Goal: Task Accomplishment & Management: Manage account settings

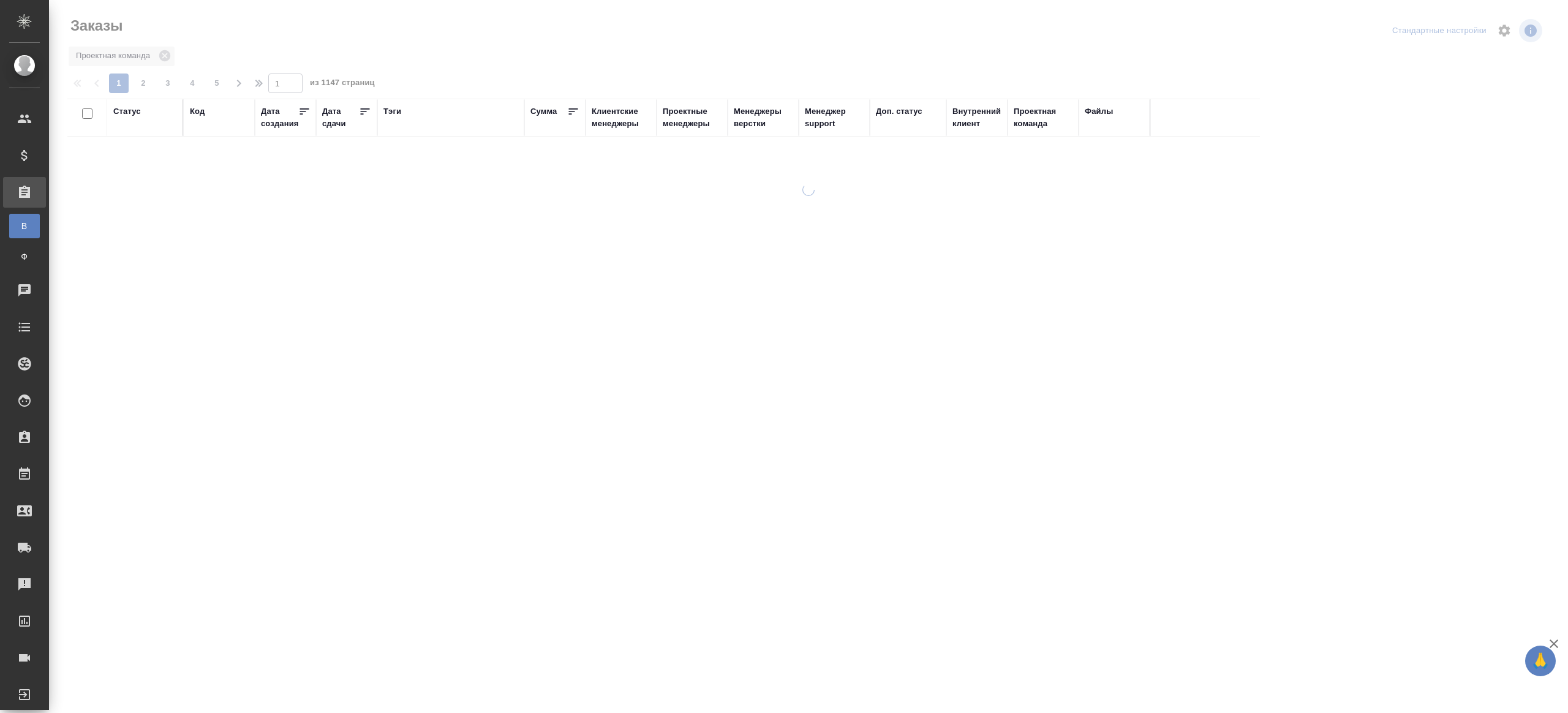
click at [399, 111] on div "Тэги" at bounding box center [392, 111] width 18 height 12
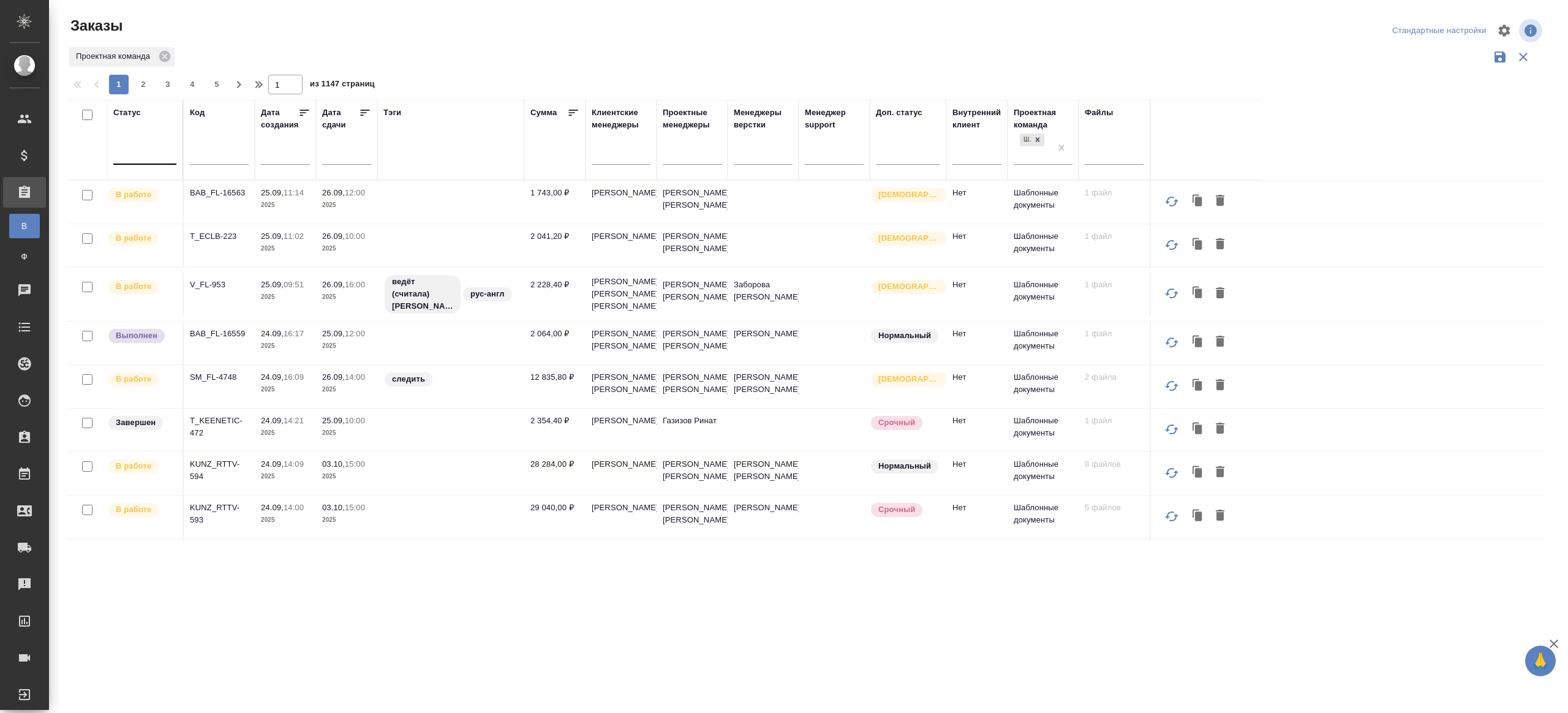
click at [147, 150] on div at bounding box center [145, 152] width 63 height 18
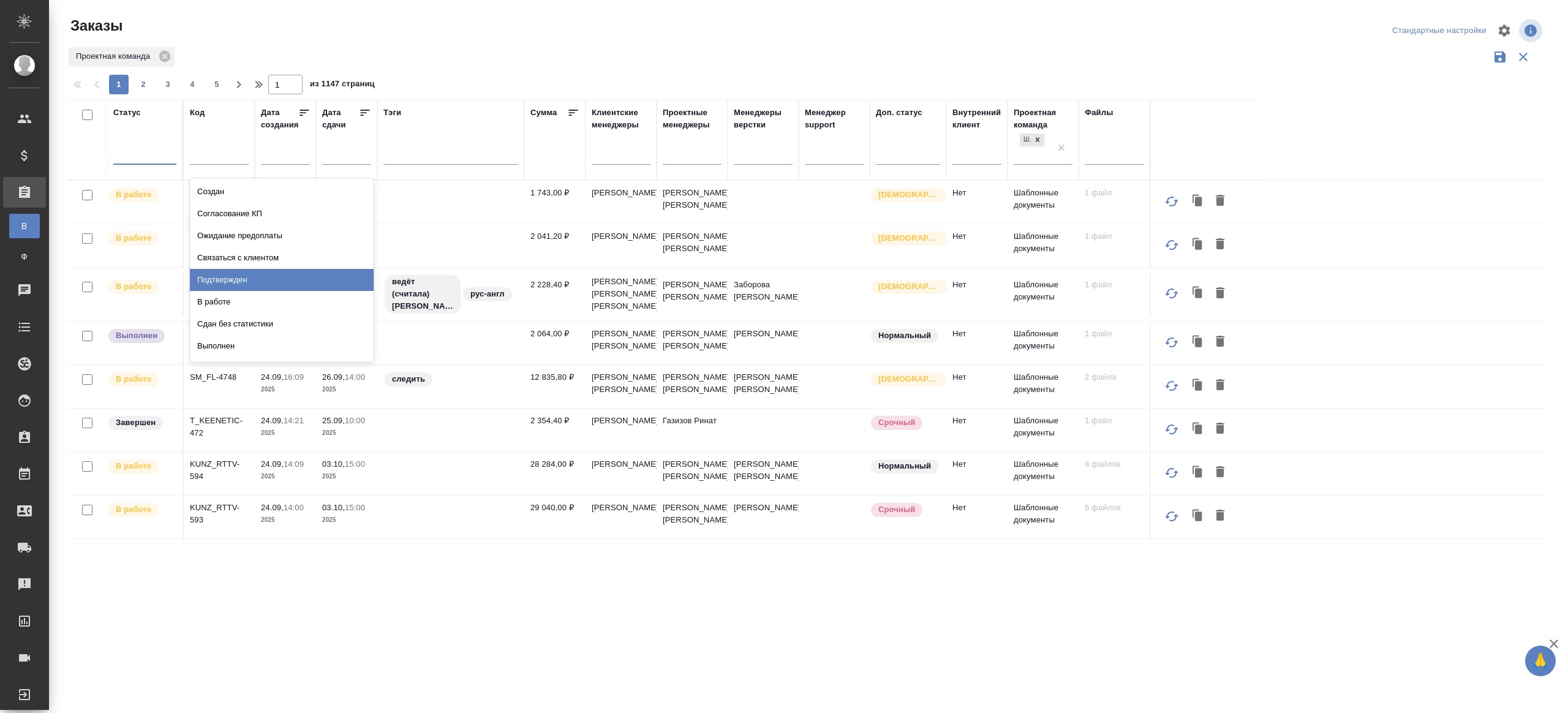
click at [255, 278] on div "Подтвержден" at bounding box center [281, 280] width 184 height 22
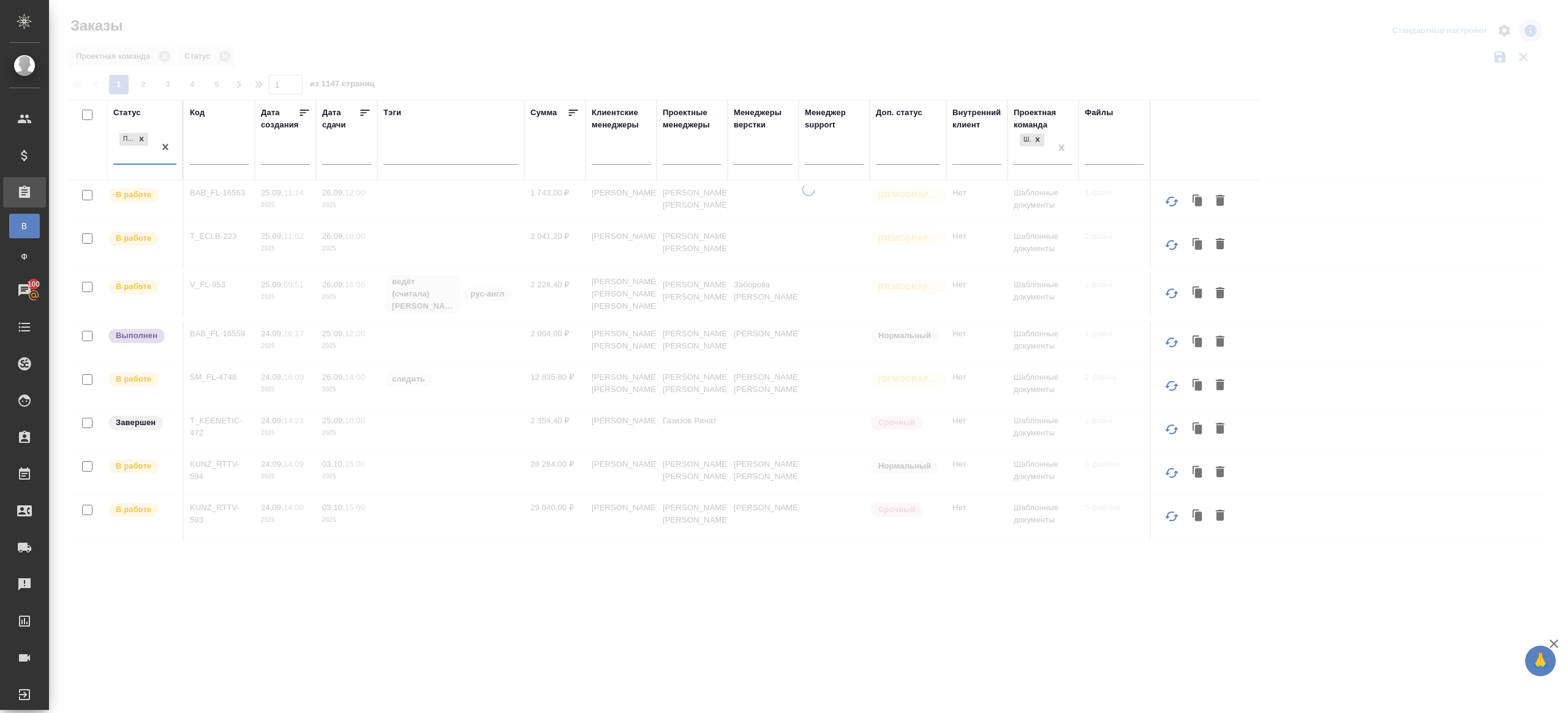
click at [507, 56] on div at bounding box center [808, 273] width 1519 height 547
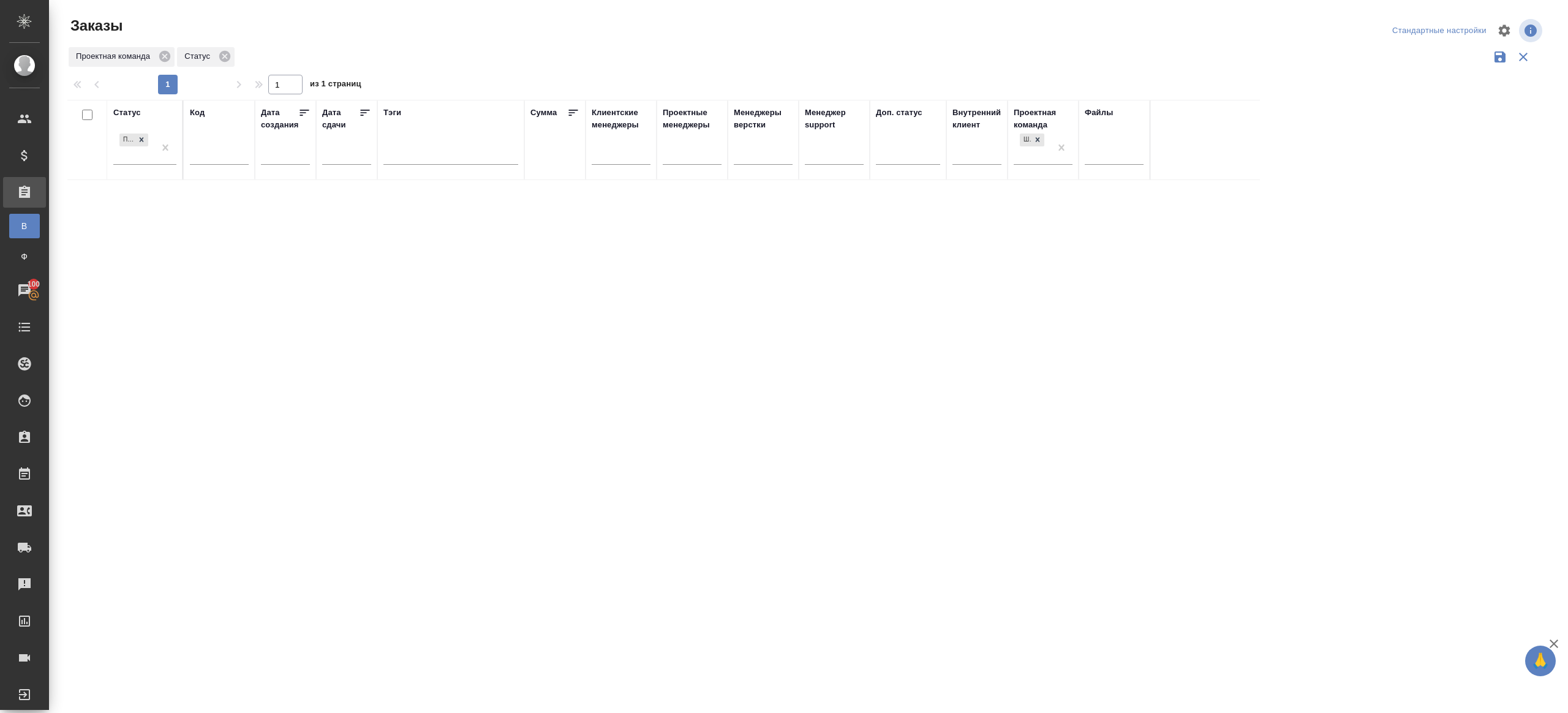
click at [634, 573] on div ".cls-1 fill:#fff; AWATERA [PERSON_NAME] Клиенты Спецификации Заказы В Все заказ…" at bounding box center [784, 356] width 1568 height 713
click at [377, 68] on div at bounding box center [808, 273] width 1519 height 547
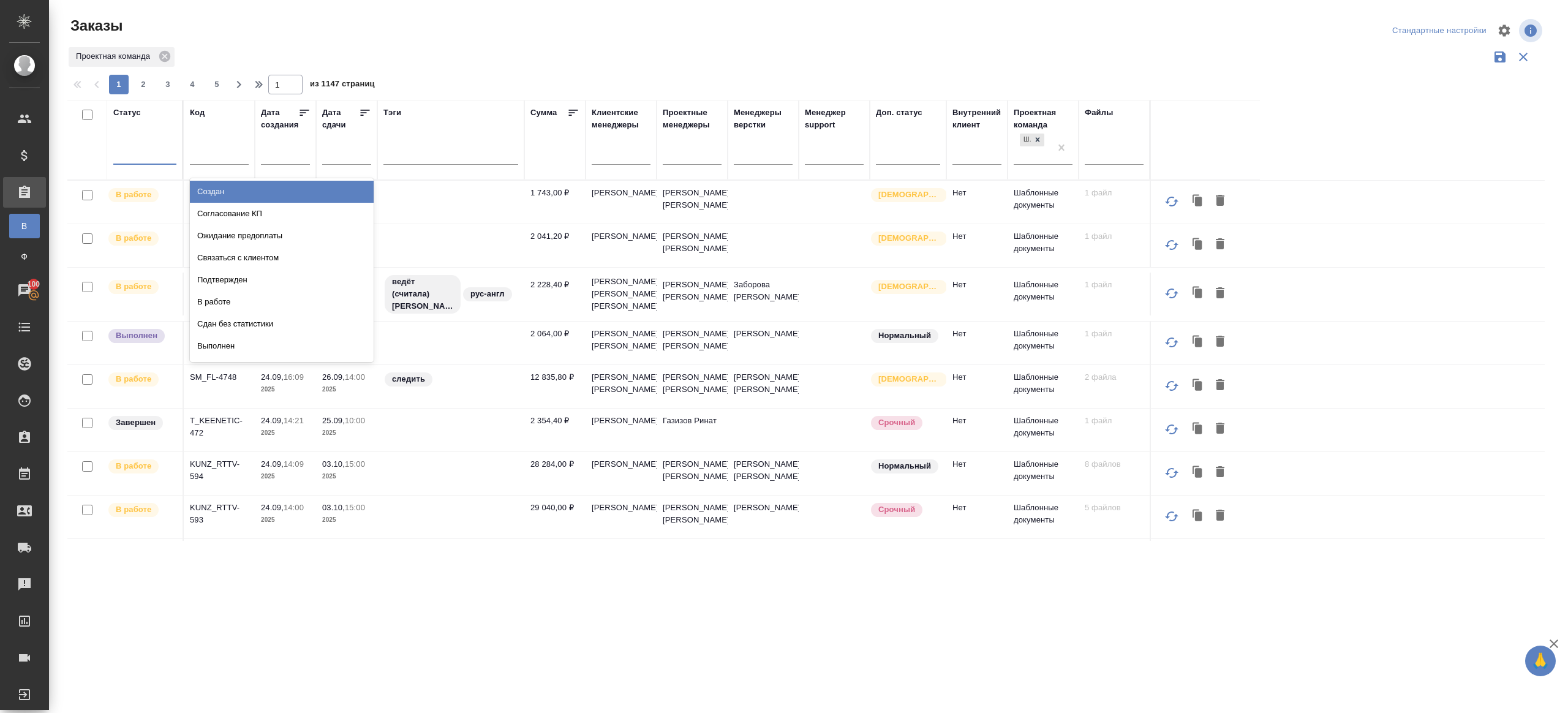
click at [145, 159] on div at bounding box center [145, 152] width 63 height 18
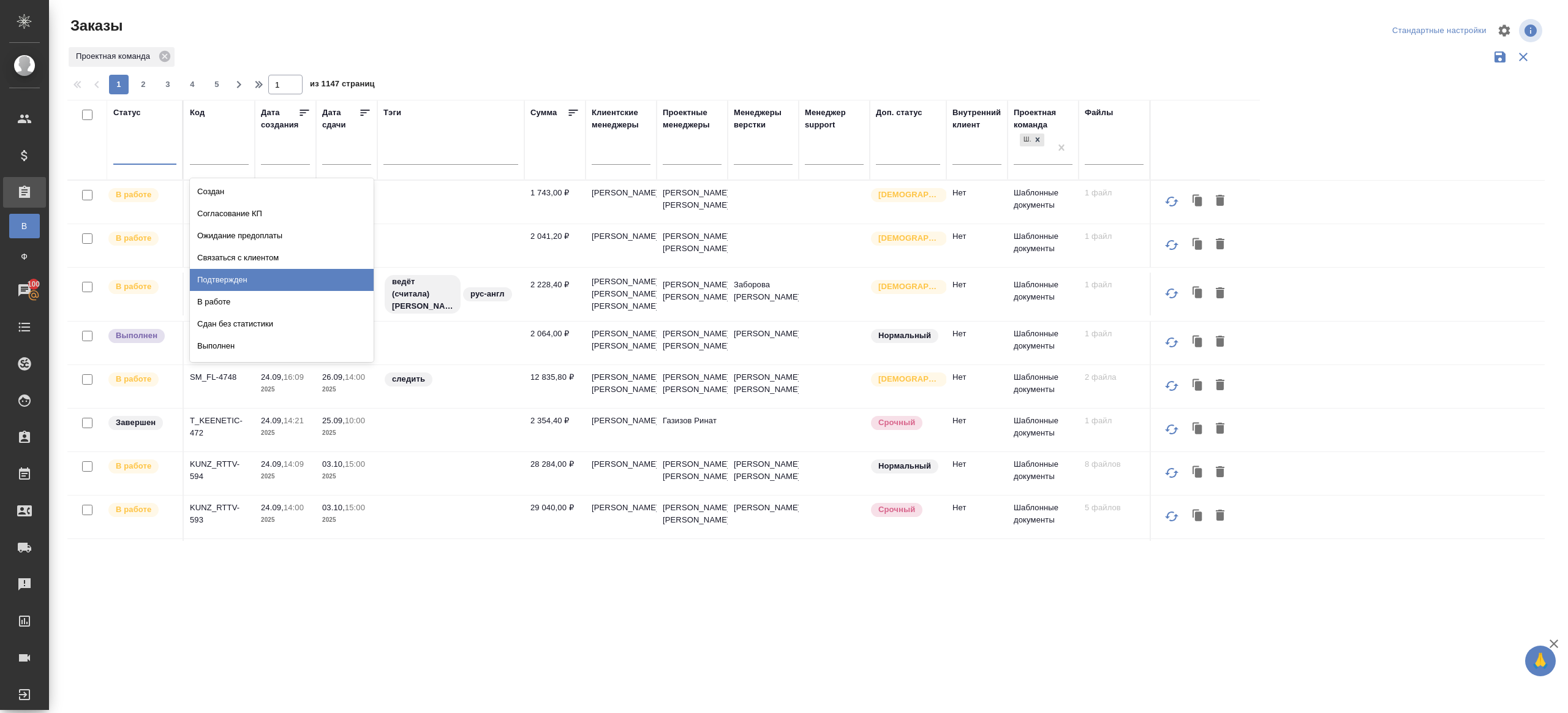
click at [232, 284] on div "Подтвержден" at bounding box center [281, 280] width 184 height 22
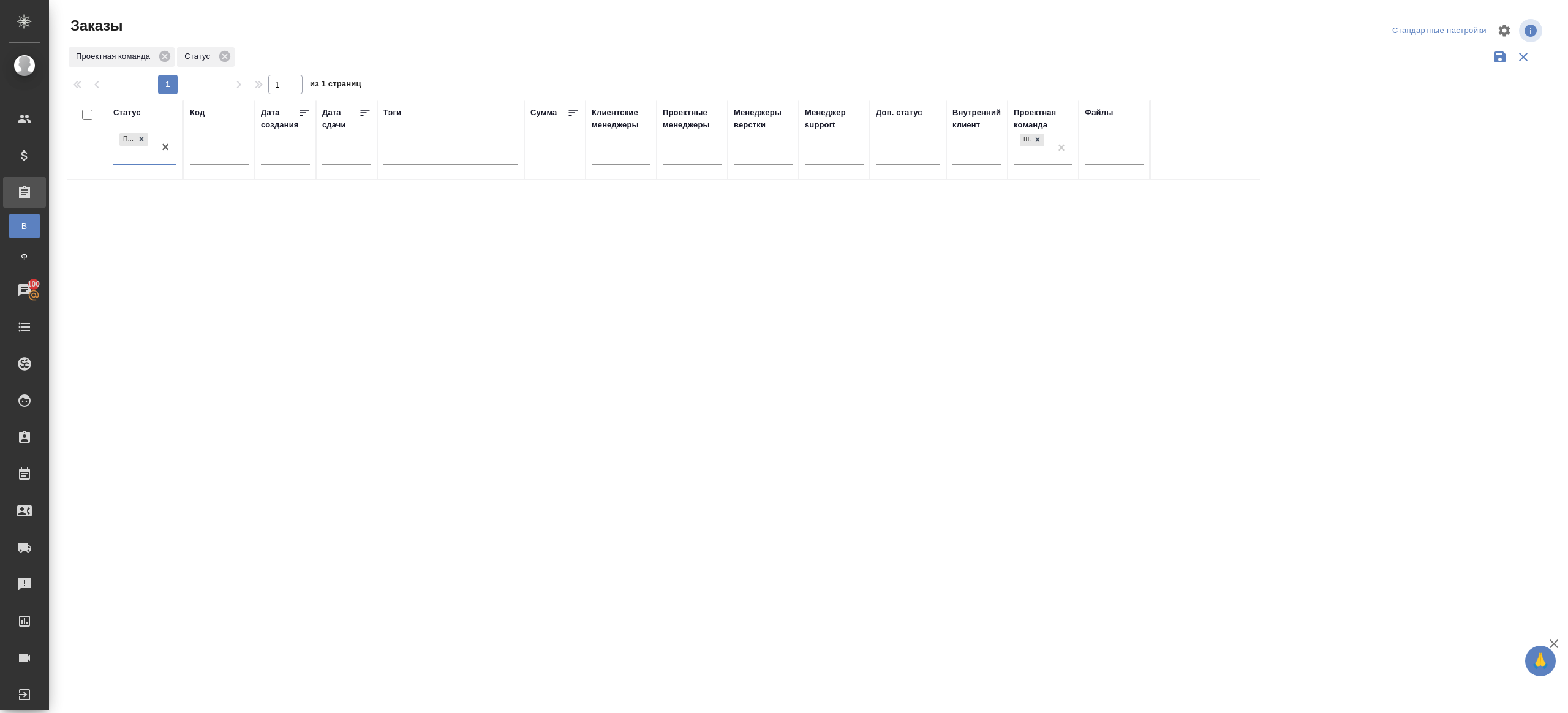
click at [237, 153] on input "text" at bounding box center [219, 156] width 59 height 15
paste input "KUNZ_RTTV-592"
type input "KUNZ_RTTV-592"
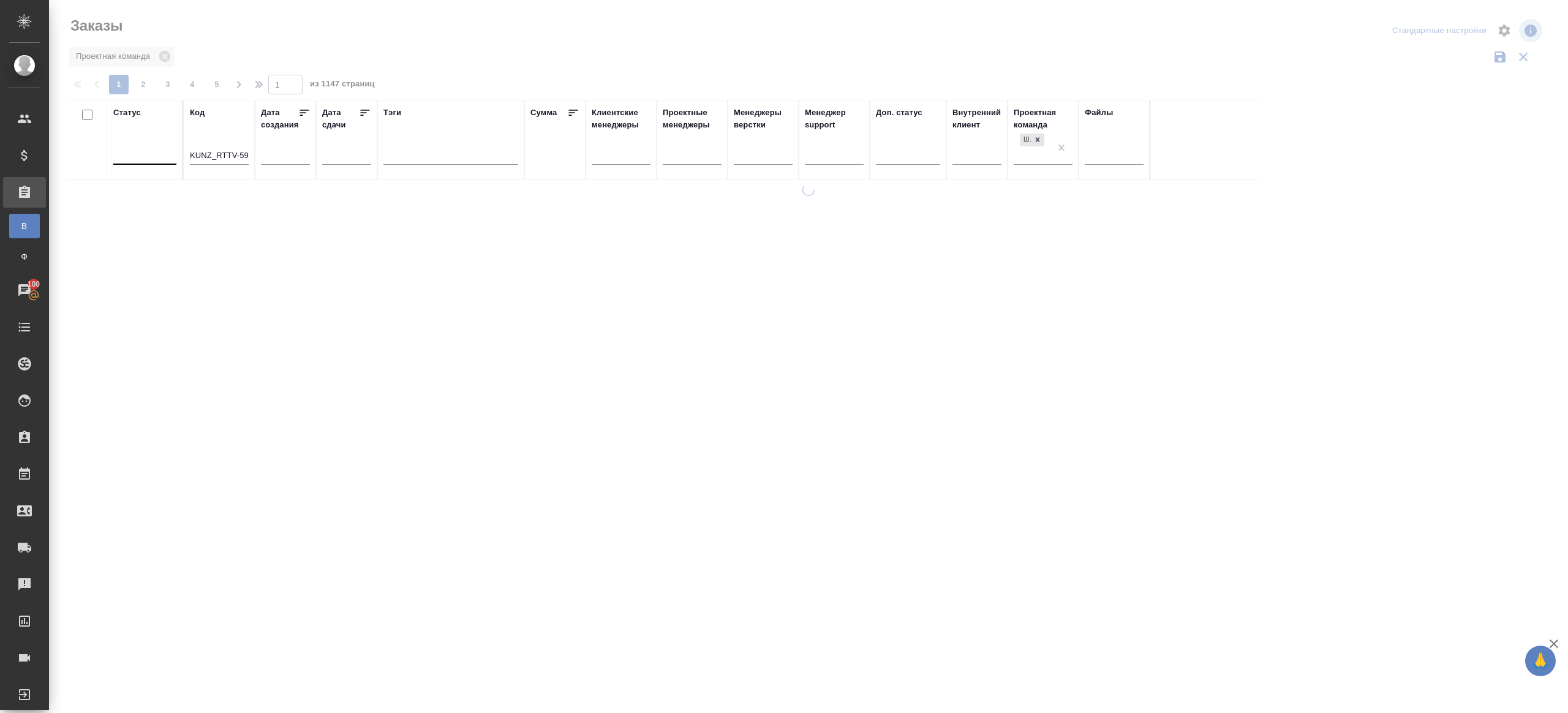
click at [478, 86] on div at bounding box center [808, 273] width 1519 height 547
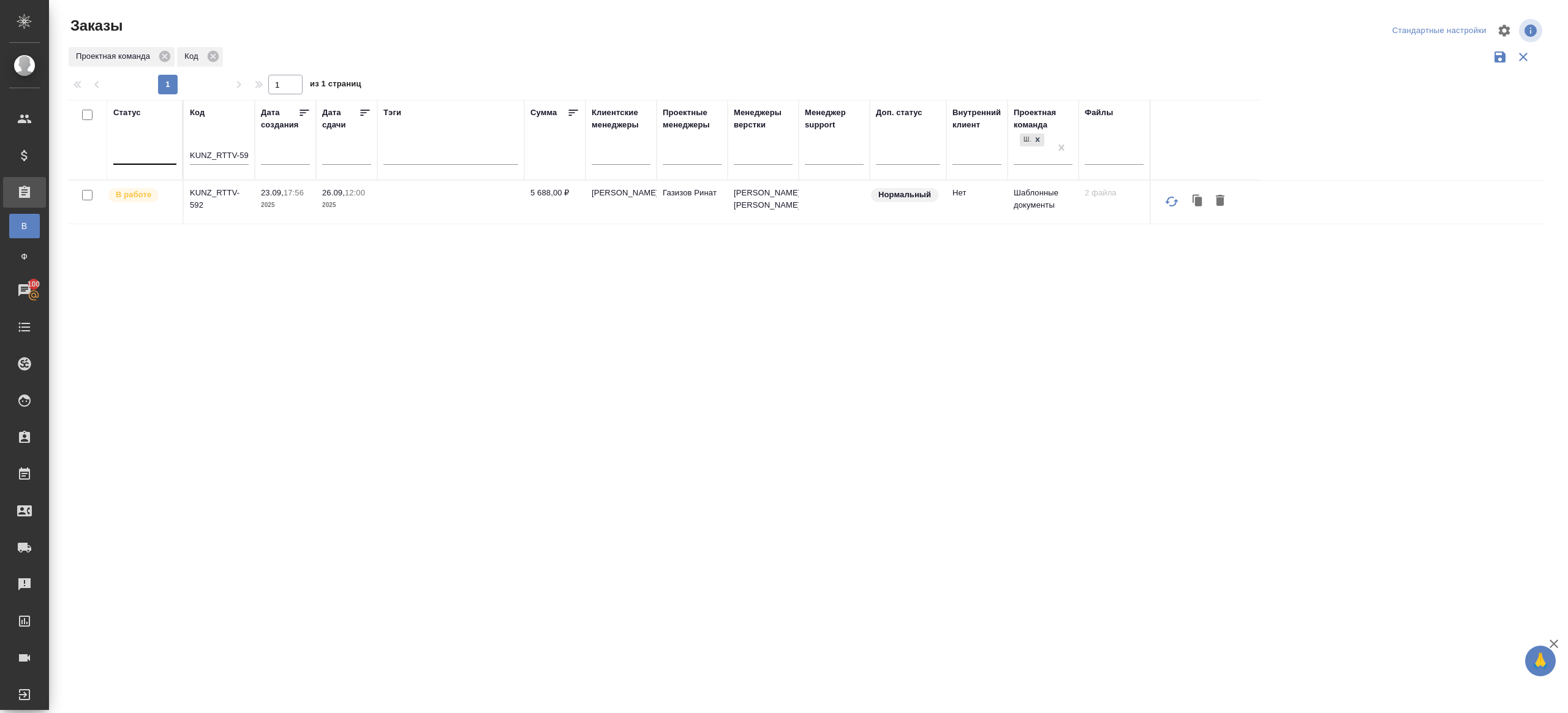
click at [229, 192] on p "KUNZ_RTTV-592" at bounding box center [219, 199] width 59 height 24
click at [144, 156] on div at bounding box center [145, 152] width 63 height 18
click at [232, 273] on div "Подтвержден" at bounding box center [281, 280] width 184 height 22
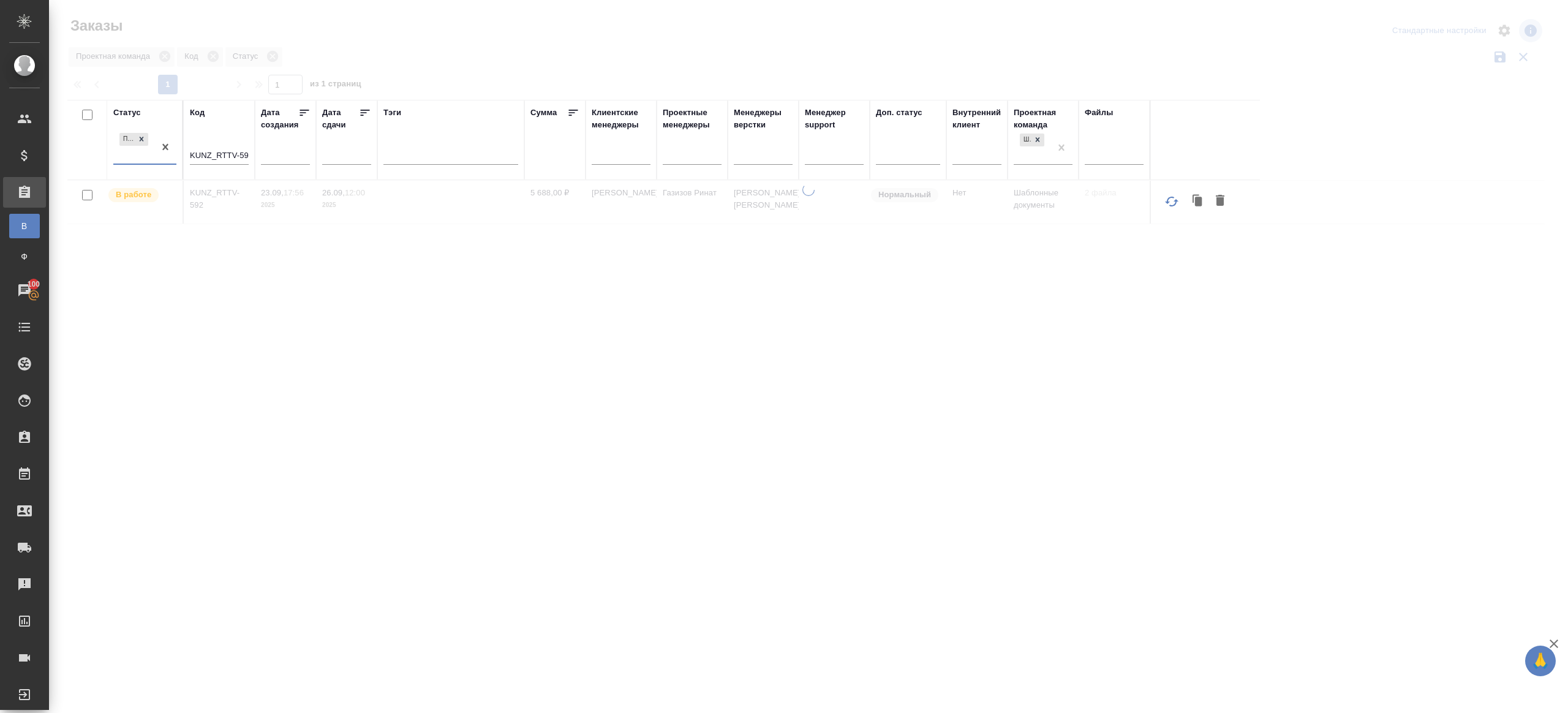
click at [237, 150] on input "KUNZ_RTTV-592" at bounding box center [219, 156] width 59 height 15
click at [392, 289] on div "Статус Подтвержден Код Дата создания Дата сдачи Тэги Сумма Клиентские менеджеры…" at bounding box center [806, 320] width 1477 height 441
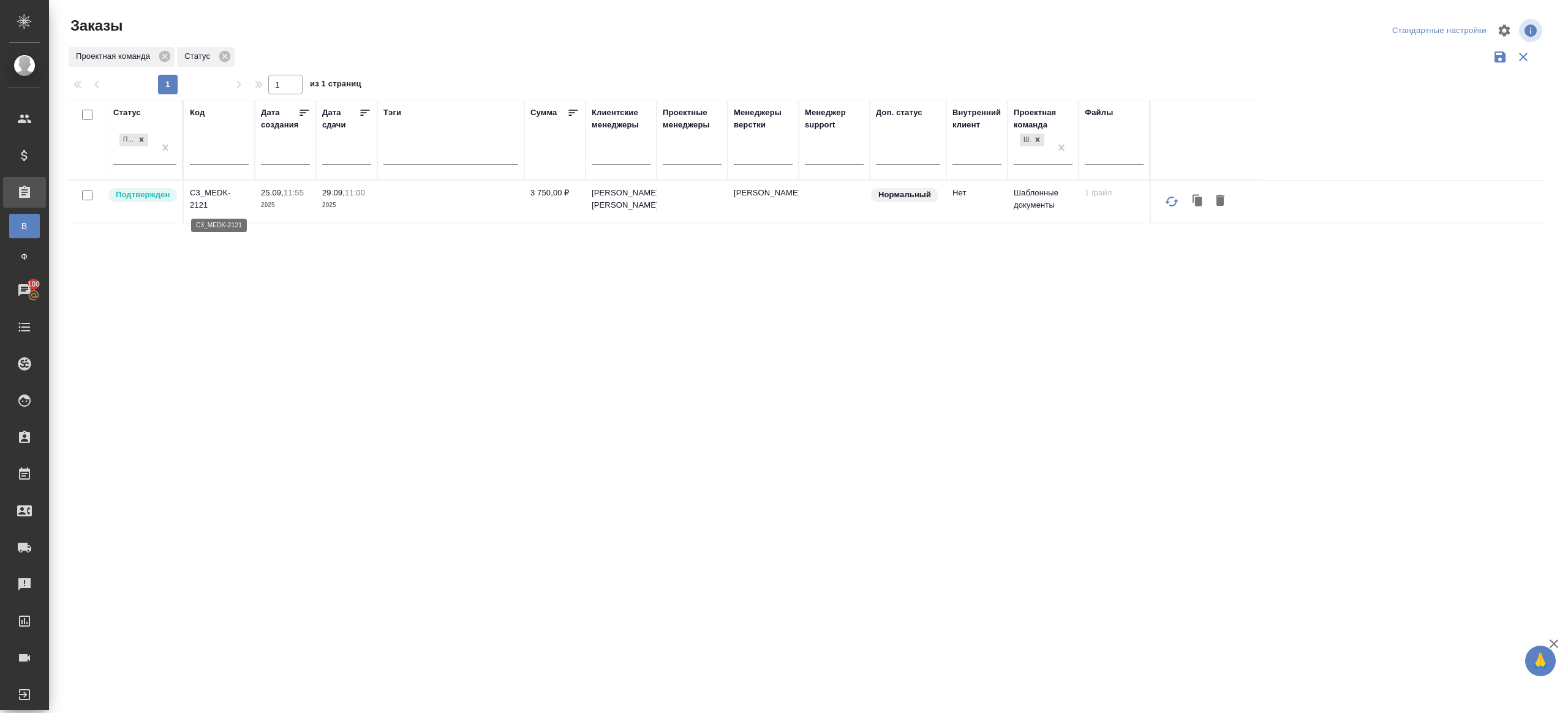
click at [215, 192] on p "C3_MEDK-2121" at bounding box center [219, 199] width 59 height 24
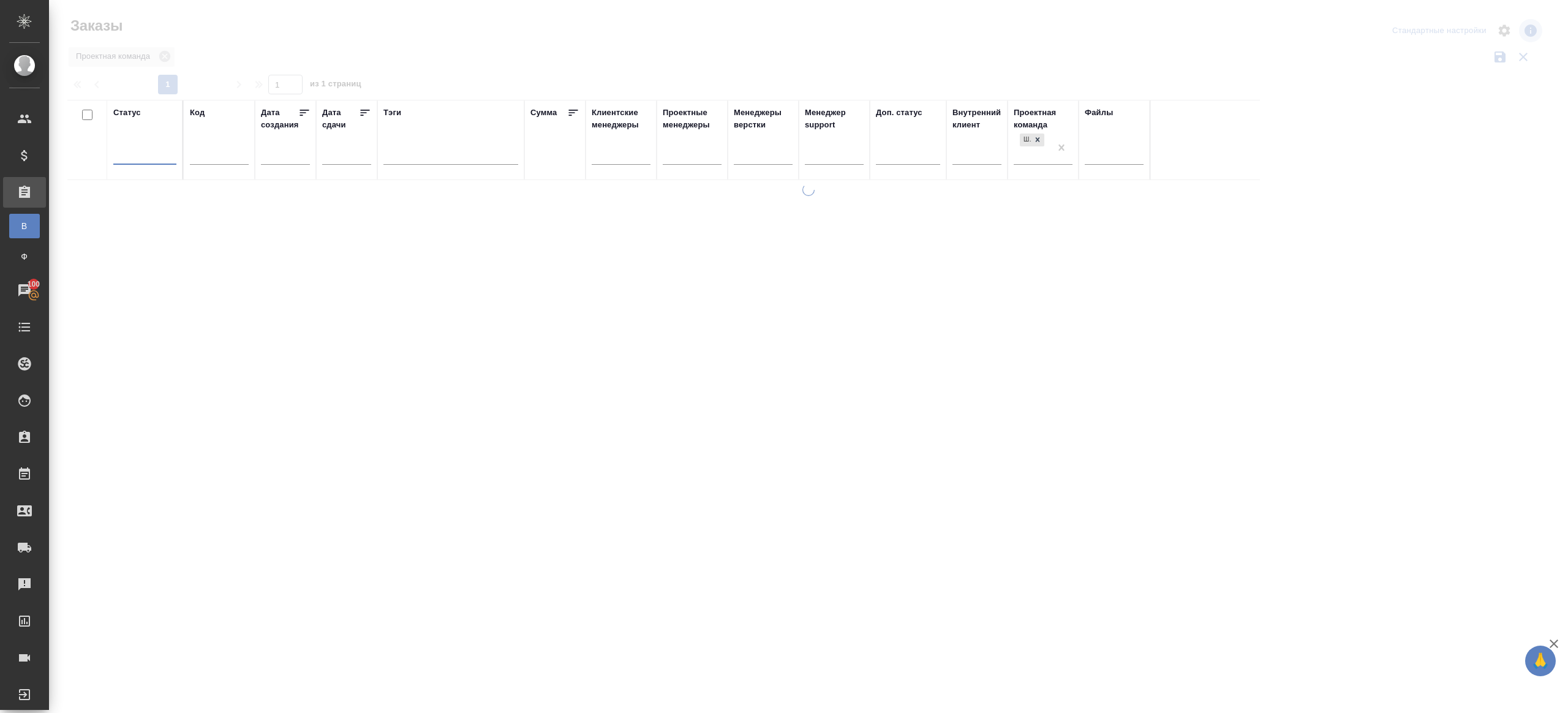
click at [462, 24] on div at bounding box center [808, 273] width 1519 height 547
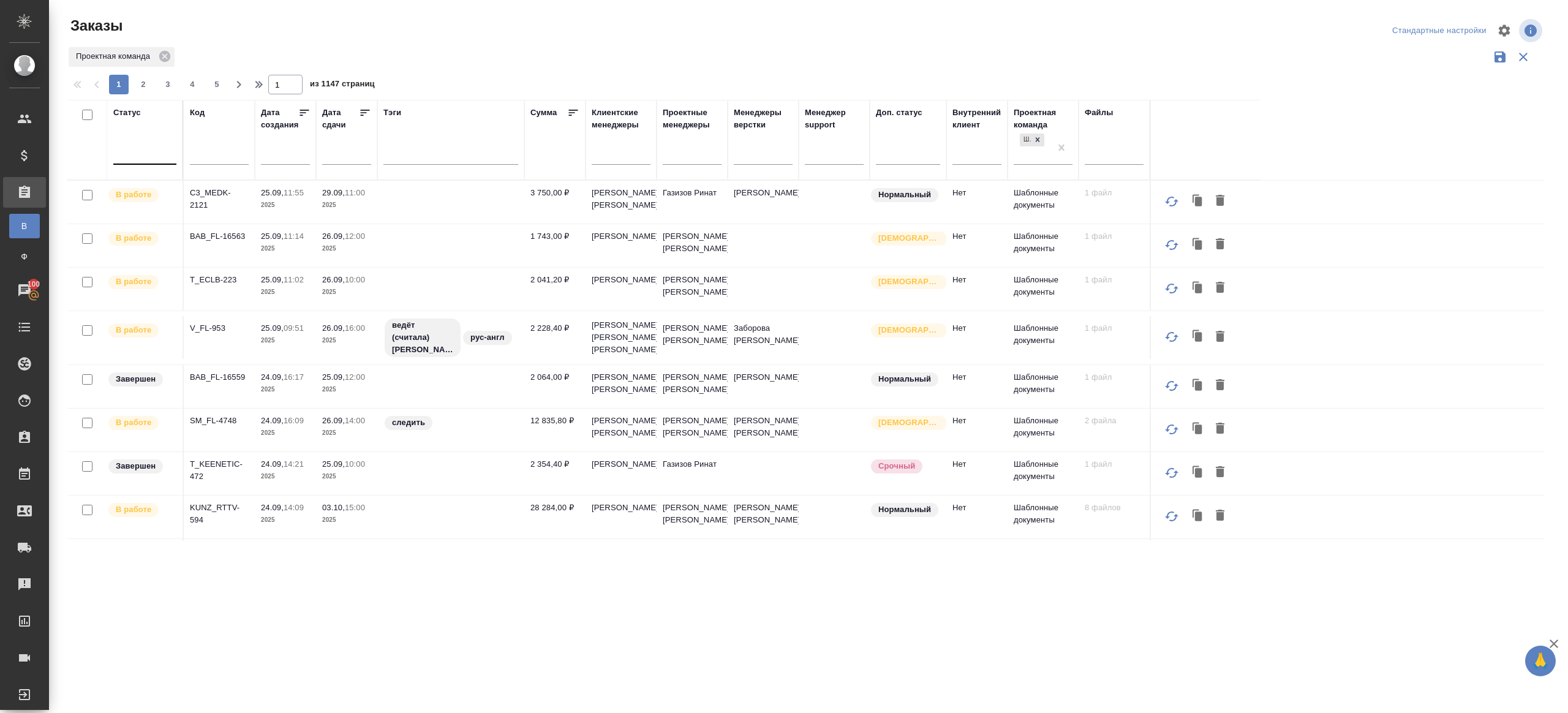
click at [151, 150] on div at bounding box center [145, 152] width 63 height 18
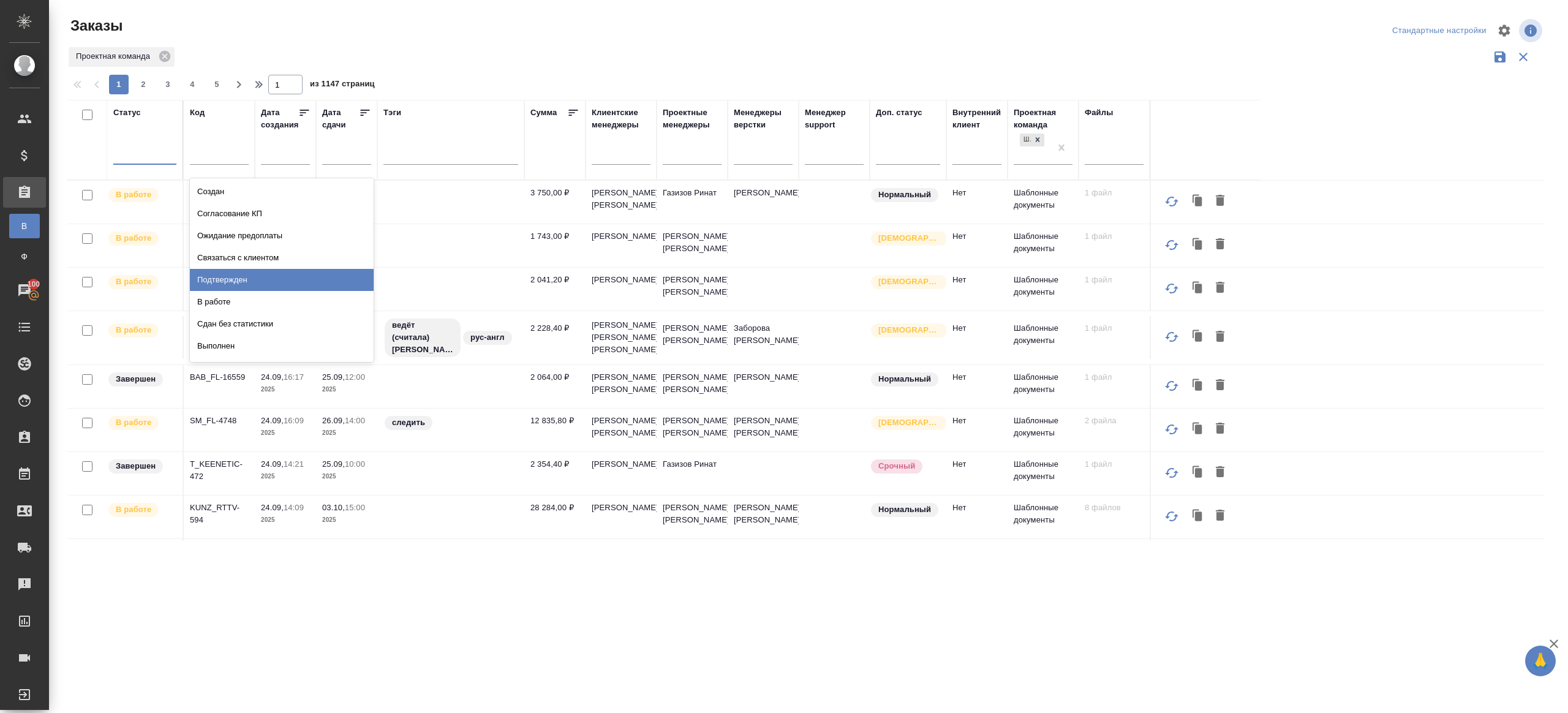
click at [266, 273] on div "Подтвержден" at bounding box center [281, 280] width 184 height 22
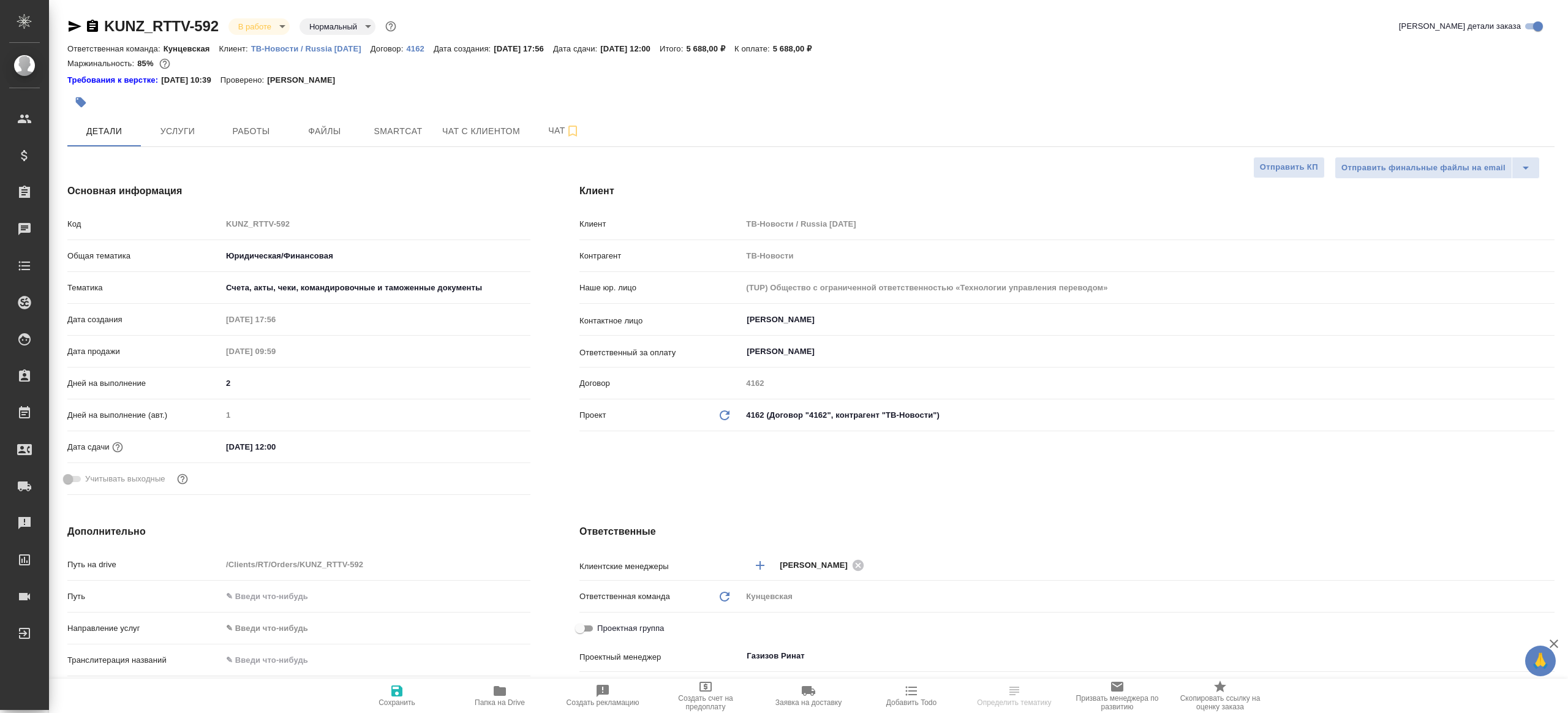
select select "RU"
click at [215, 122] on button "Работы" at bounding box center [251, 131] width 73 height 31
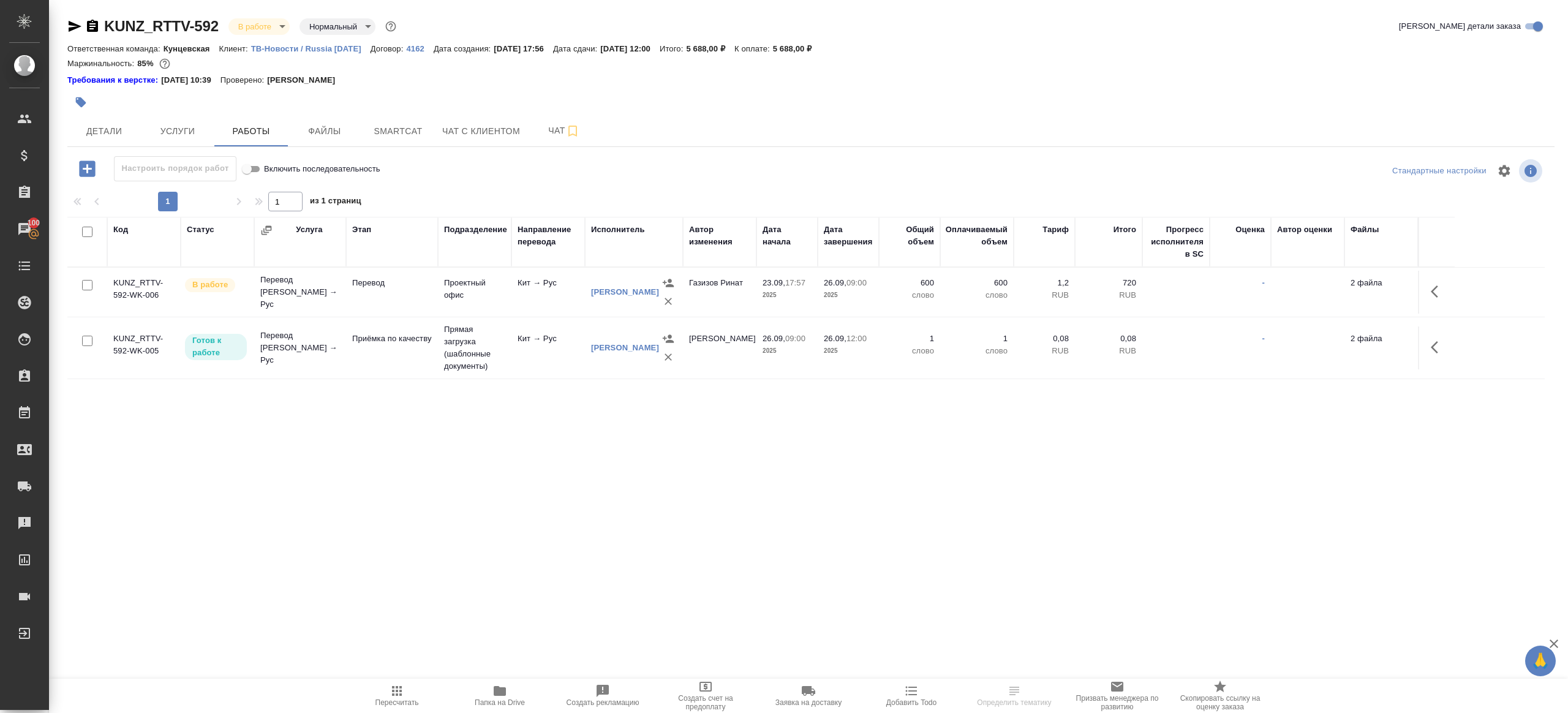
click at [498, 684] on icon "button" at bounding box center [500, 691] width 15 height 15
click at [1435, 287] on icon "button" at bounding box center [1438, 292] width 15 height 15
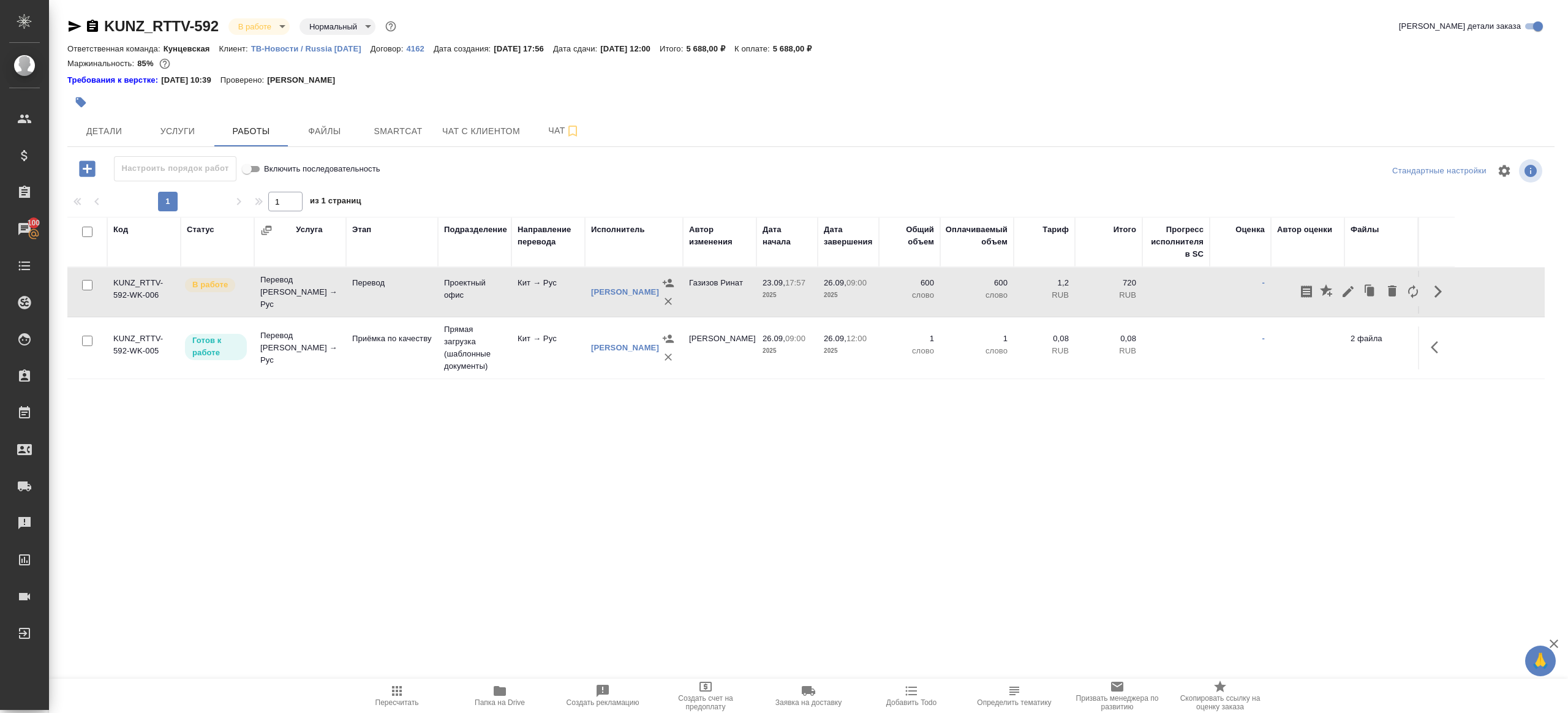
click at [1349, 286] on icon "button" at bounding box center [1348, 292] width 15 height 15
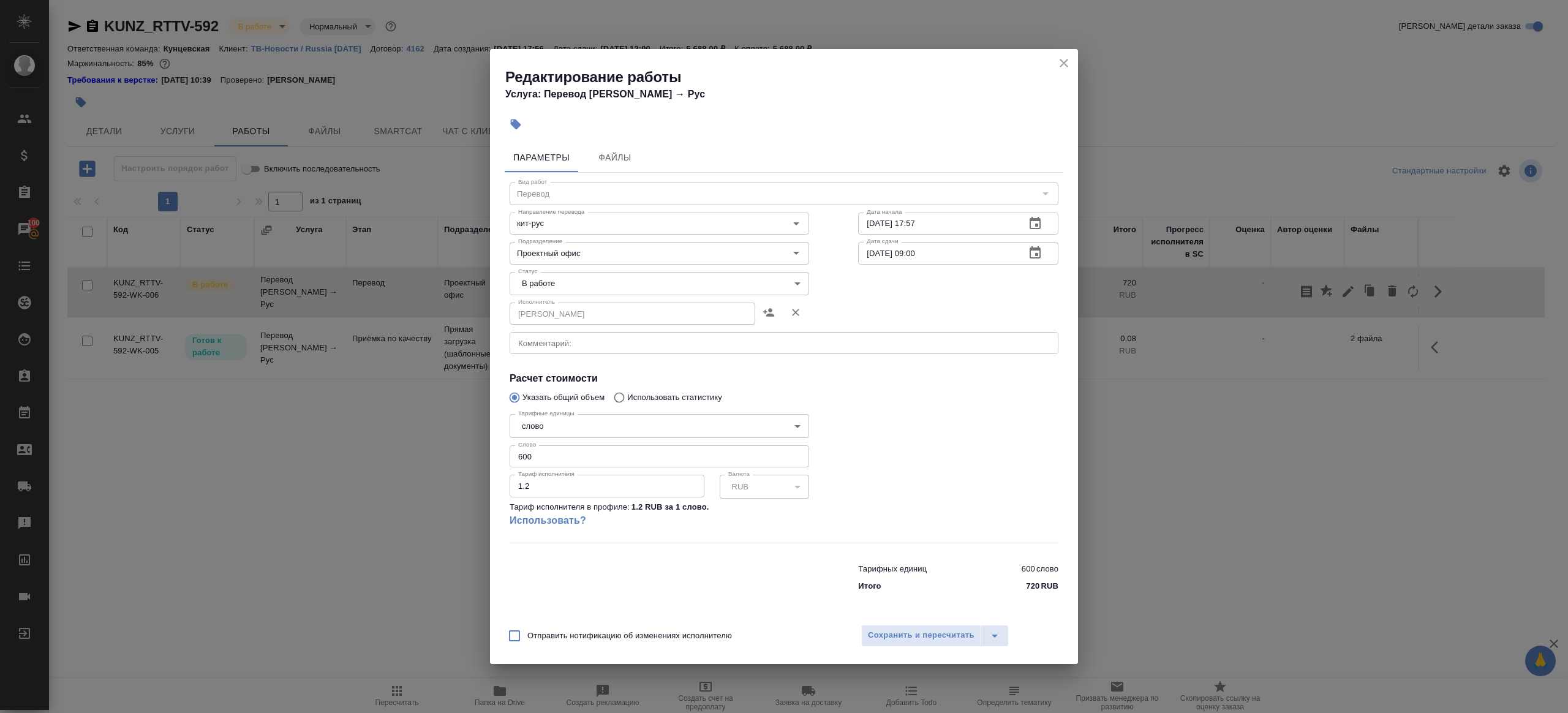
click at [551, 289] on body "🙏 .cls-1 fill:#fff; AWATERA Gazizov Rinat Клиенты Спецификации Заказы 100 Чаты …" at bounding box center [784, 356] width 1568 height 713
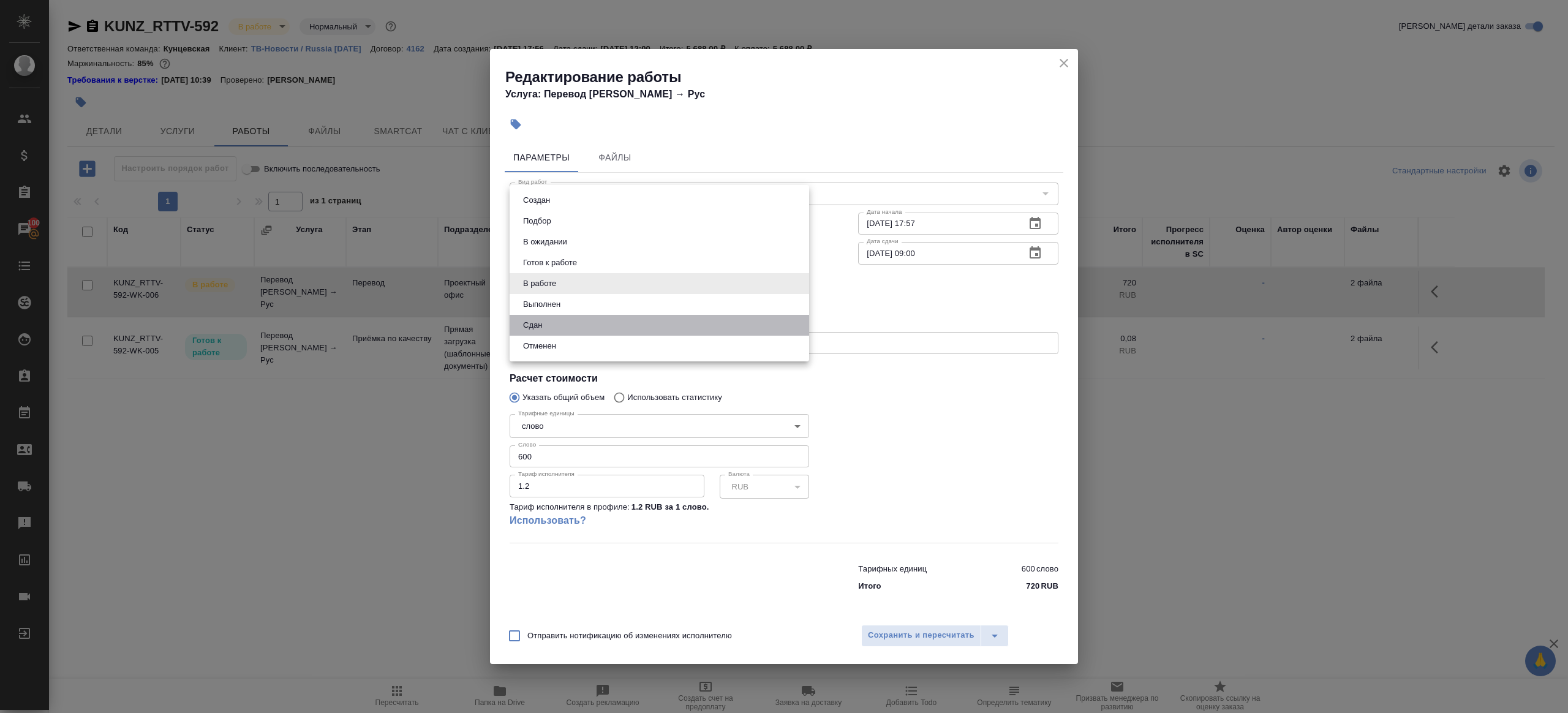
click at [550, 316] on li "Сдан" at bounding box center [659, 325] width 300 height 21
type input "closed"
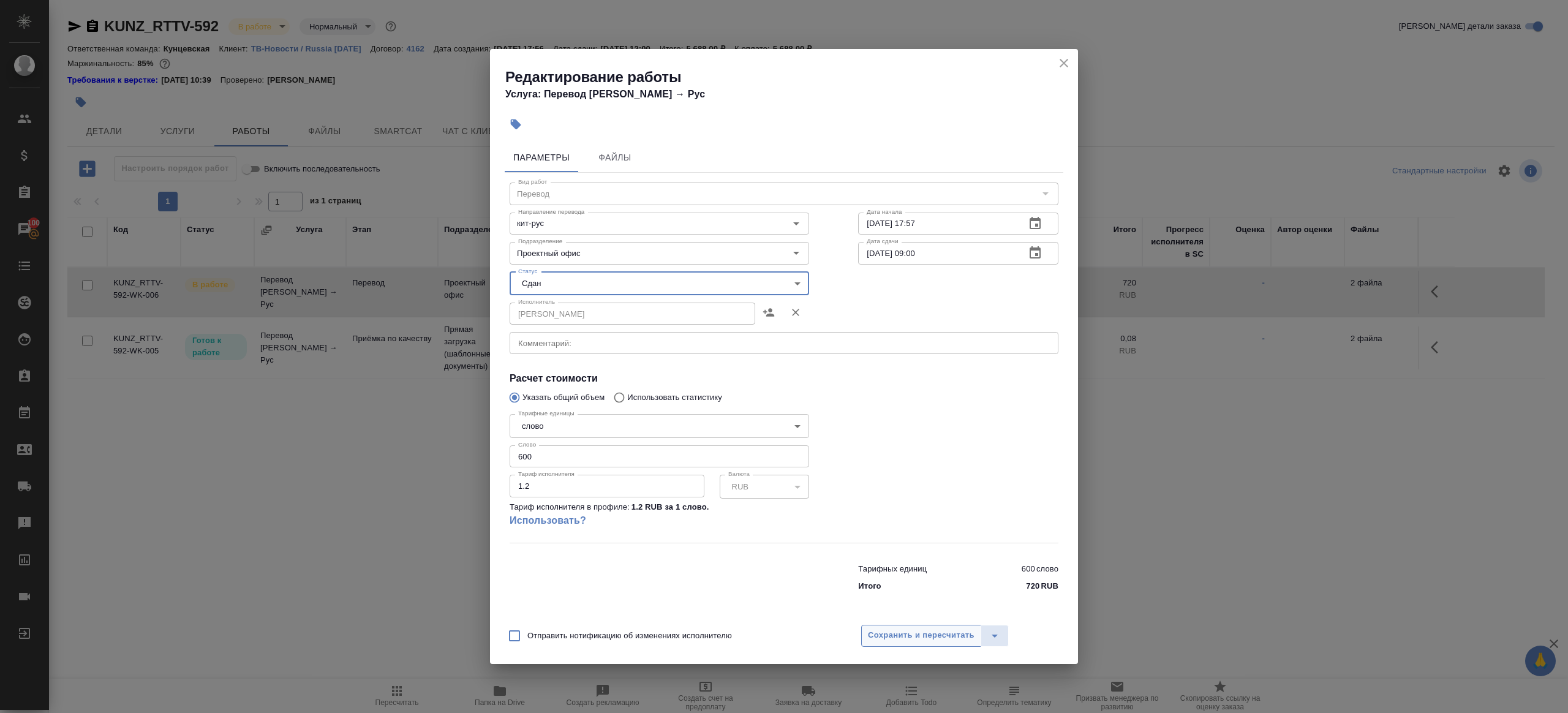
click at [934, 633] on span "Сохранить и пересчитать" at bounding box center [921, 635] width 106 height 14
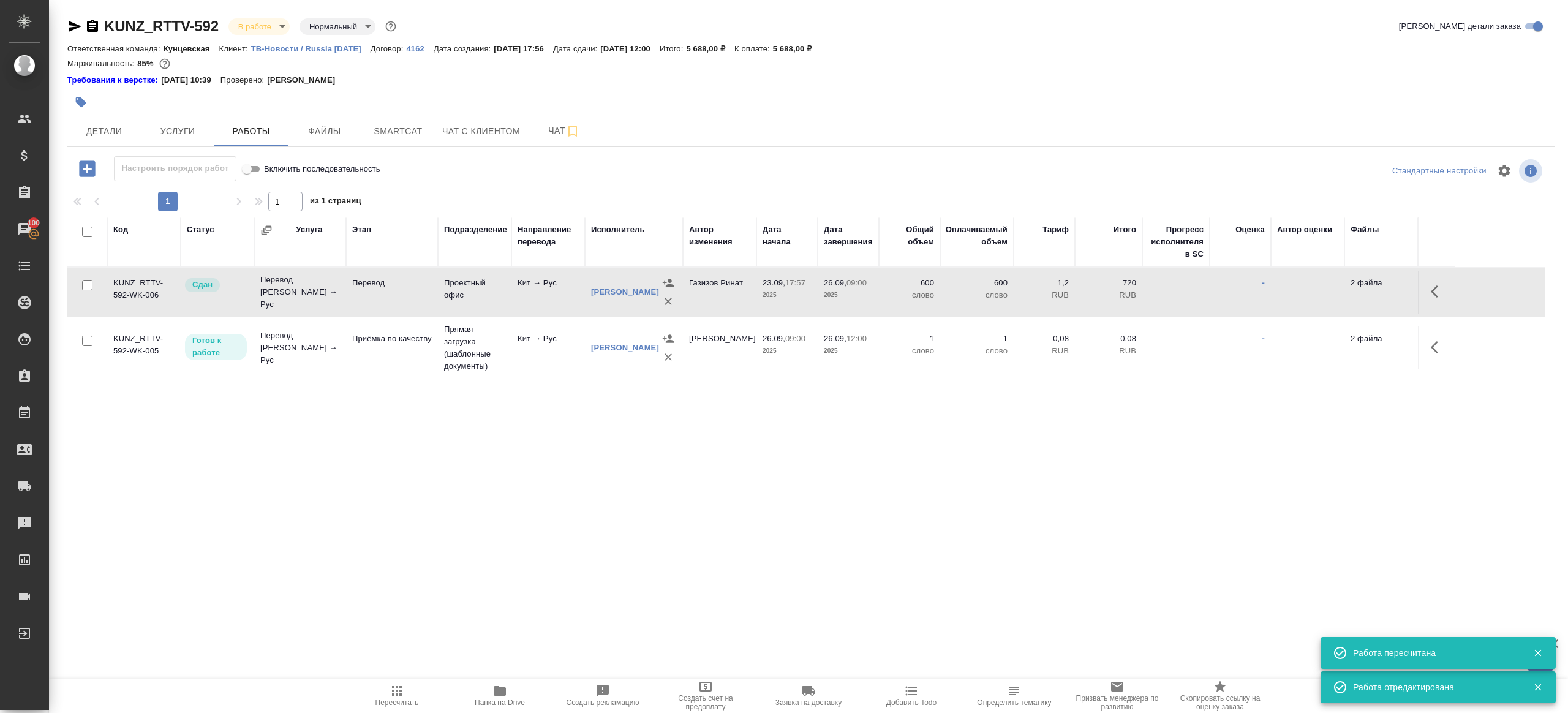
click at [364, 687] on span "Пересчитать" at bounding box center [397, 695] width 88 height 23
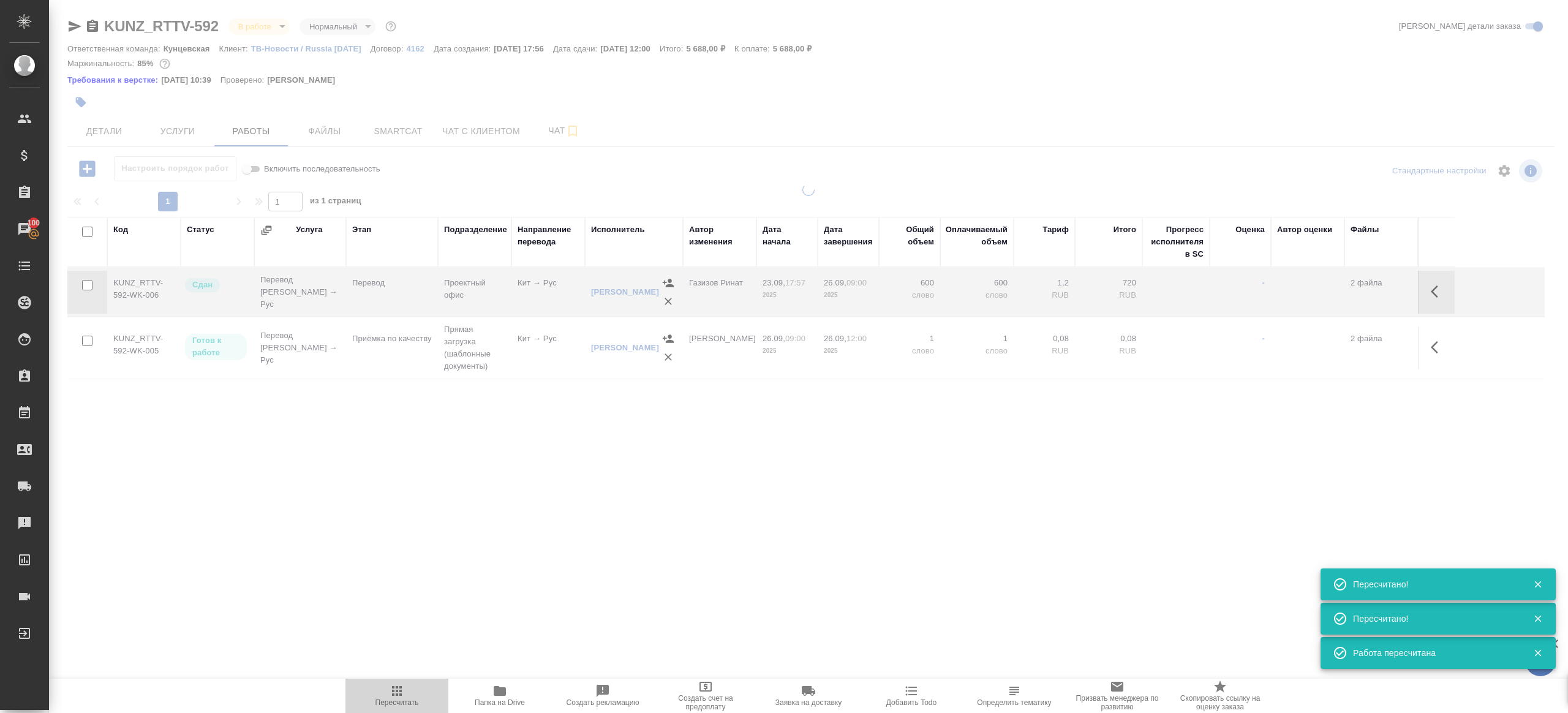
click at [364, 687] on span "Пересчитать" at bounding box center [397, 695] width 88 height 23
click at [413, 559] on div ".cls-1 fill:#fff; AWATERA Gazizov Rinat Клиенты Спецификации Заказы 100 Чаты To…" at bounding box center [784, 356] width 1568 height 713
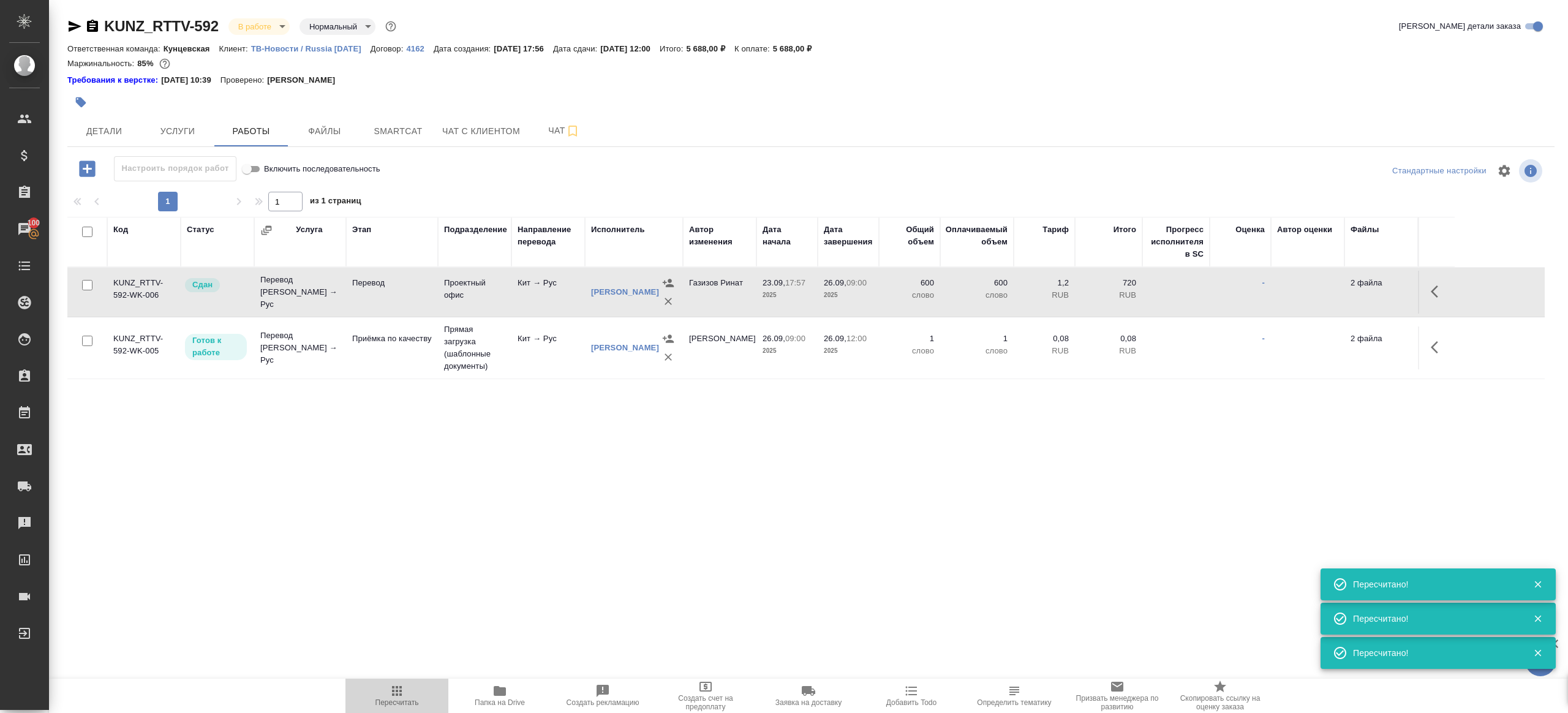
click at [382, 686] on span "Пересчитать" at bounding box center [397, 695] width 88 height 23
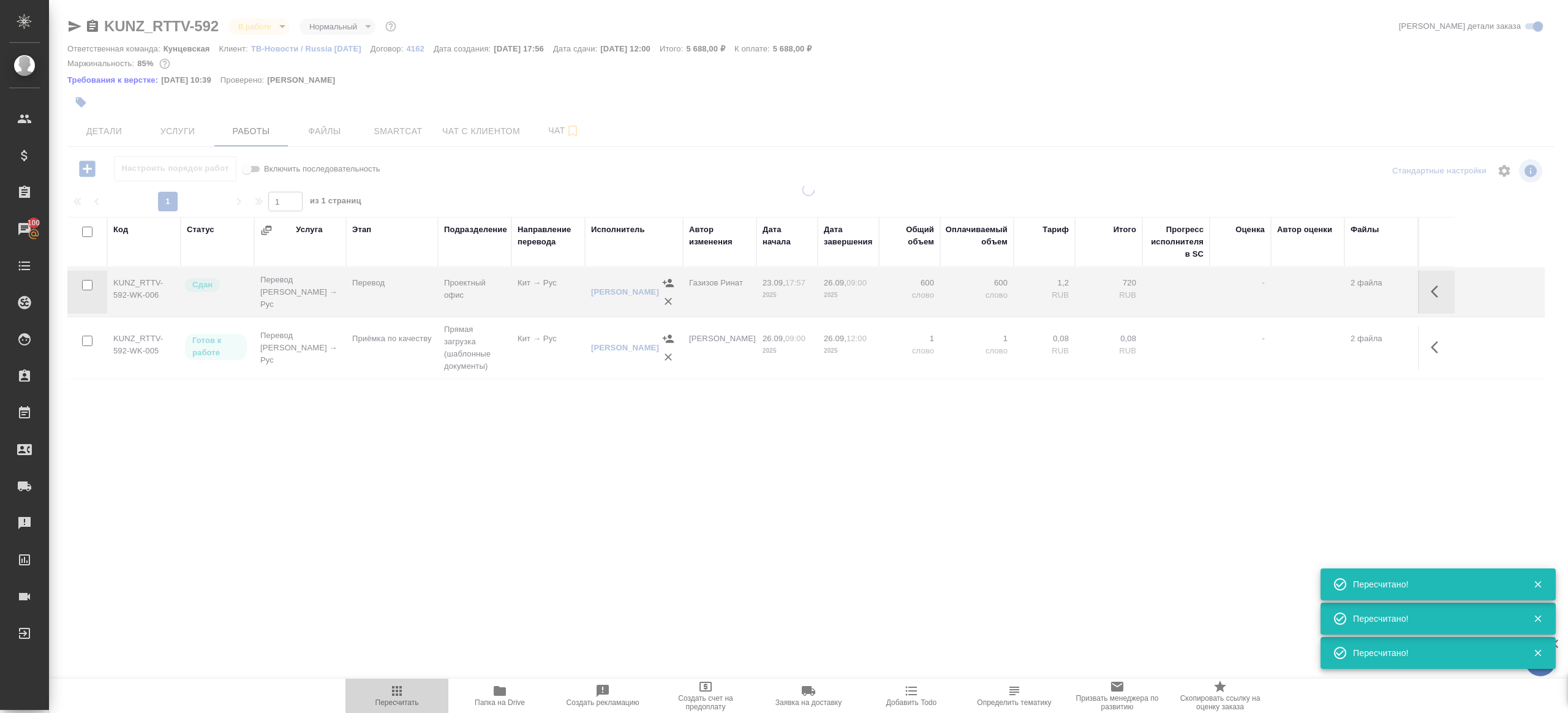
click at [382, 686] on span "Пересчитать" at bounding box center [397, 695] width 88 height 23
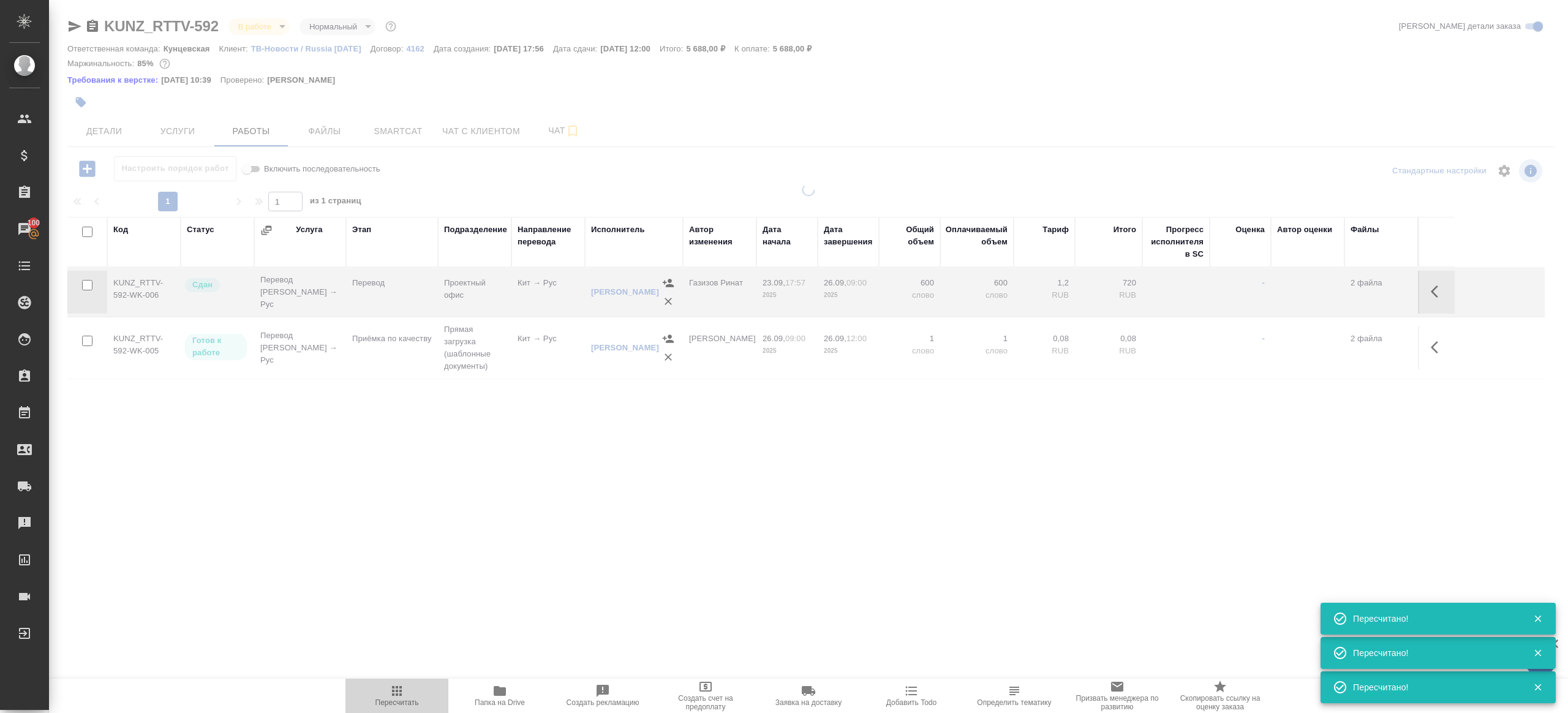
click at [382, 686] on span "Пересчитать" at bounding box center [397, 695] width 88 height 23
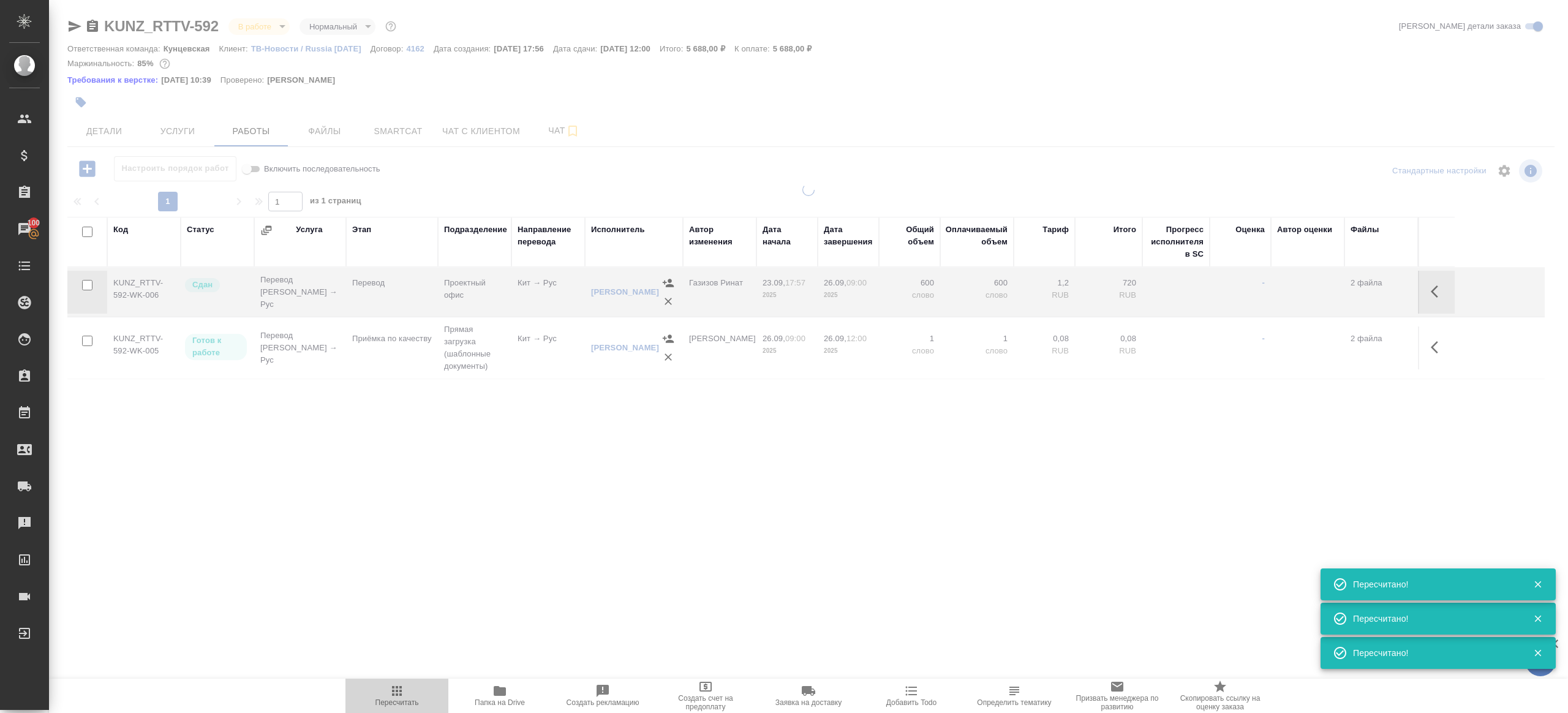
click at [382, 686] on span "Пересчитать" at bounding box center [397, 695] width 88 height 23
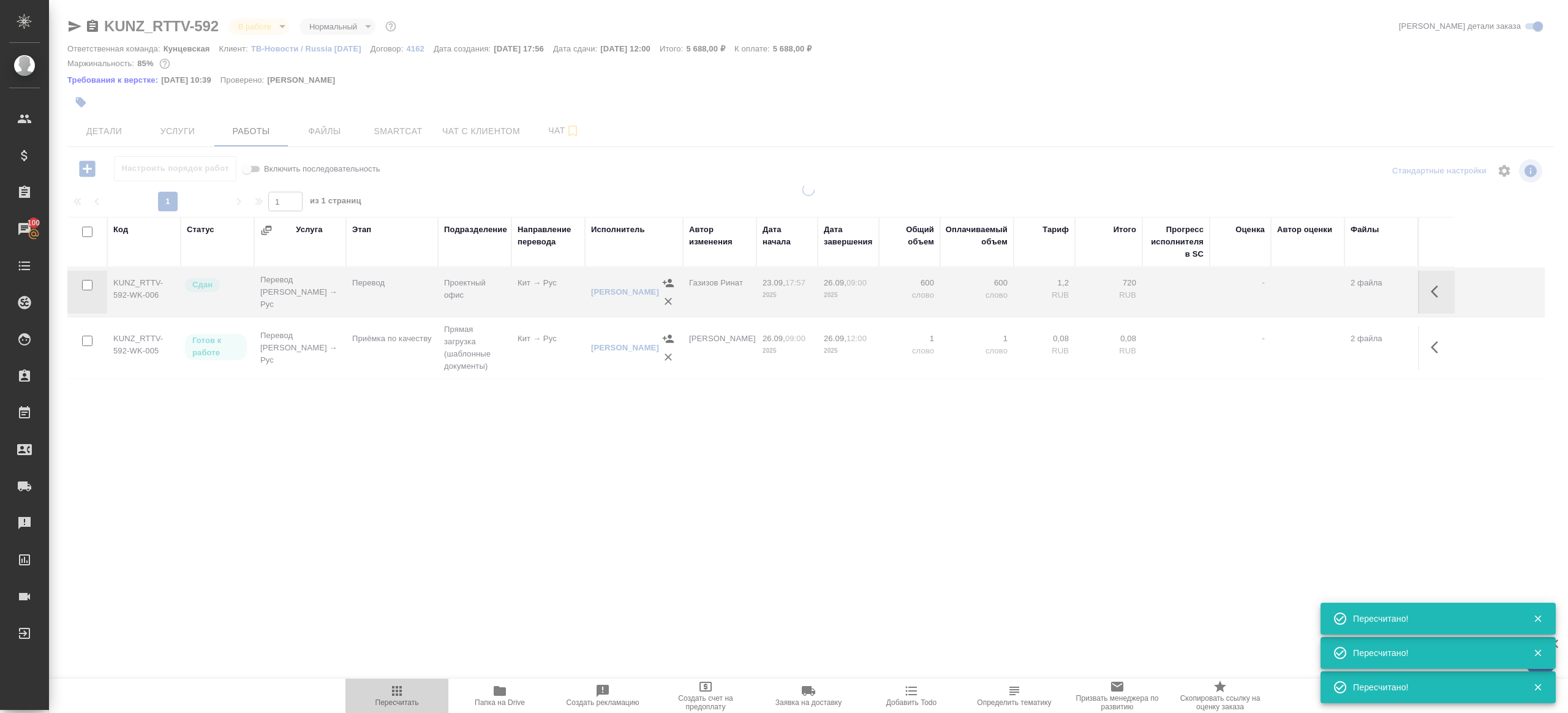
click at [382, 686] on span "Пересчитать" at bounding box center [397, 695] width 88 height 23
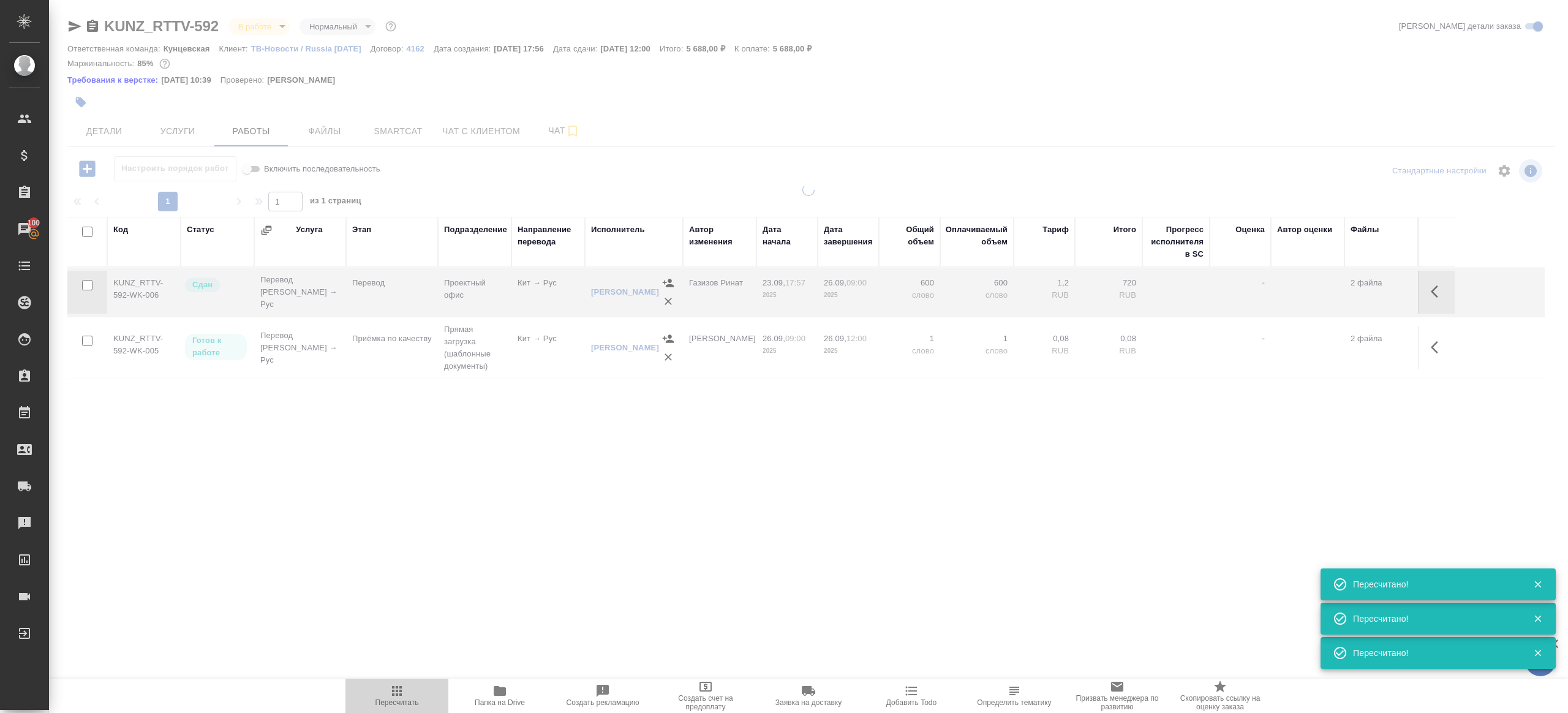
click at [382, 686] on span "Пересчитать" at bounding box center [397, 695] width 88 height 23
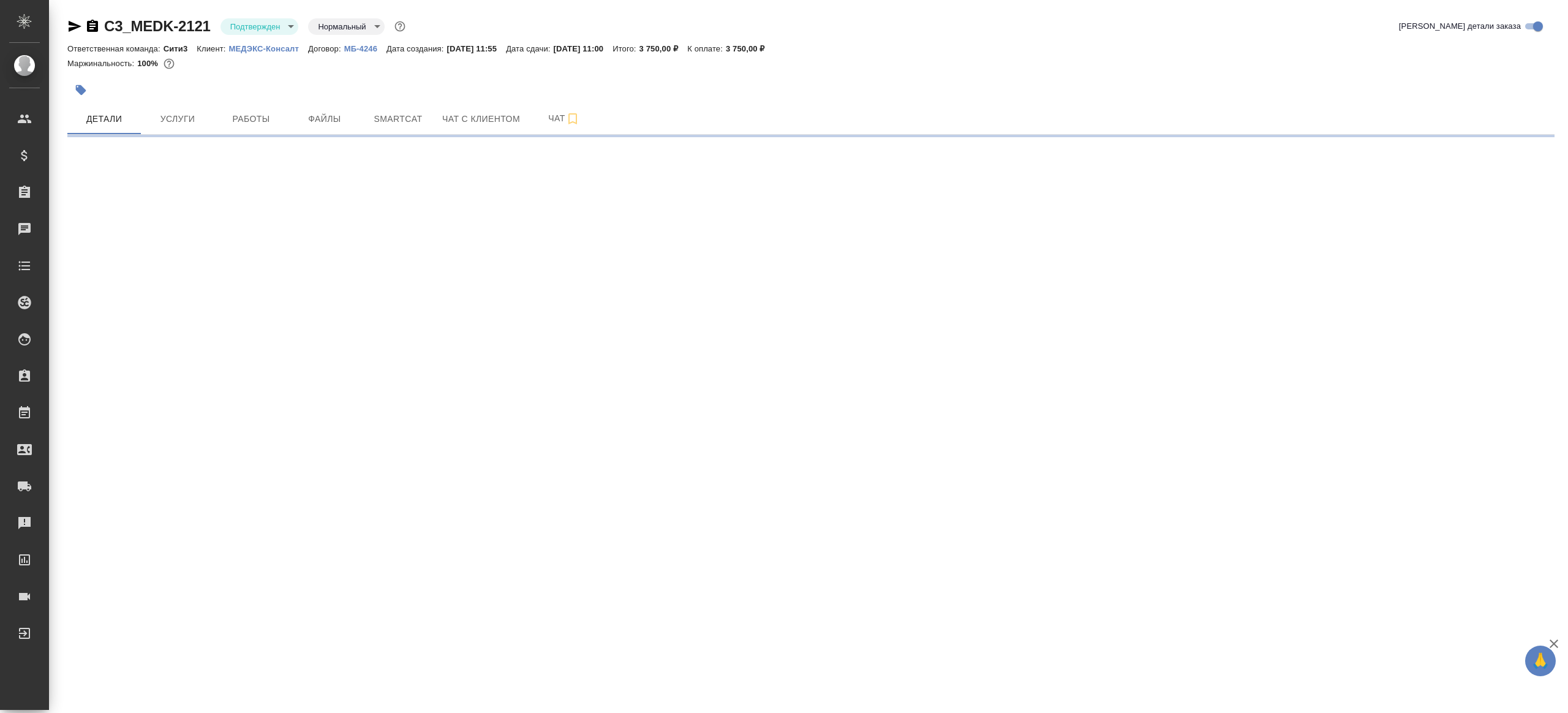
select select "RU"
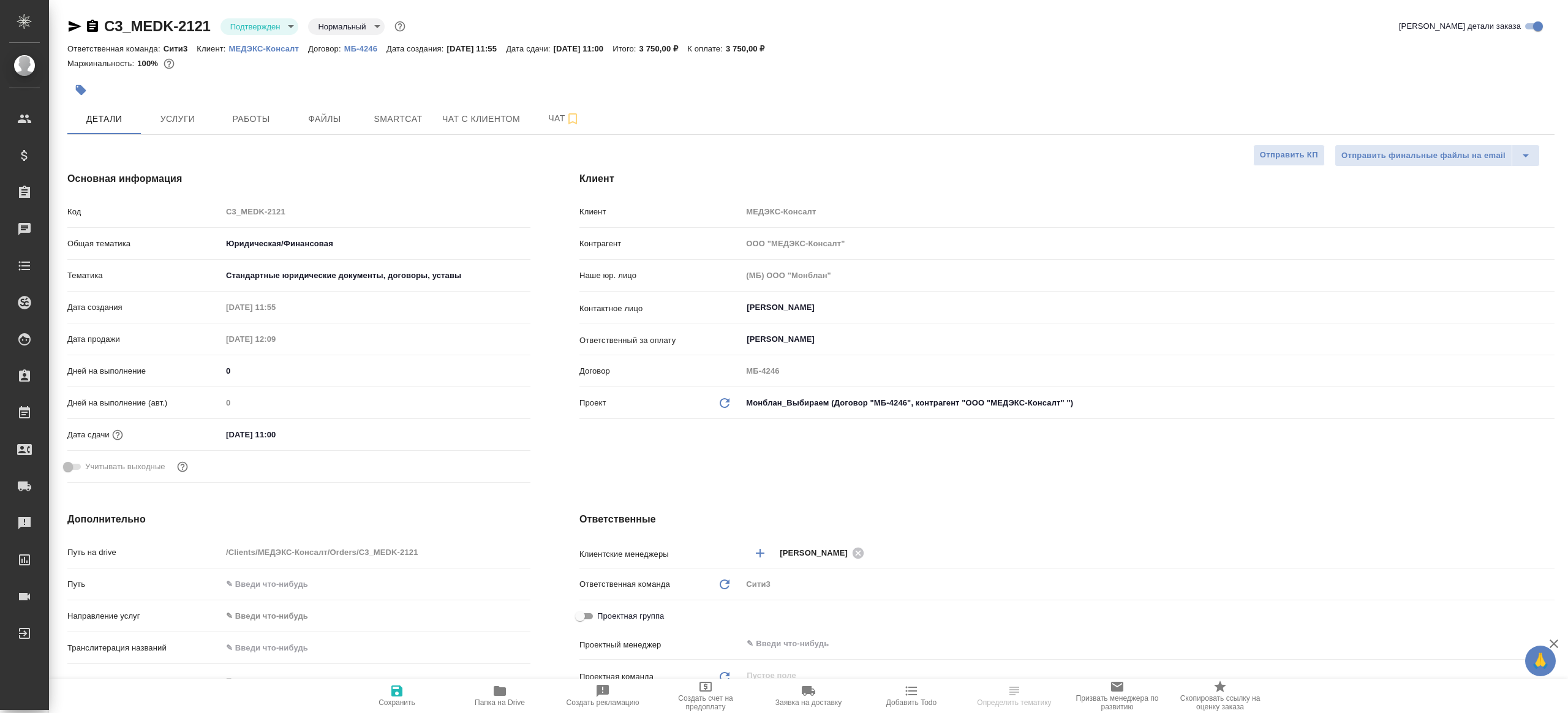
click at [289, 25] on body "🙏 .cls-1 fill:#fff; AWATERA [PERSON_NAME] Клиенты Спецификации Заказы Чаты Todo…" at bounding box center [784, 356] width 1568 height 713
type textarea "x"
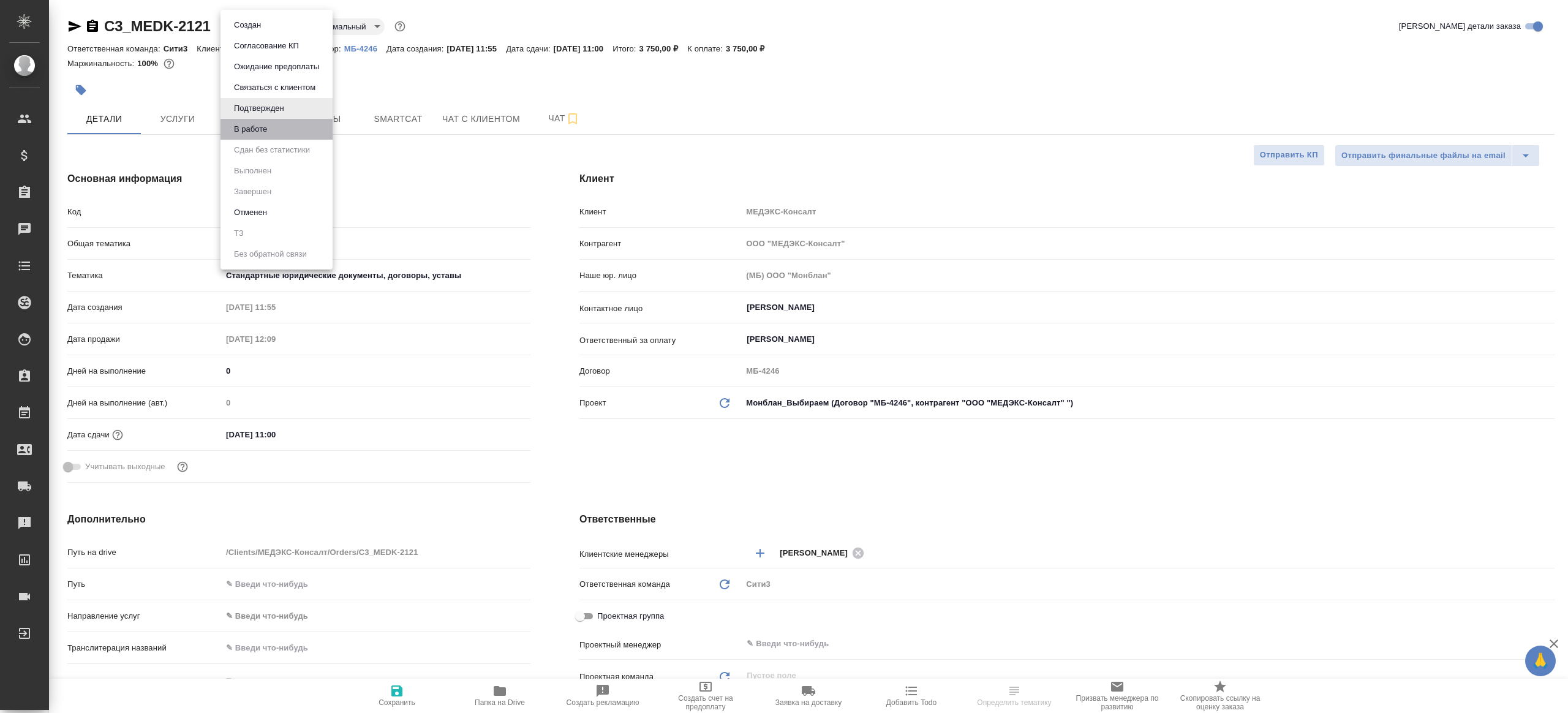
click at [281, 133] on li "В работе" at bounding box center [276, 129] width 112 height 21
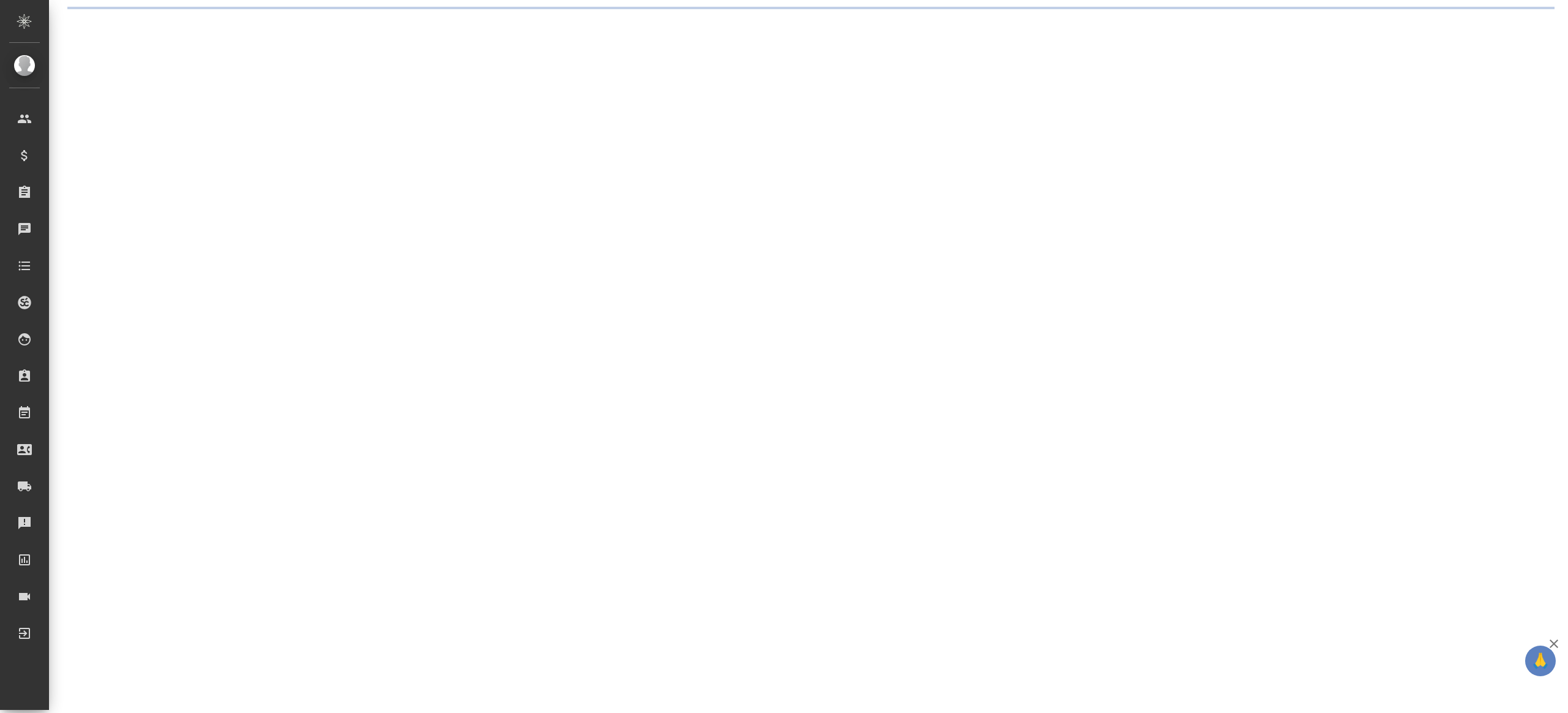
select select "RU"
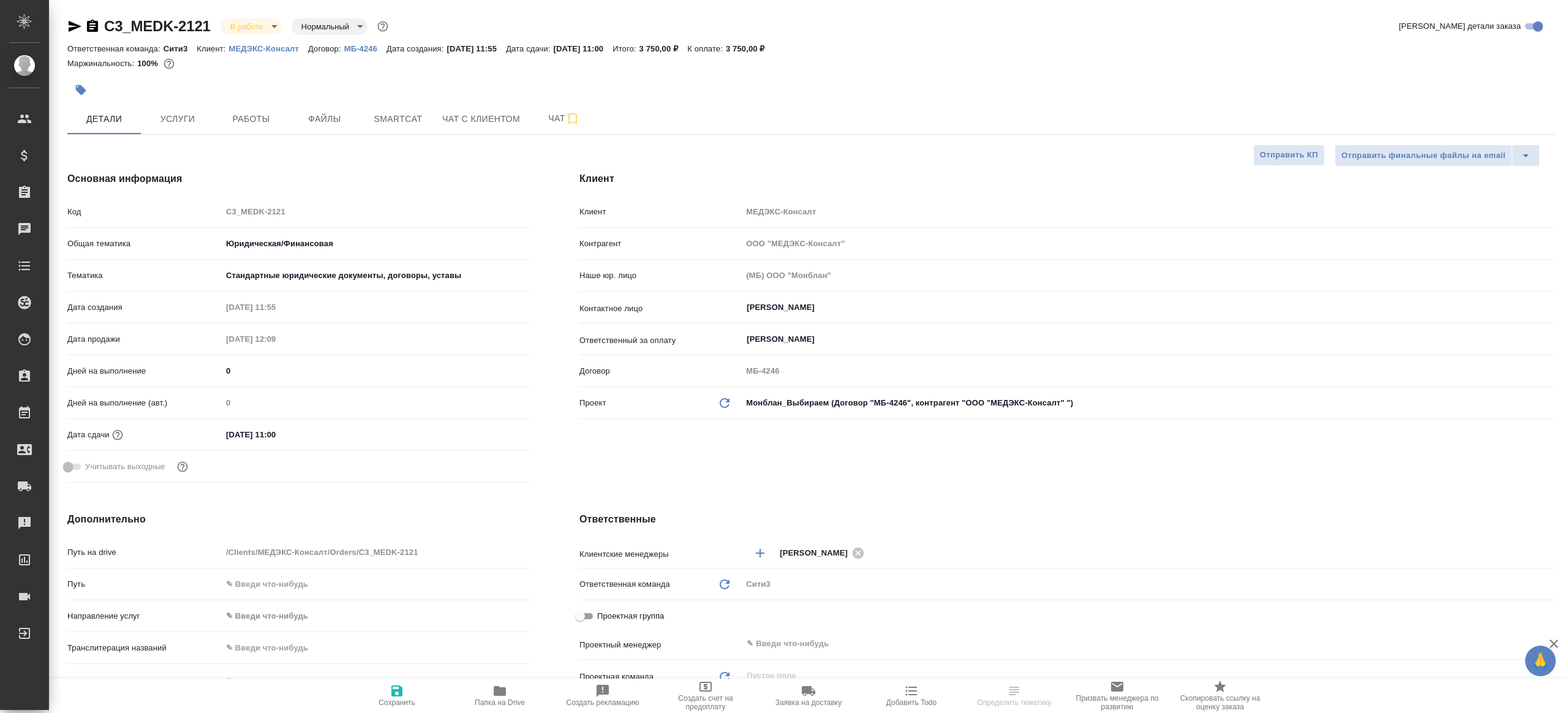
type textarea "x"
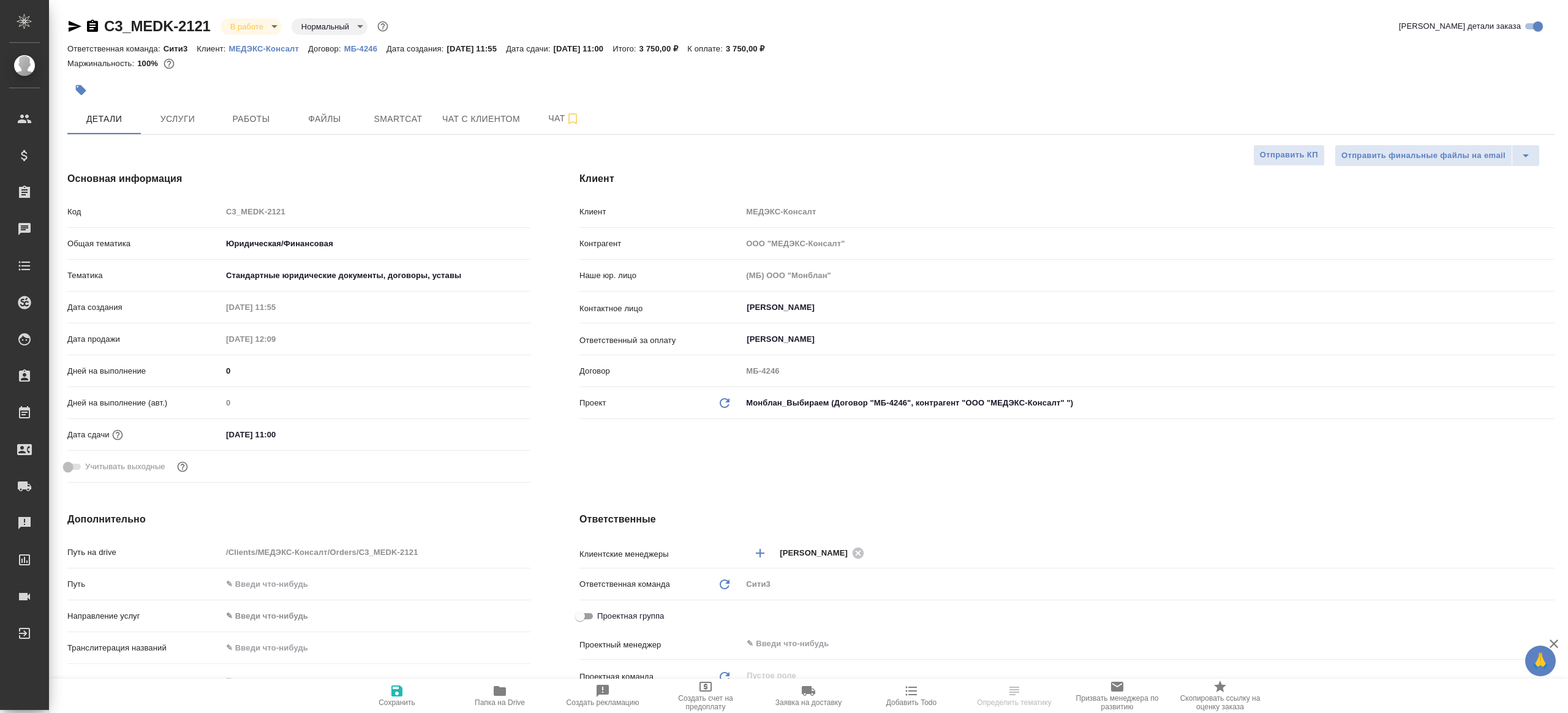
type textarea "x"
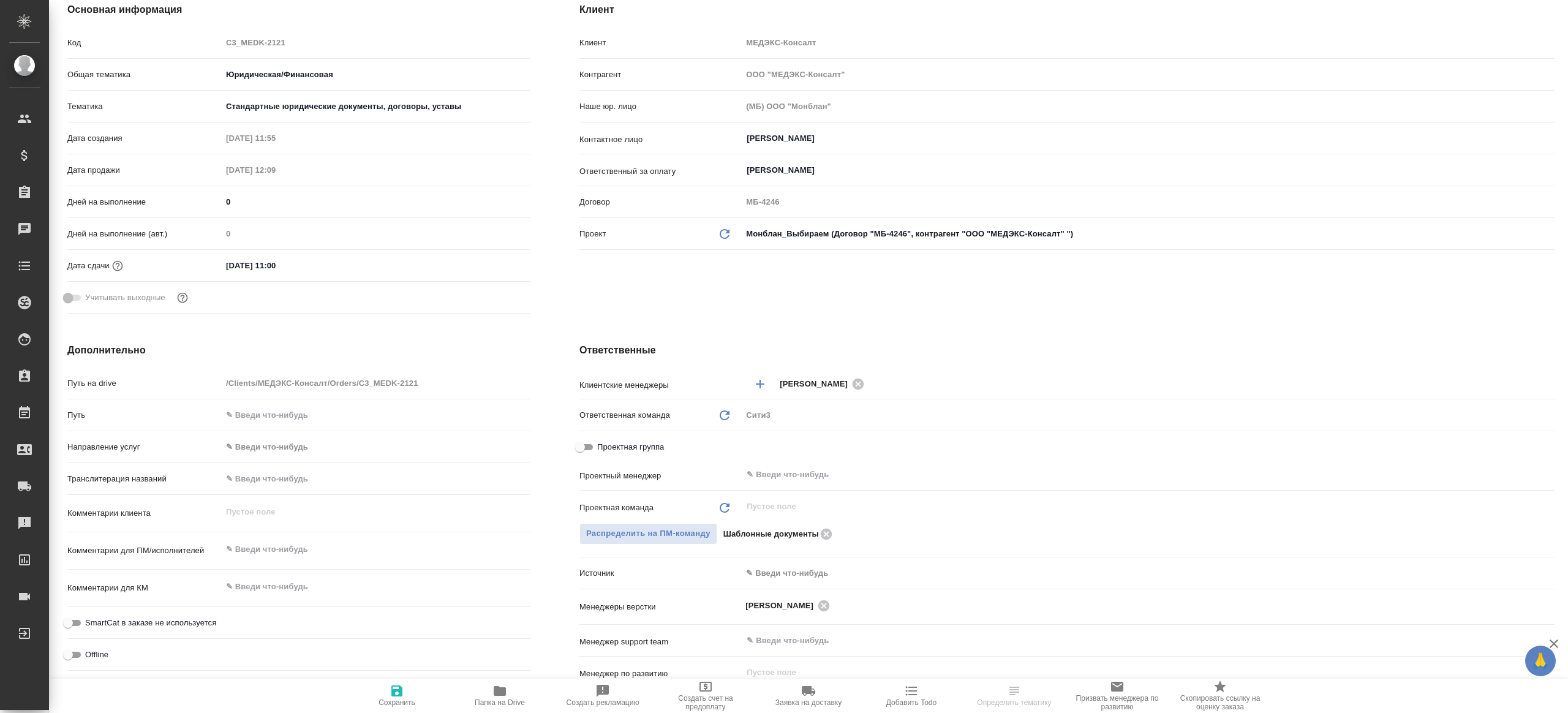
scroll to position [170, 0]
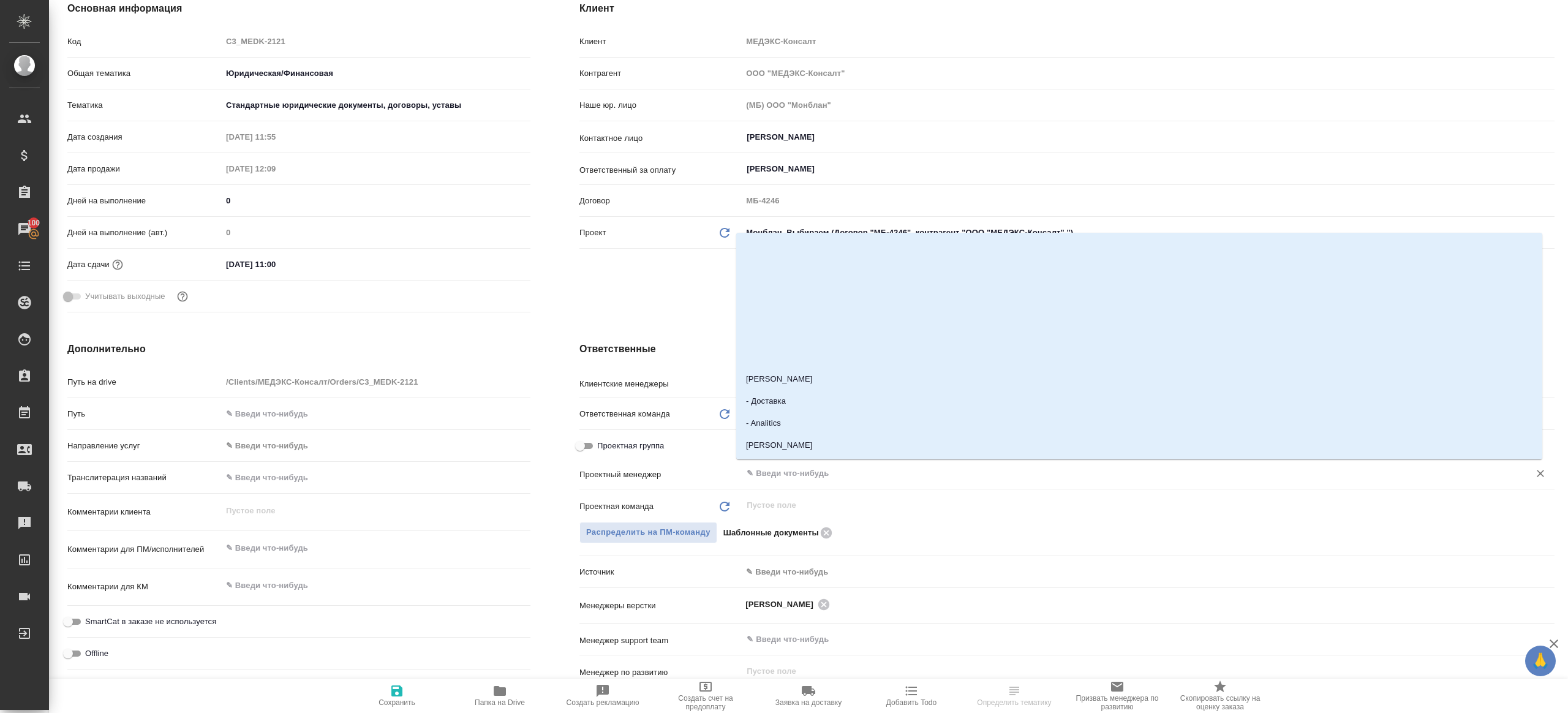
click at [834, 472] on input "text" at bounding box center [1127, 473] width 764 height 15
type input "ринат"
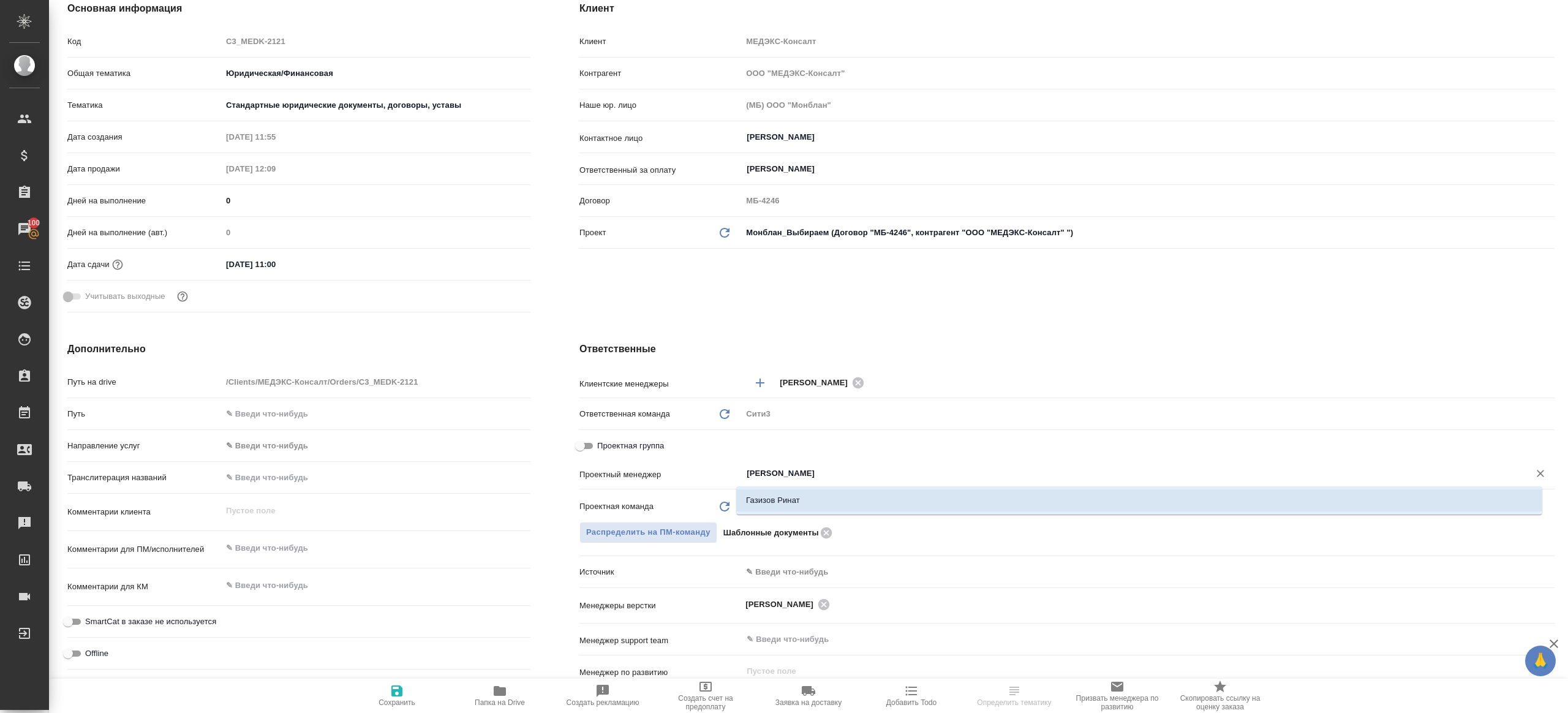
click at [816, 500] on li "Газизов Ринат" at bounding box center [1139, 500] width 806 height 22
type textarea "x"
type input "Газизов Ринат"
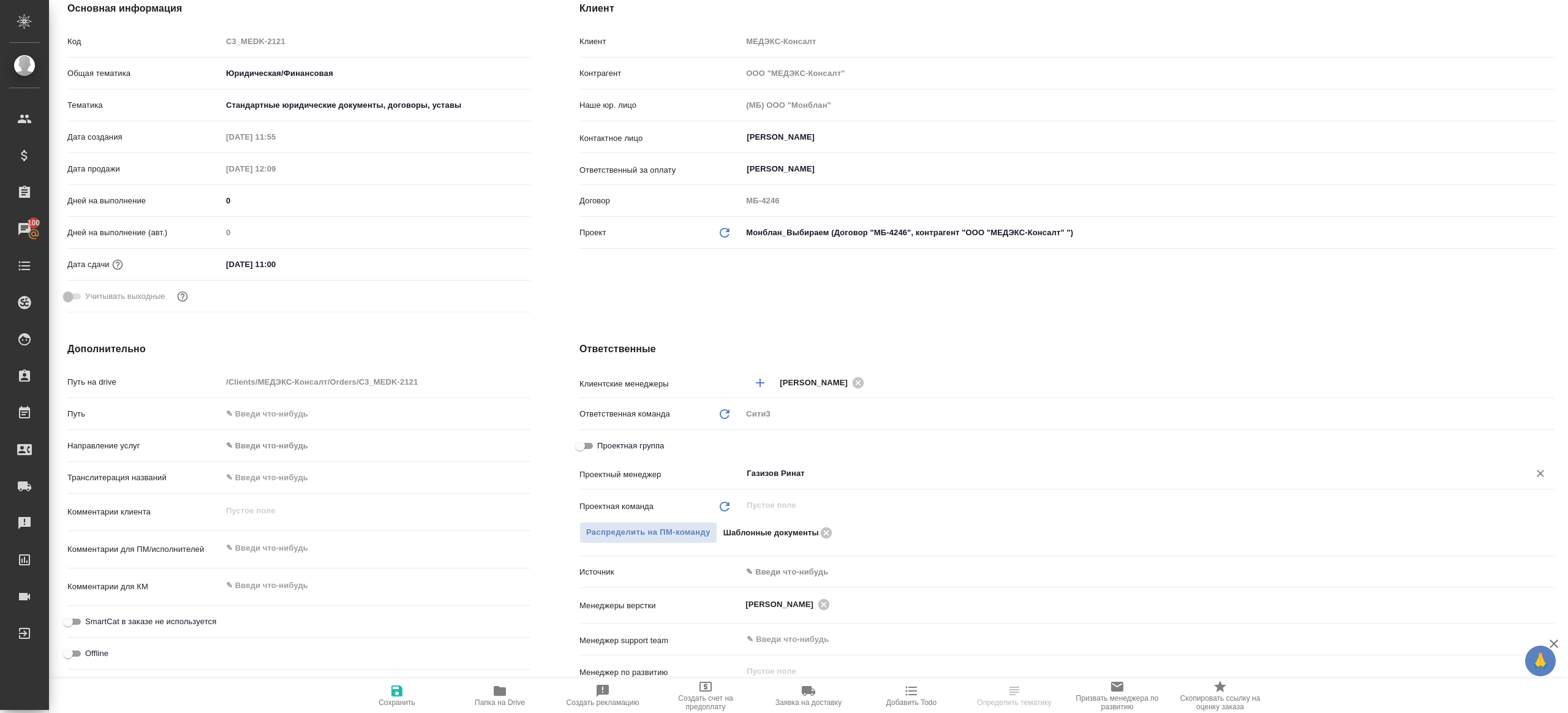
click at [396, 689] on div ".cls-1 fill:#fff; AWATERA Gazizov Rinat Клиенты Спецификации Заказы 100 Чаты To…" at bounding box center [784, 356] width 1568 height 713
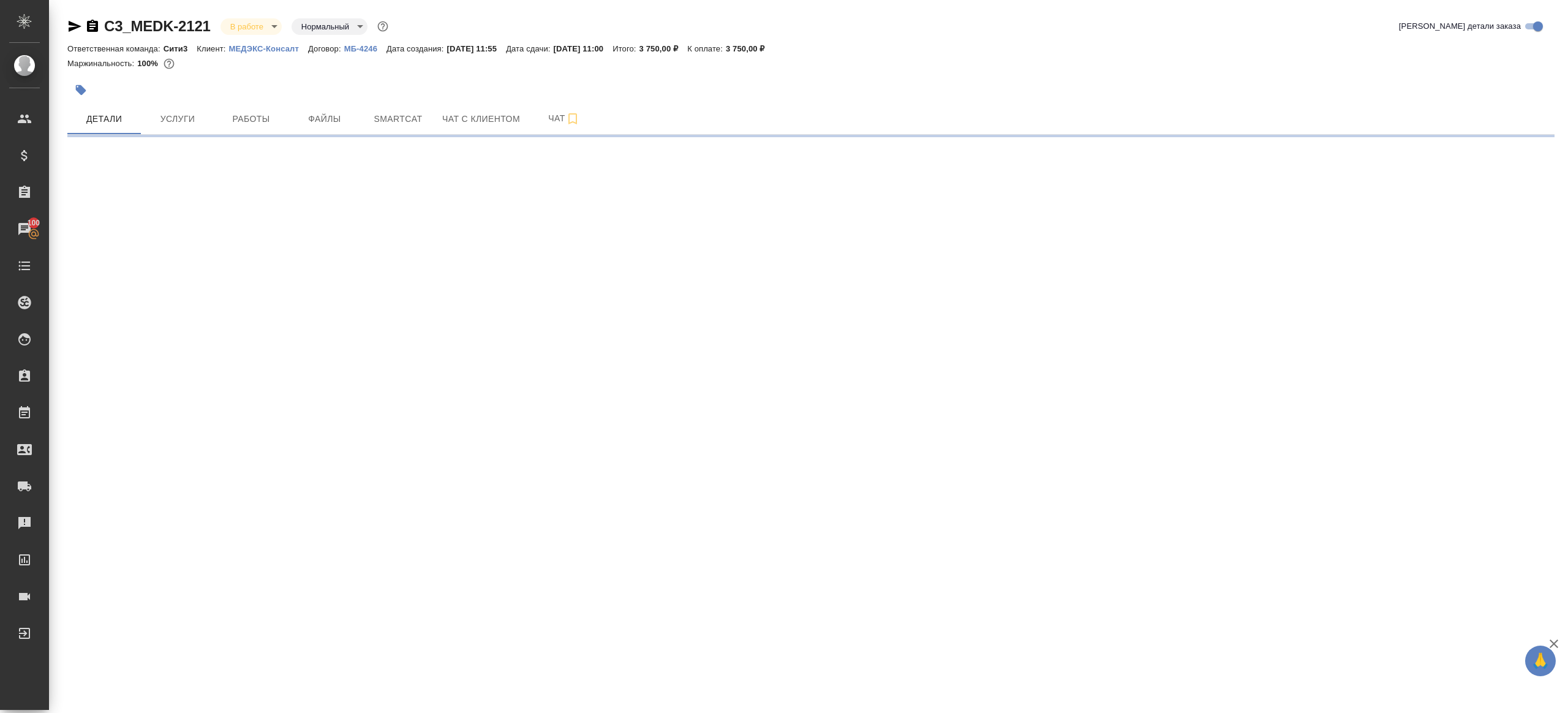
select select "RU"
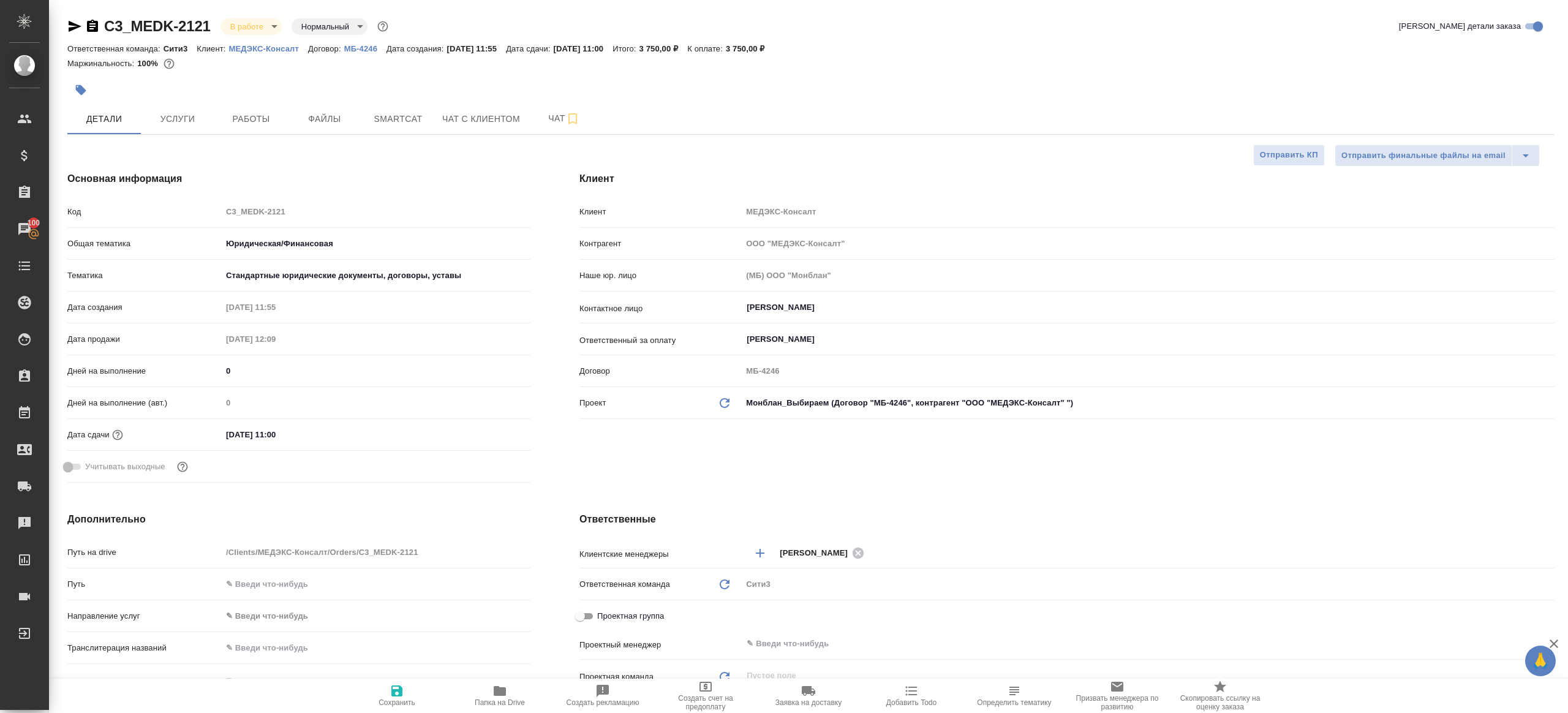
type textarea "x"
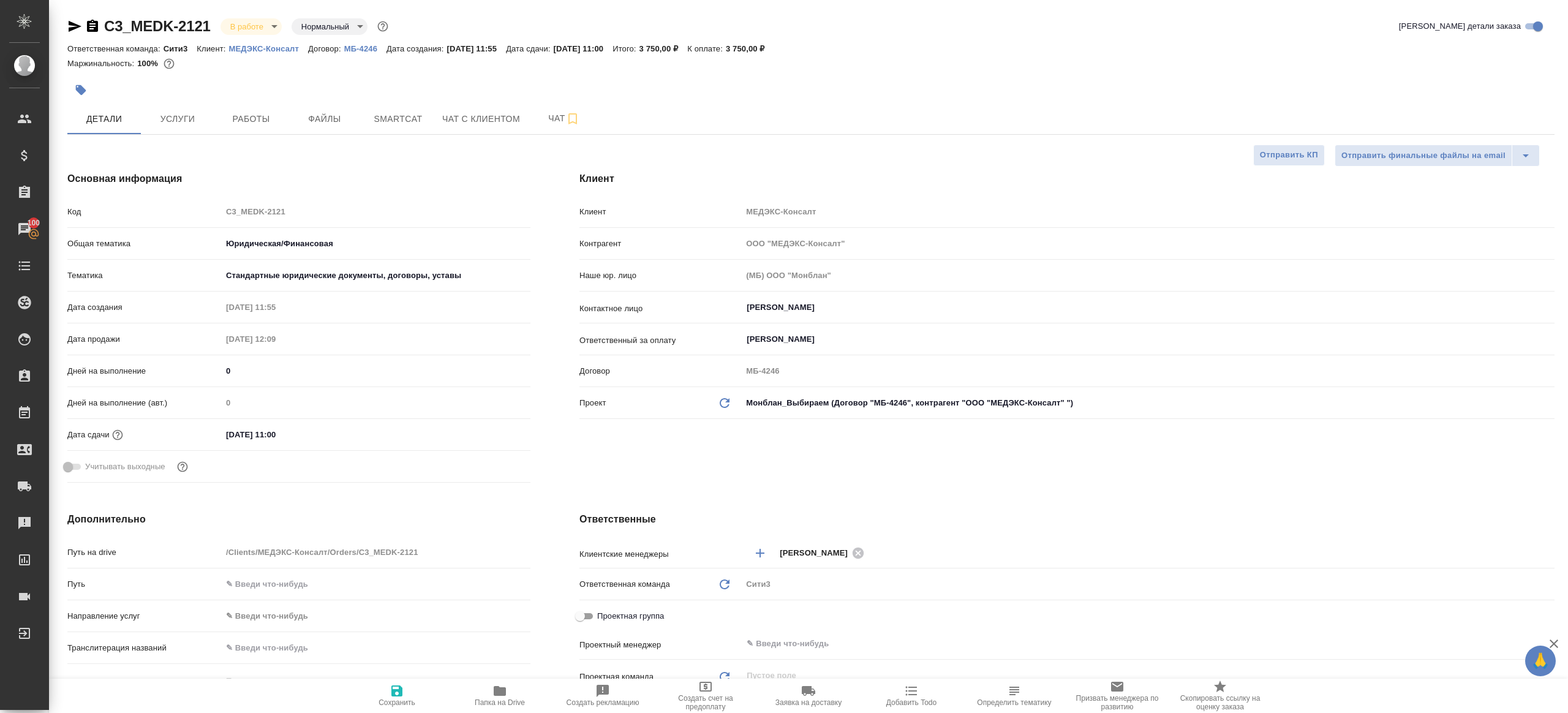
type textarea "x"
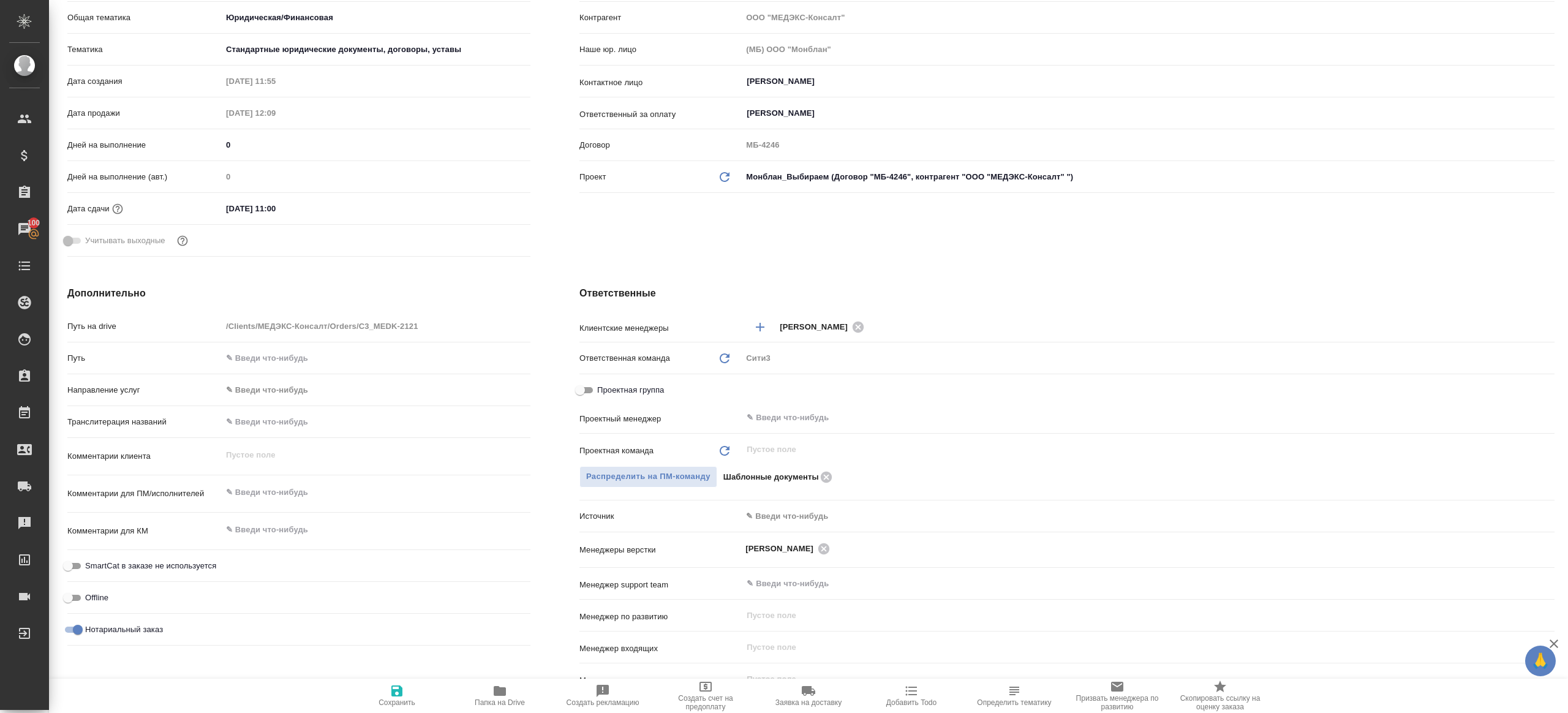
scroll to position [226, 0]
click at [756, 424] on div "​" at bounding box center [1147, 417] width 813 height 22
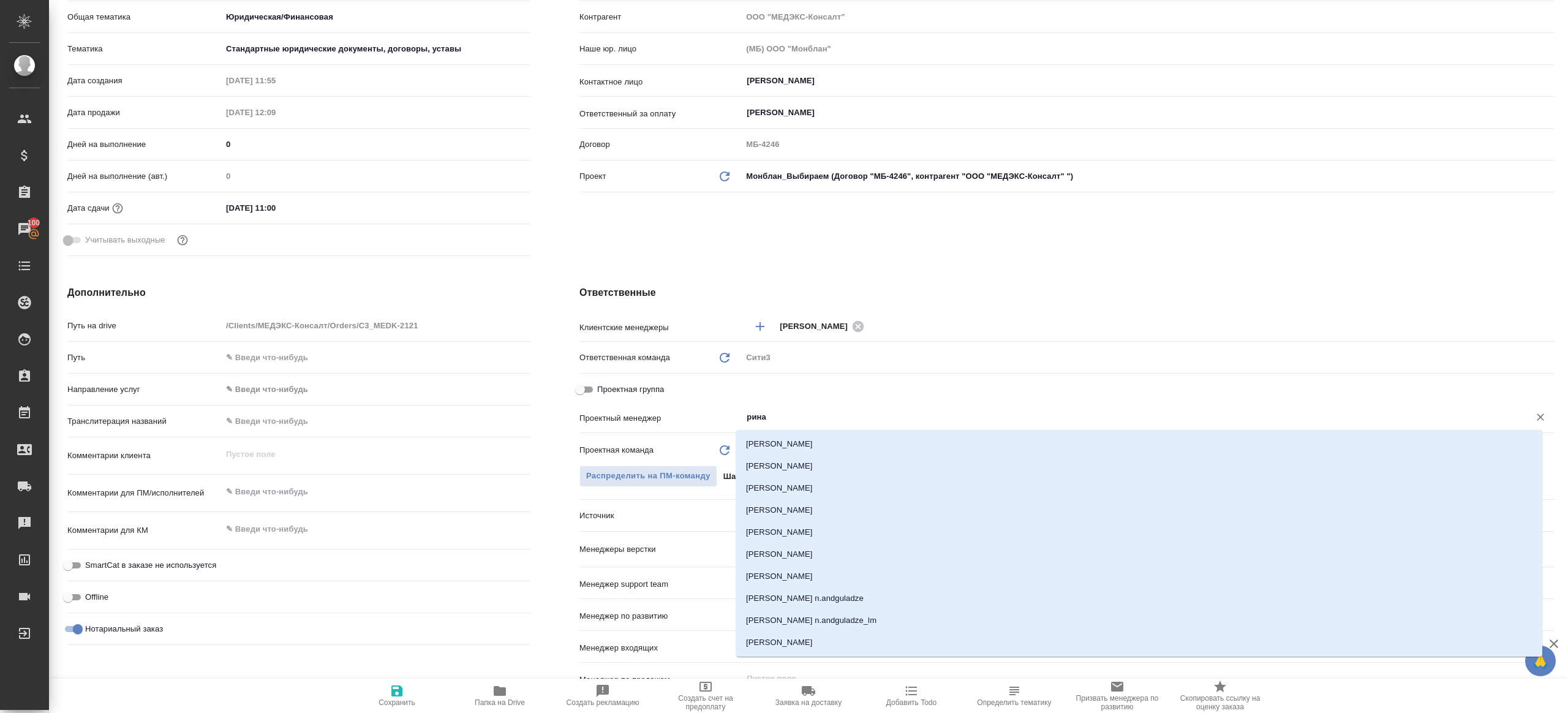
type input "ринат"
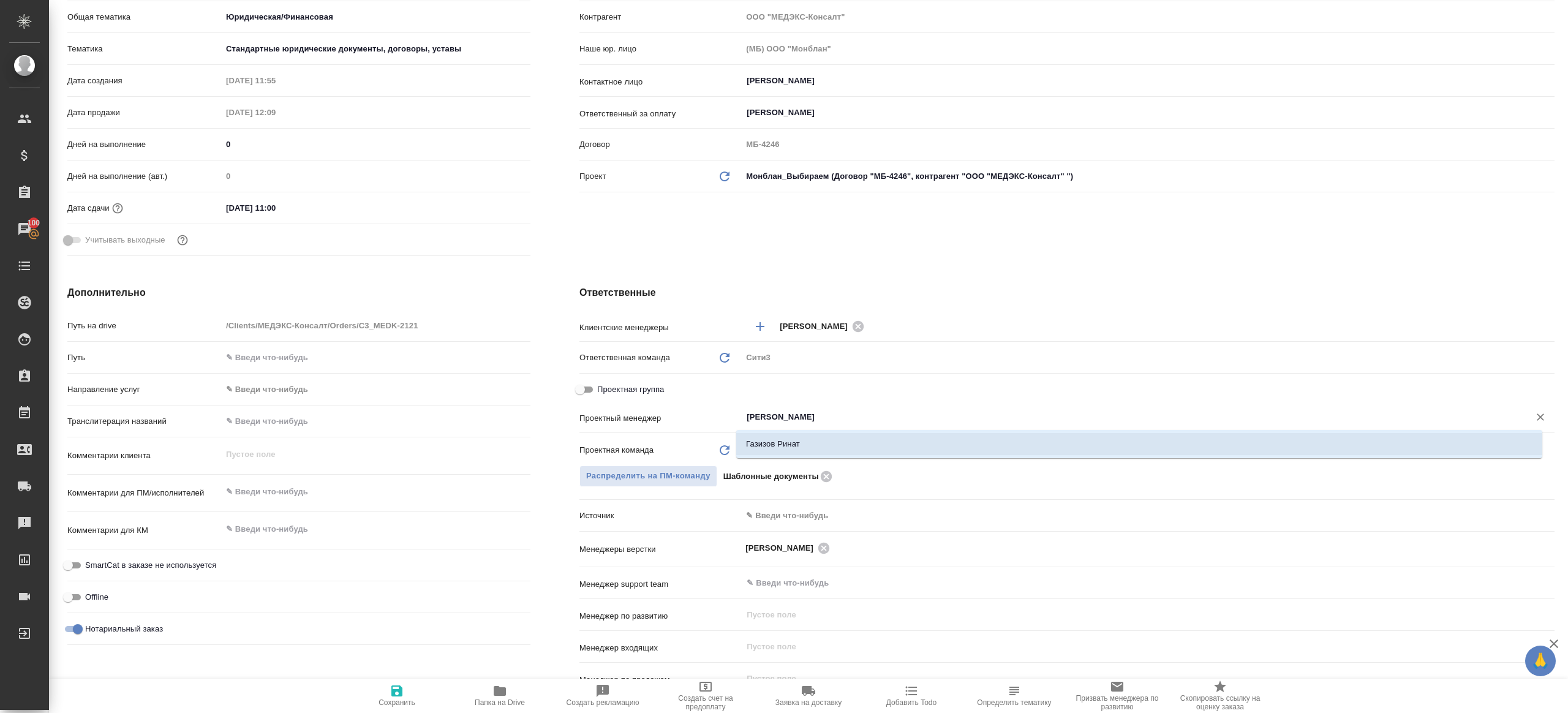
click at [763, 440] on li "Газизов Ринат" at bounding box center [1139, 444] width 806 height 22
type textarea "x"
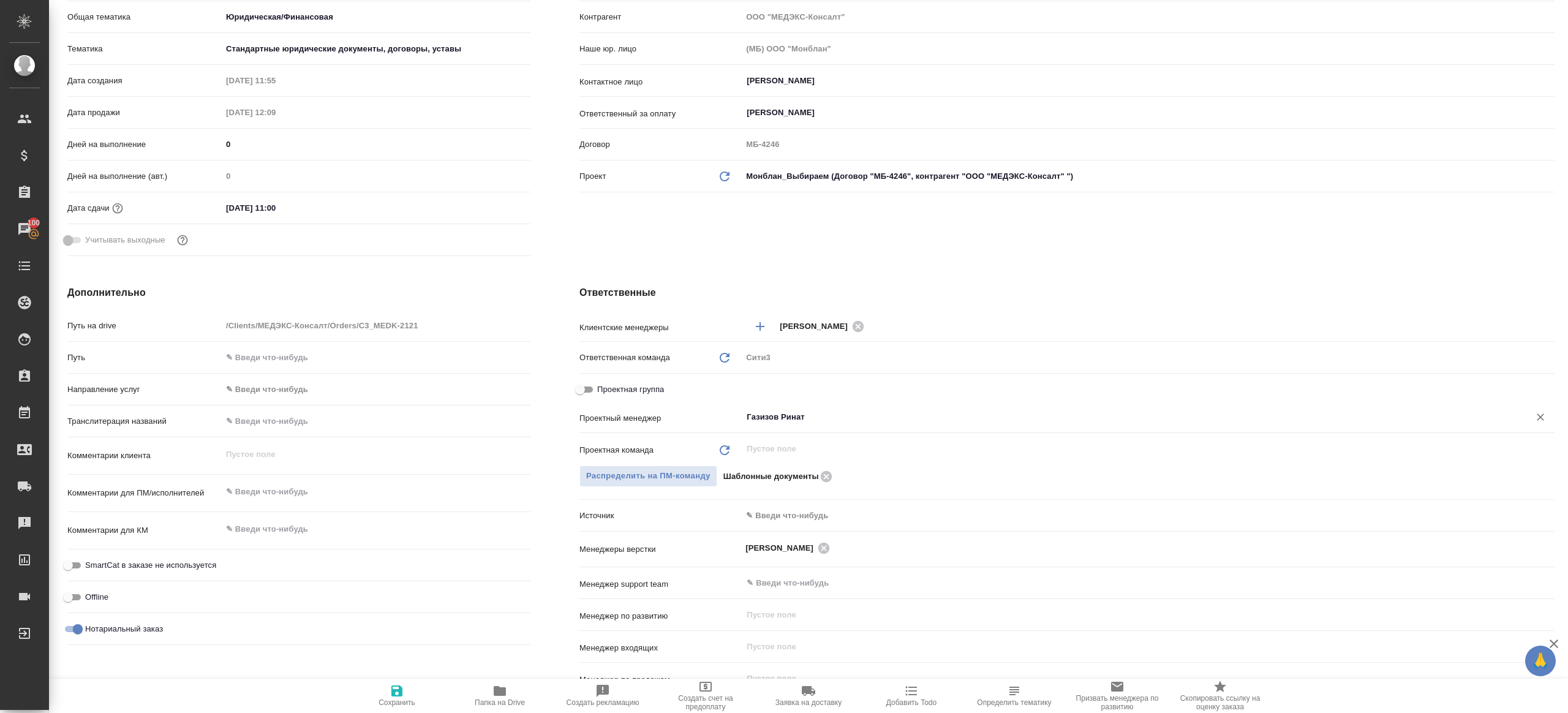
type input "Газизов Ринат"
click at [388, 692] on span "Сохранить" at bounding box center [397, 695] width 88 height 23
type textarea "x"
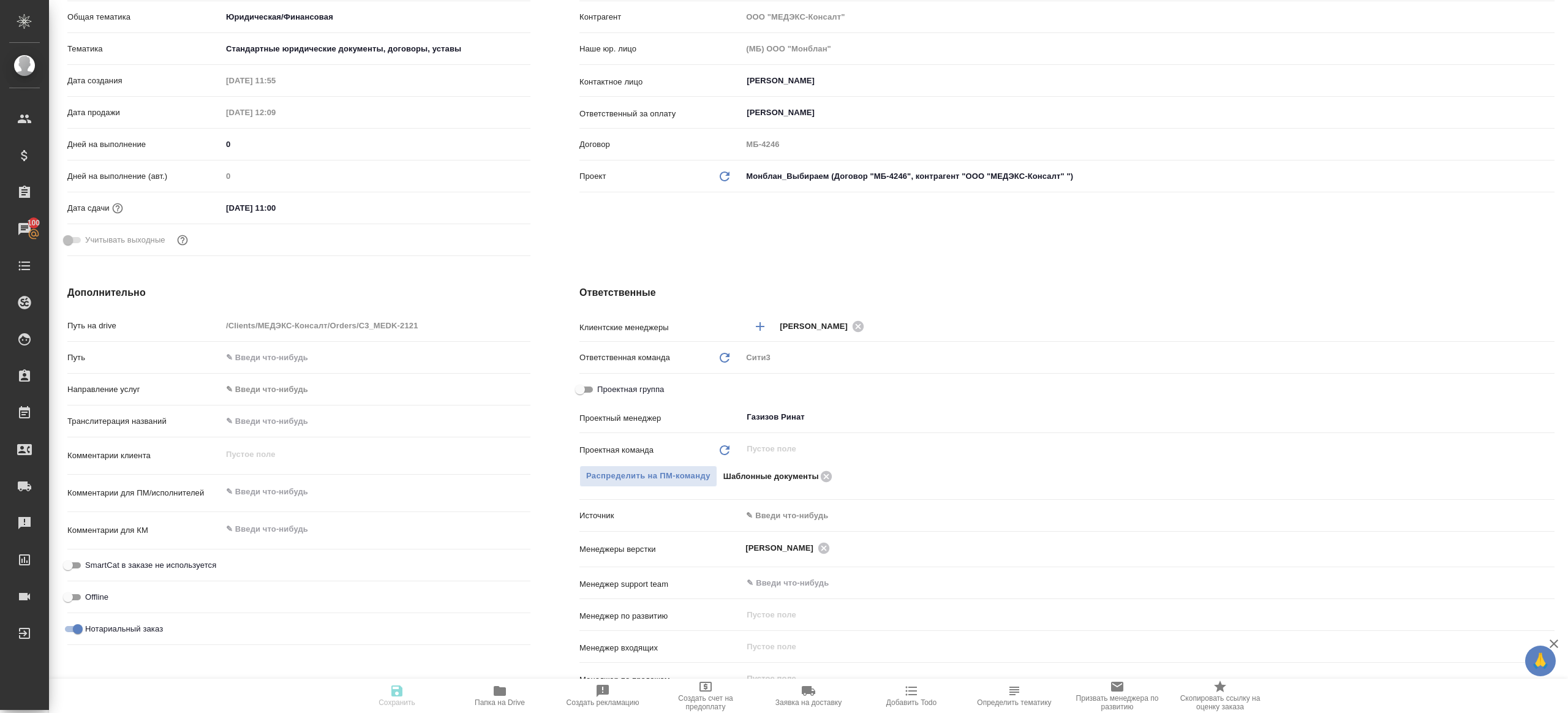
type textarea "x"
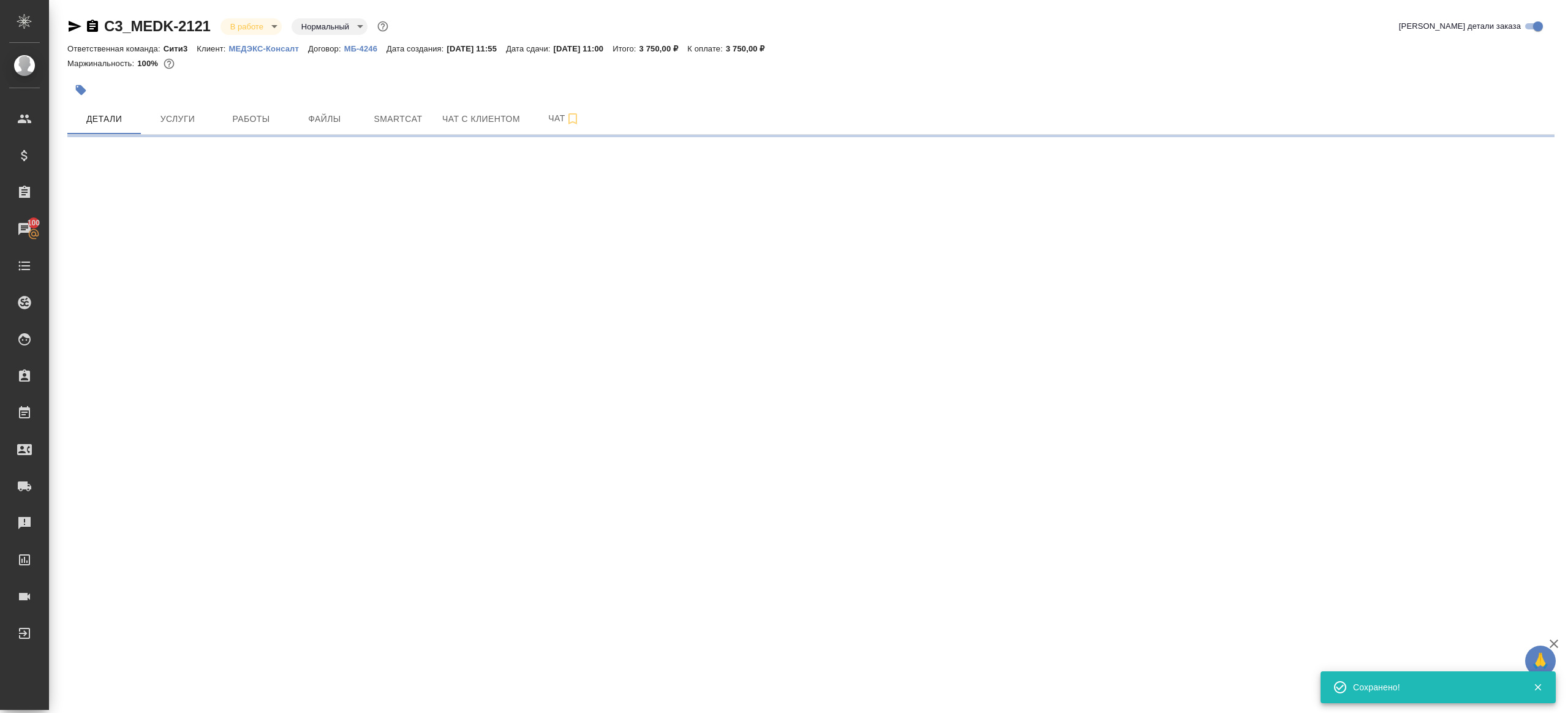
scroll to position [0, 0]
select select "RU"
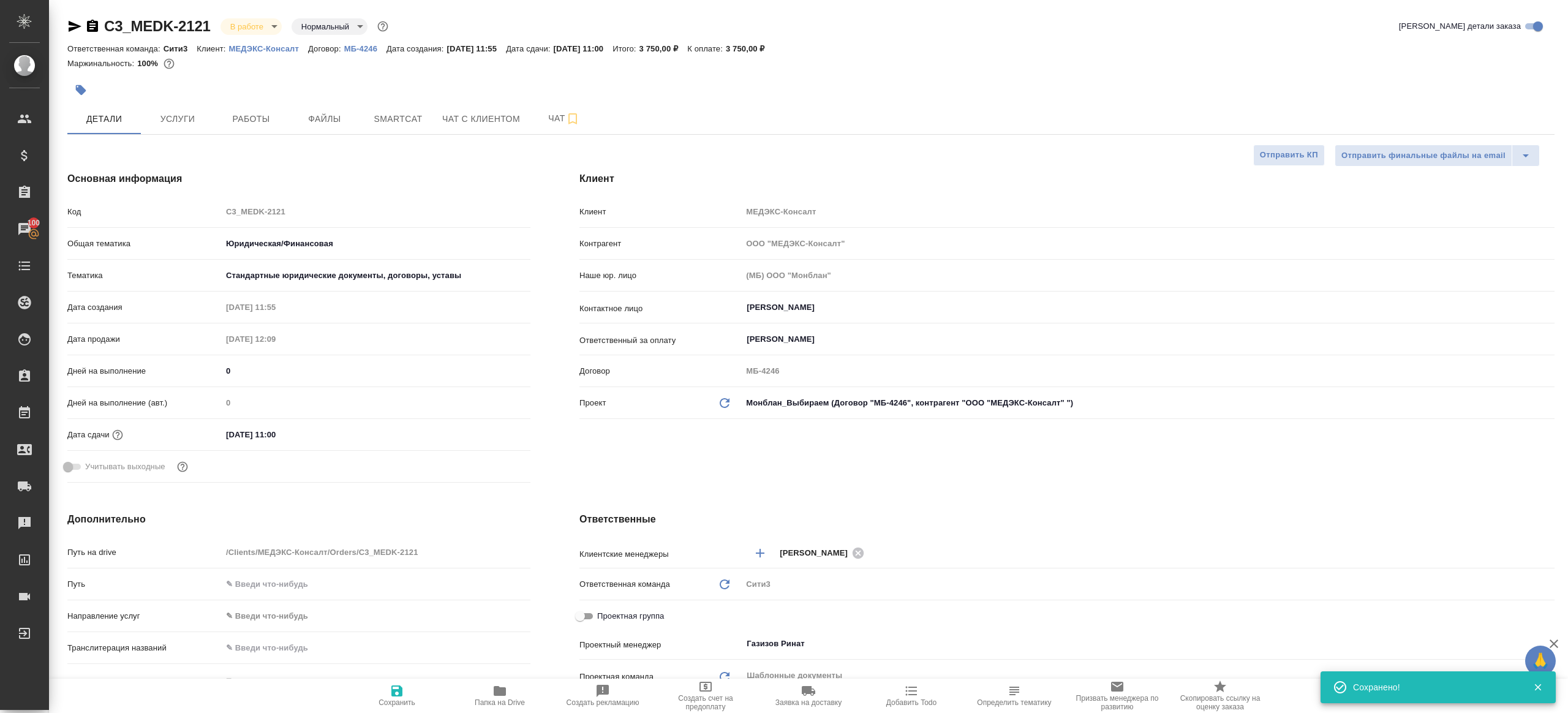
type textarea "x"
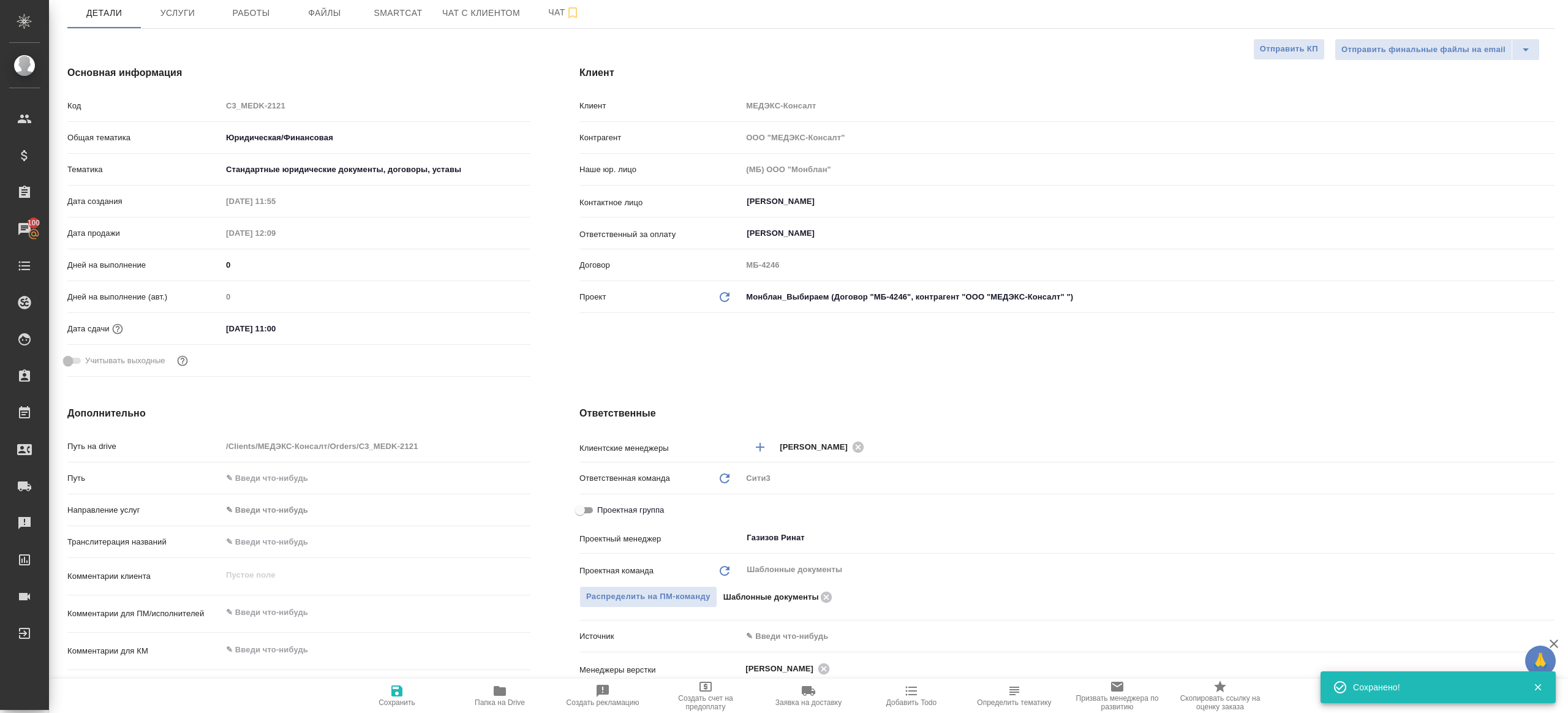
scroll to position [405, 0]
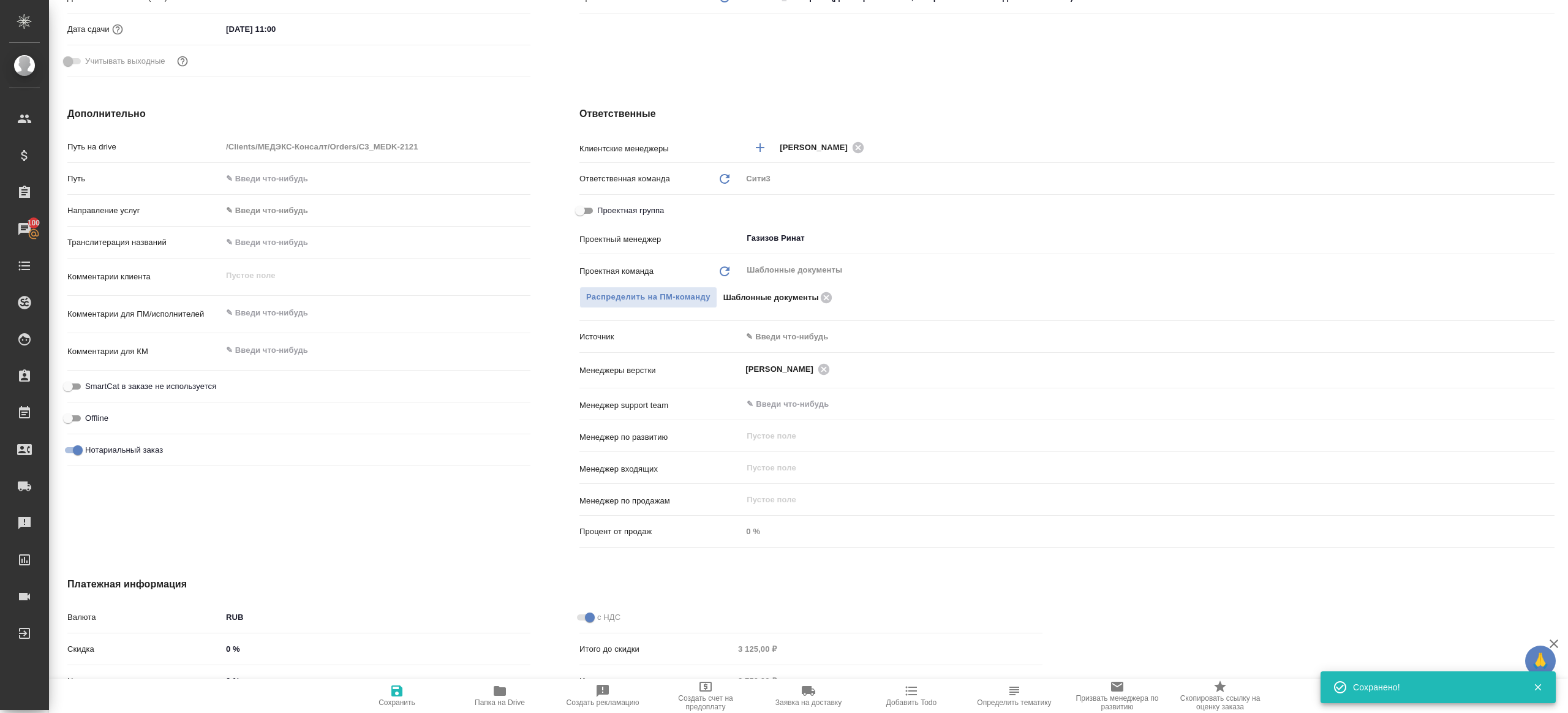
click at [500, 698] on span "Папка на Drive" at bounding box center [500, 703] width 51 height 9
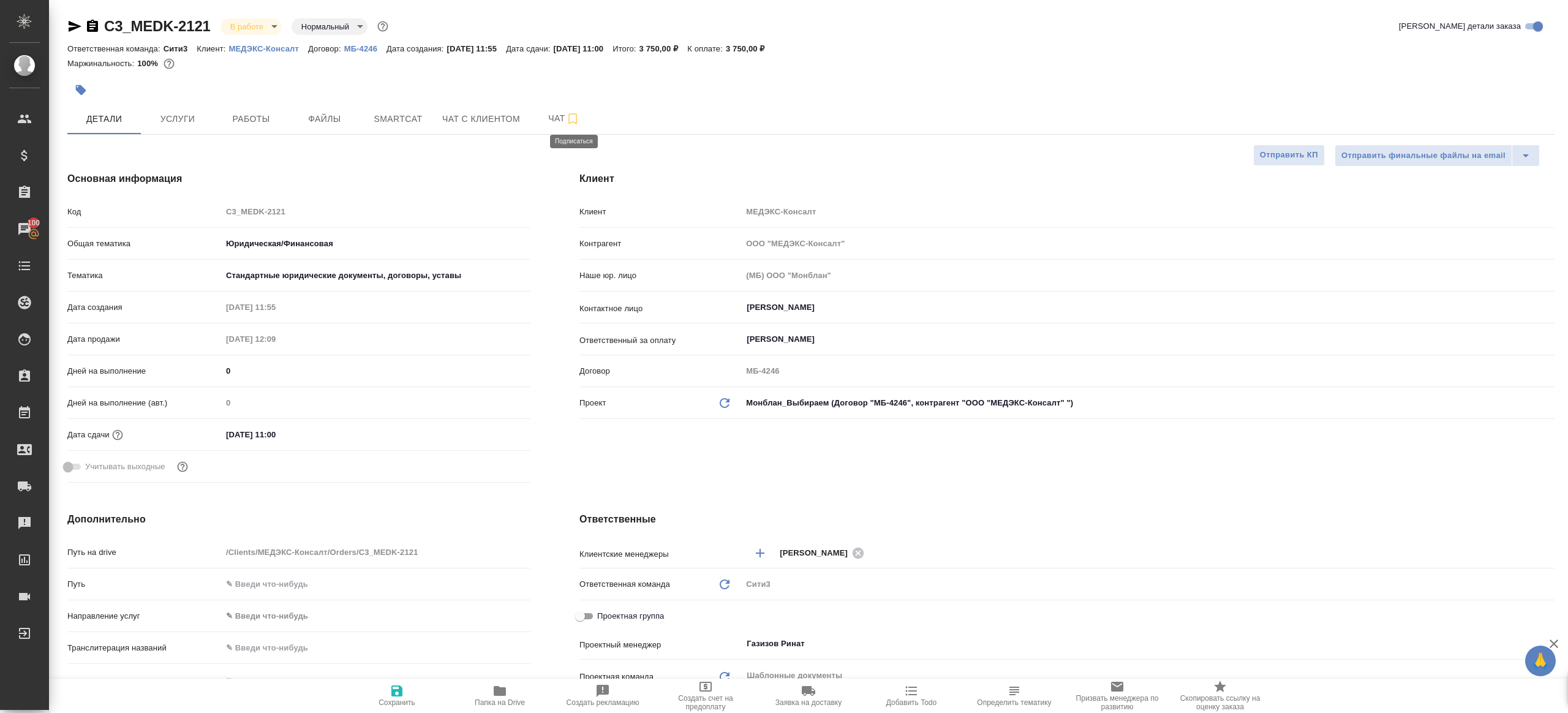
type textarea "x"
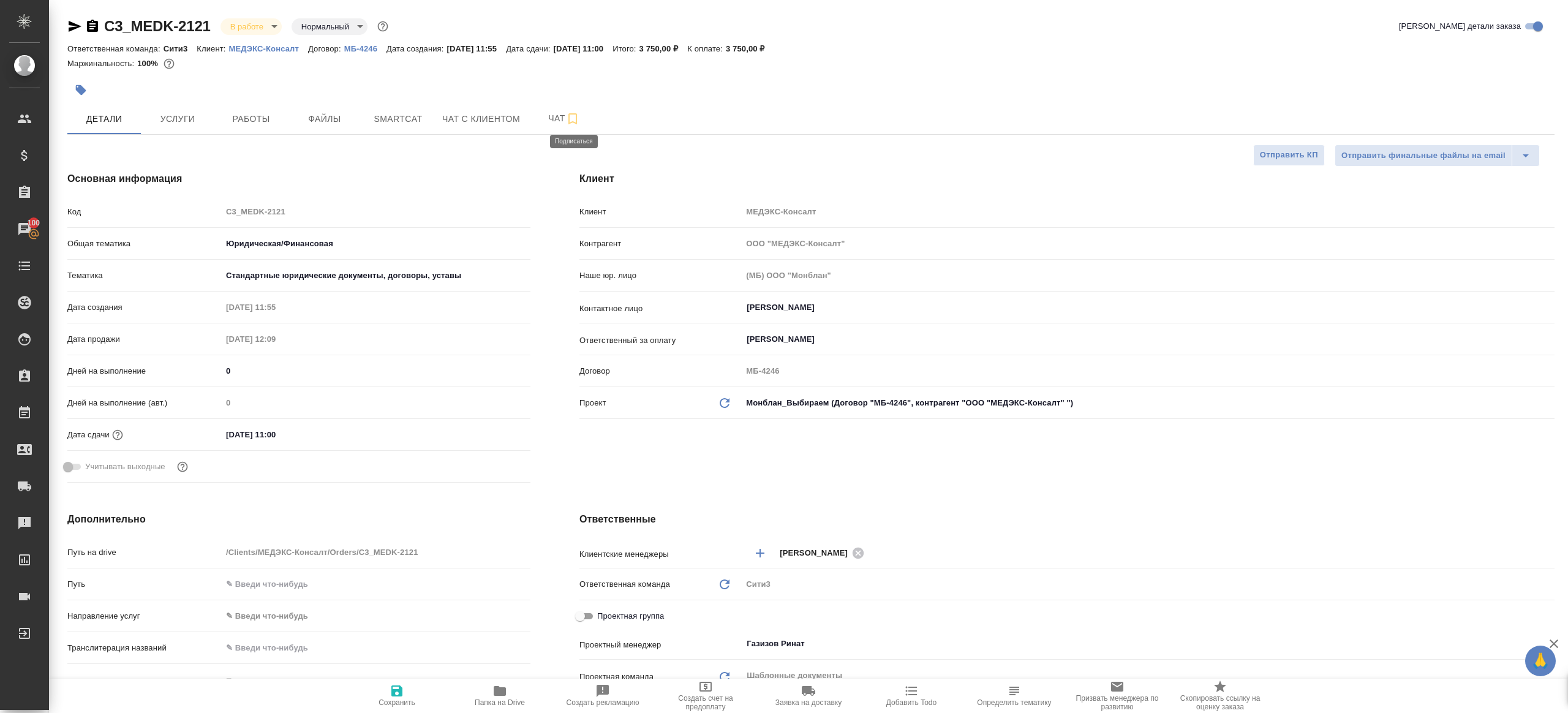
type textarea "x"
click at [273, 117] on span "Работы" at bounding box center [251, 119] width 59 height 15
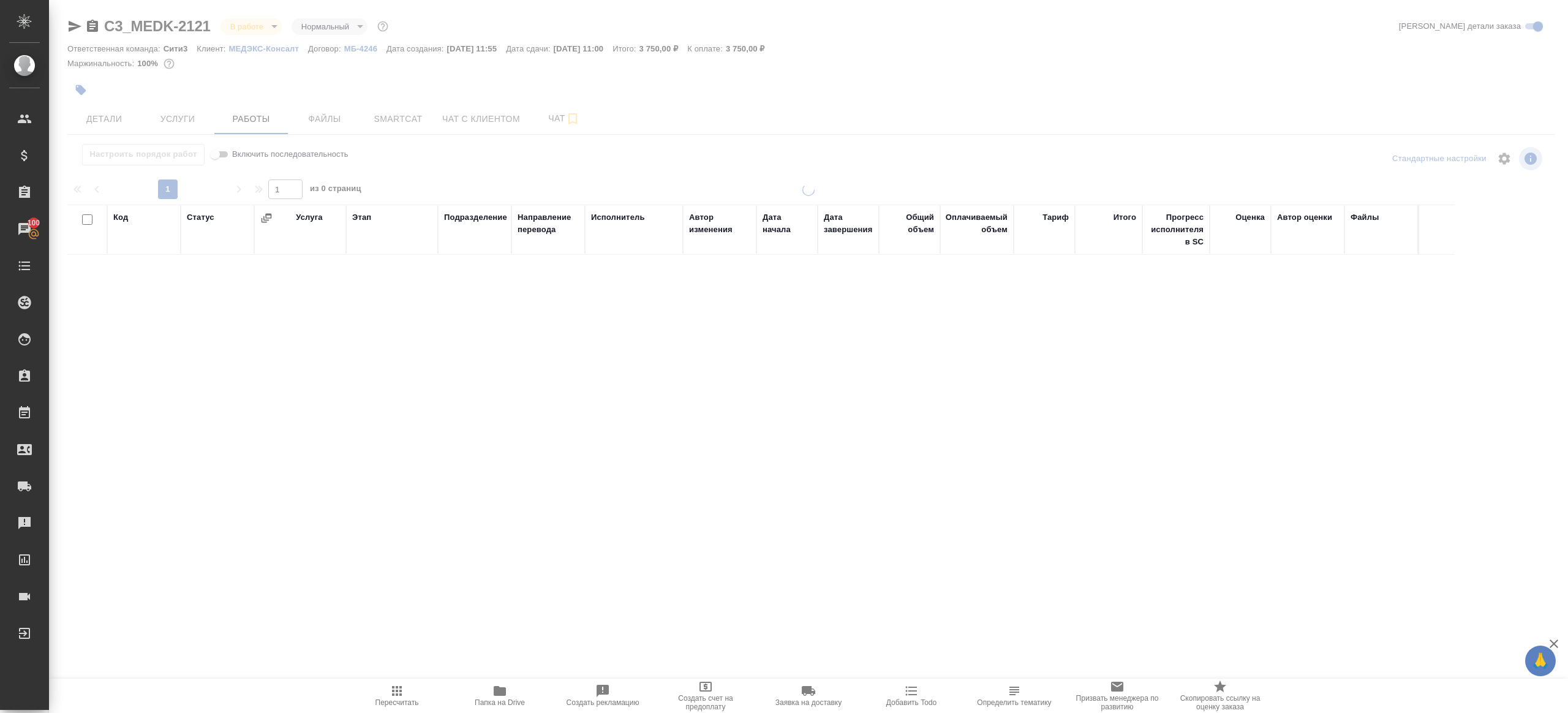
click at [477, 151] on div "Настроить порядок работ Включить последовательность" at bounding box center [315, 154] width 495 height 21
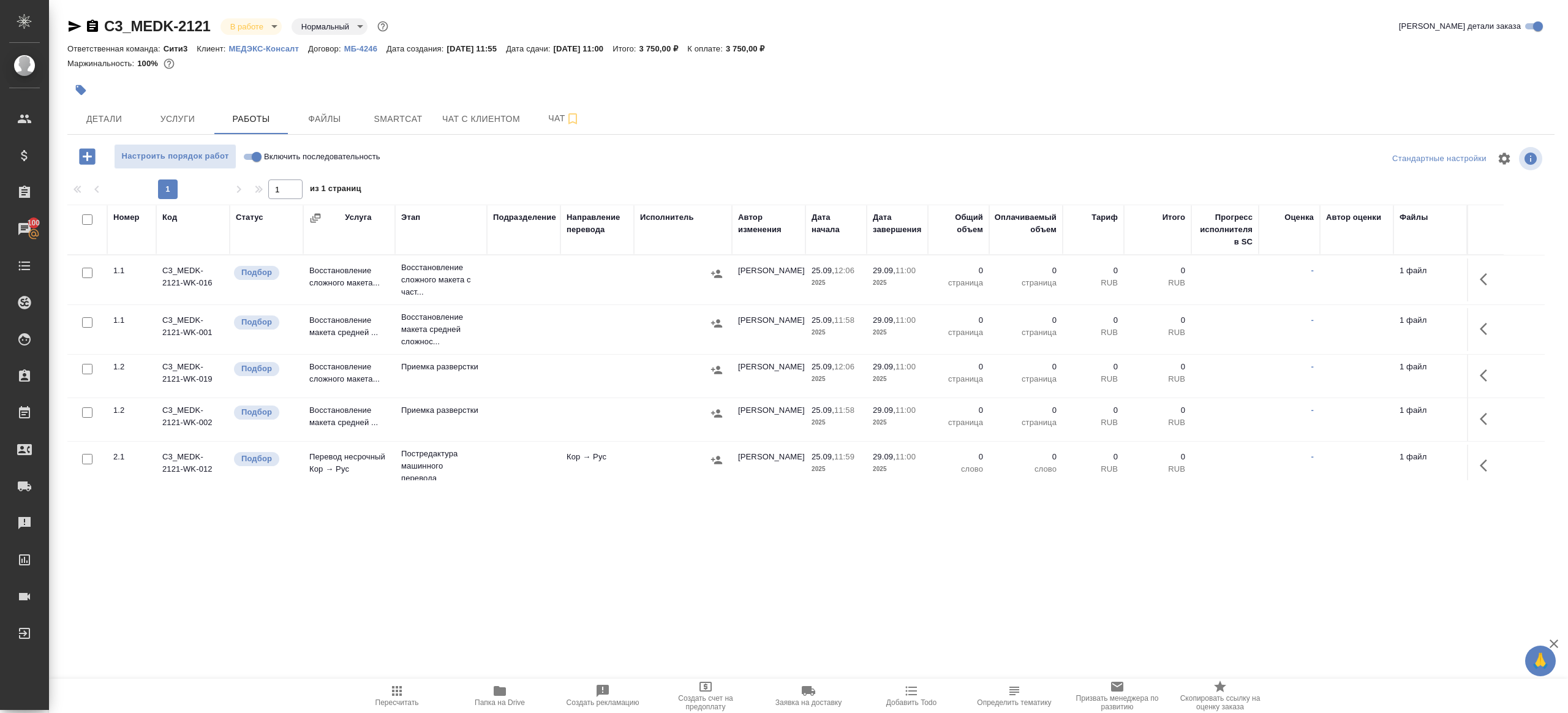
click at [252, 155] on input "Включить последовательность" at bounding box center [256, 157] width 44 height 15
checkbox input "true"
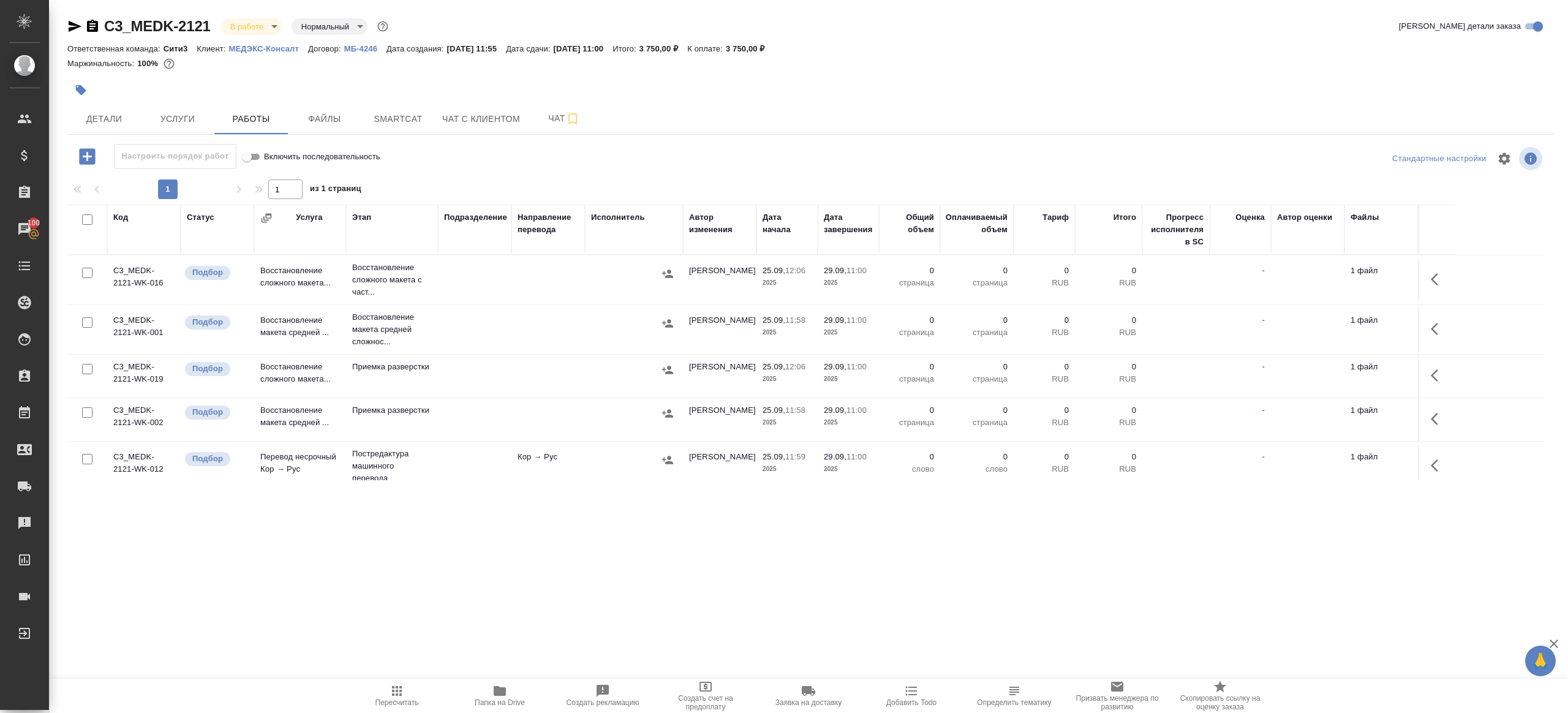
click at [89, 220] on input "checkbox" at bounding box center [87, 220] width 10 height 10
checkbox input "true"
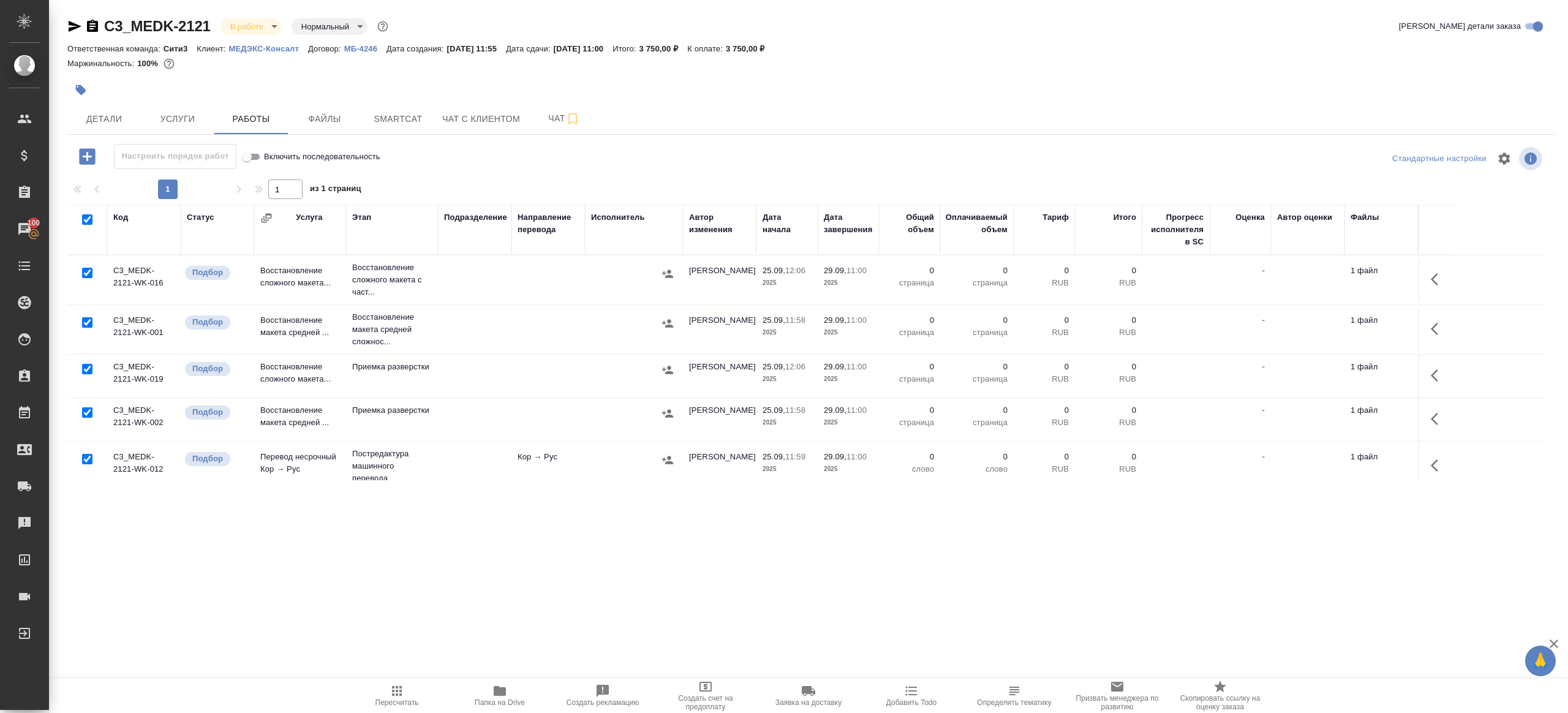
checkbox input "true"
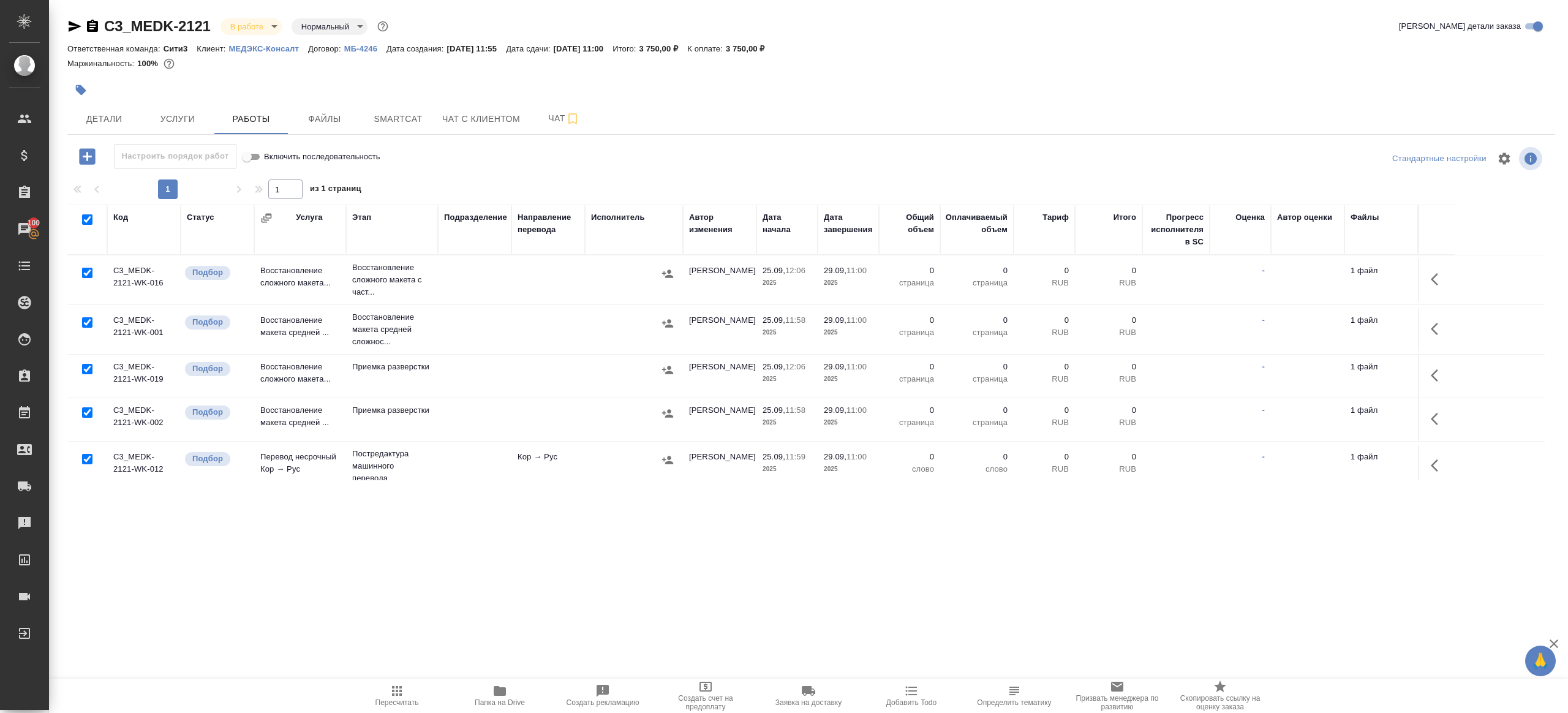
checkbox input "true"
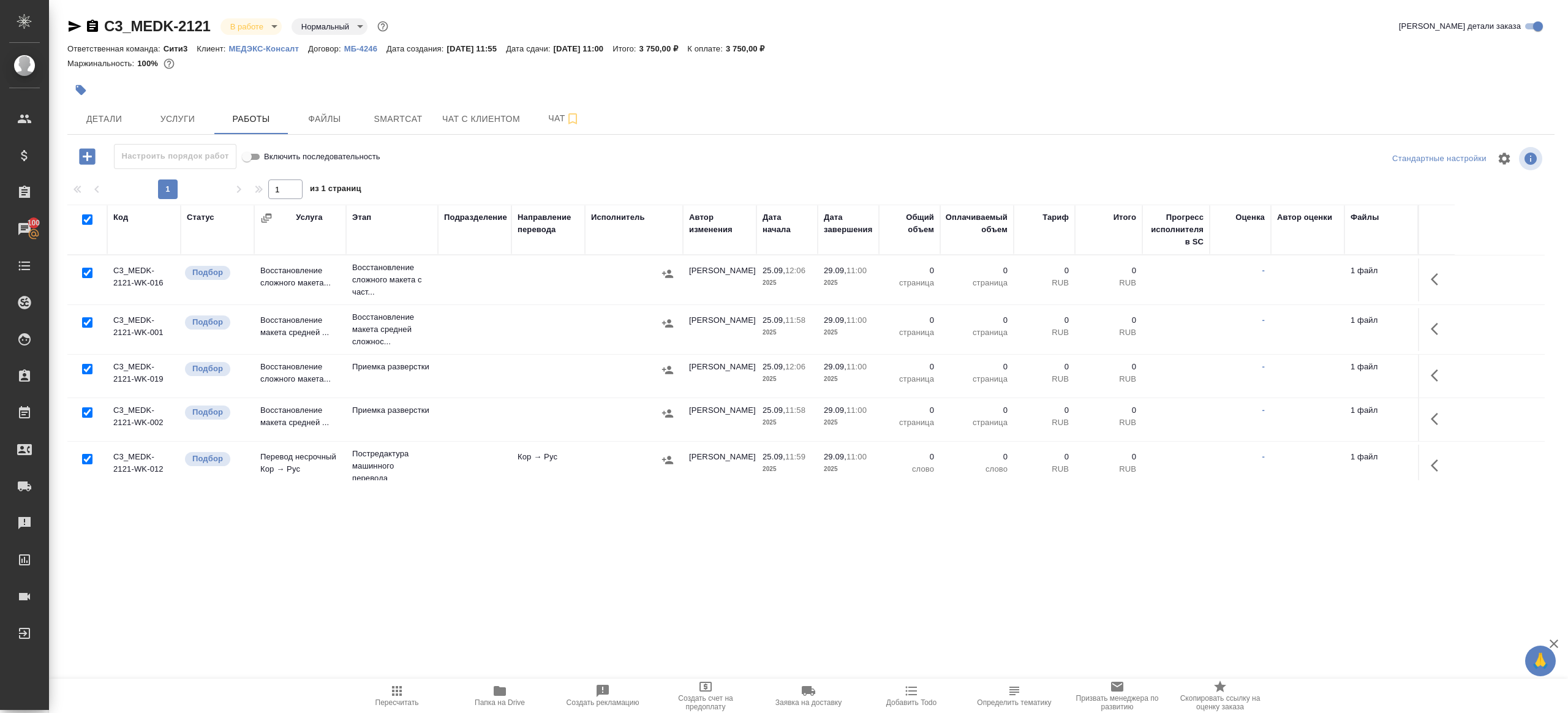
checkbox input "true"
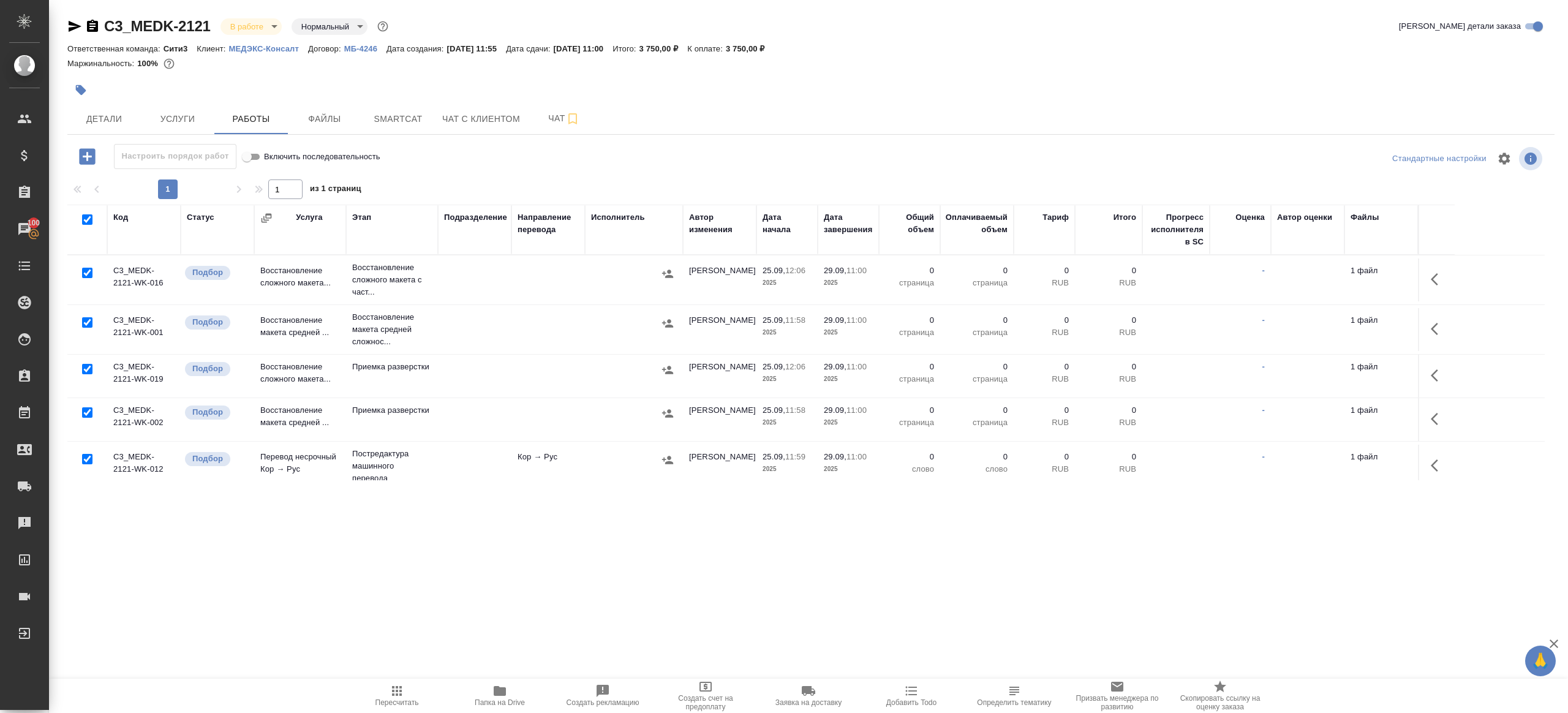
checkbox input "true"
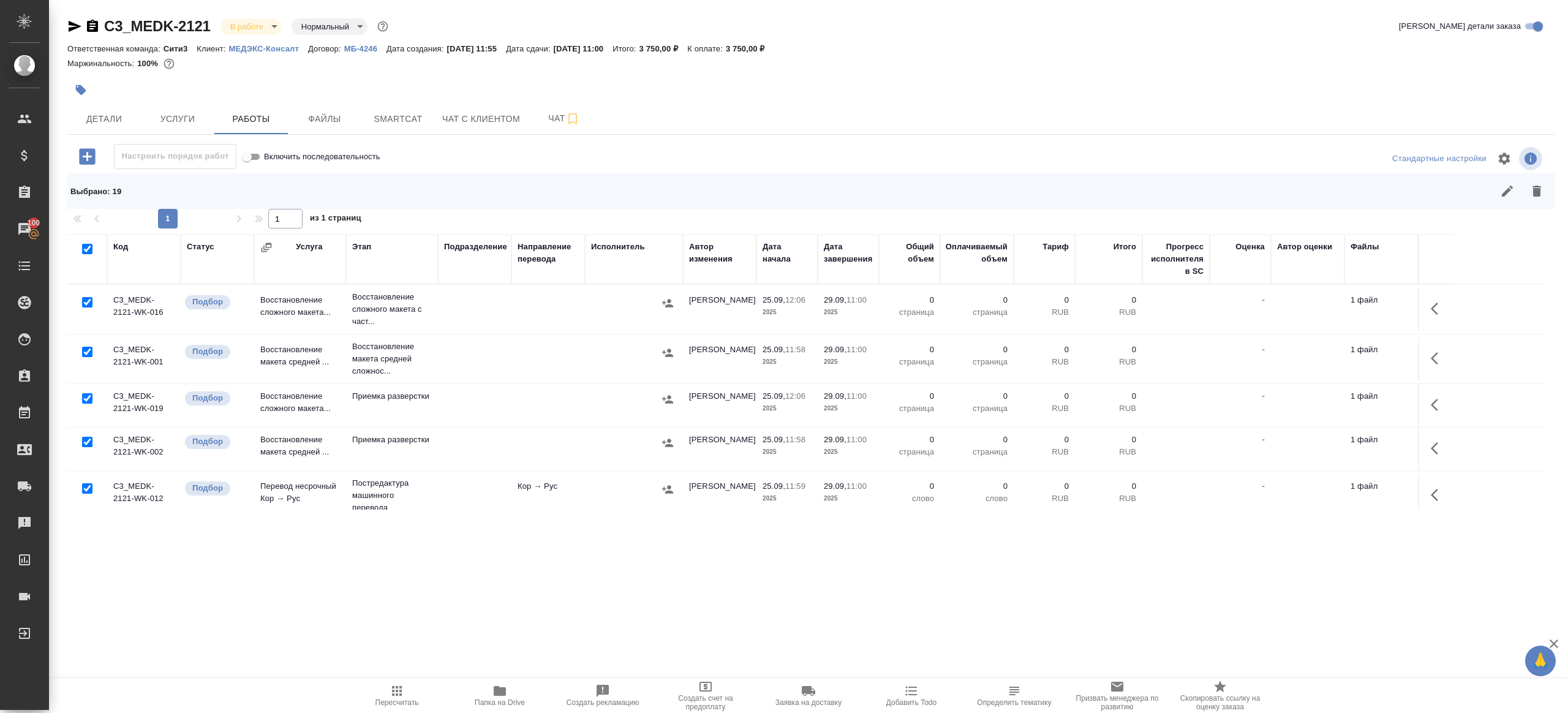
drag, startPoint x: 85, startPoint y: 301, endPoint x: 85, endPoint y: 364, distance: 63.0
click at [85, 301] on input "checkbox" at bounding box center [87, 302] width 10 height 10
checkbox input "false"
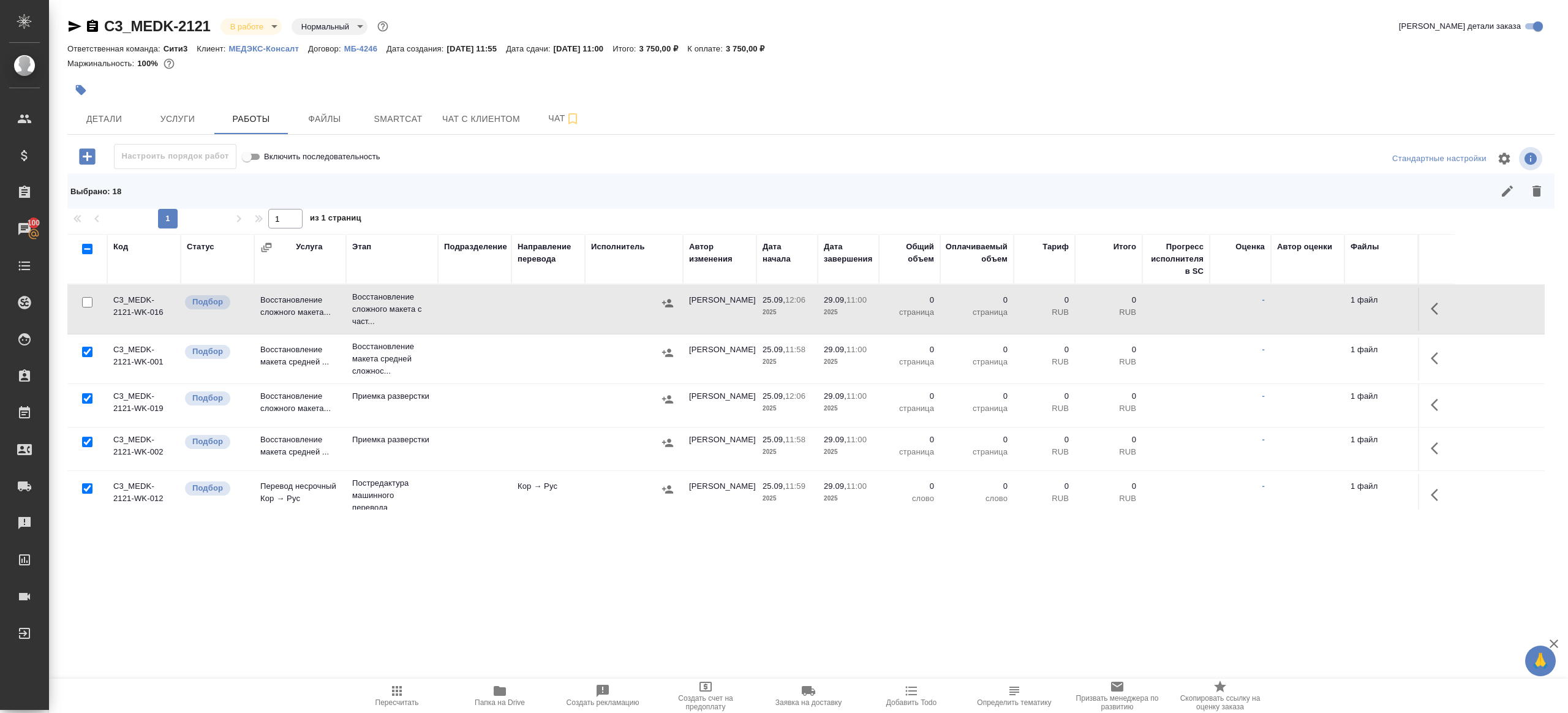
click at [87, 350] on input "checkbox" at bounding box center [87, 352] width 10 height 10
checkbox input "false"
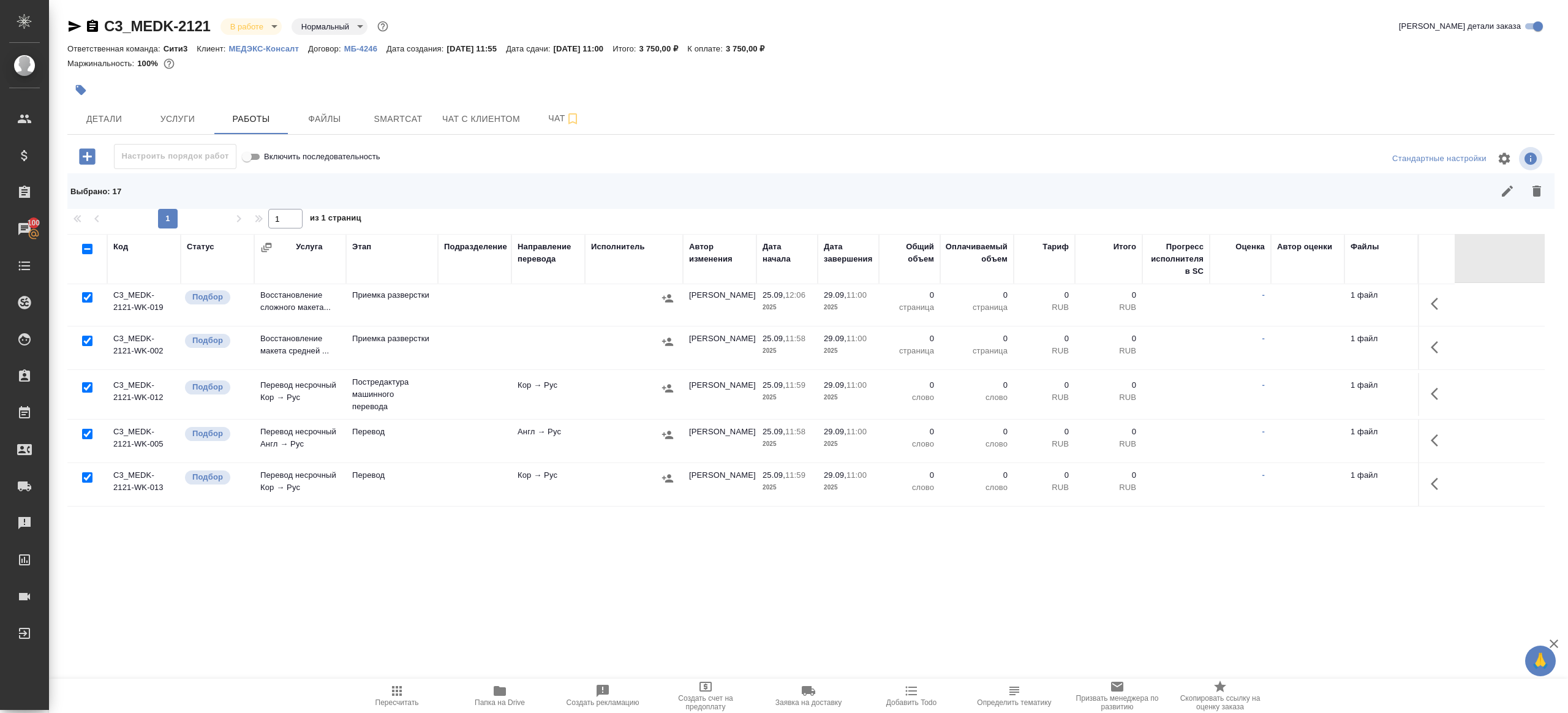
scroll to position [185, 0]
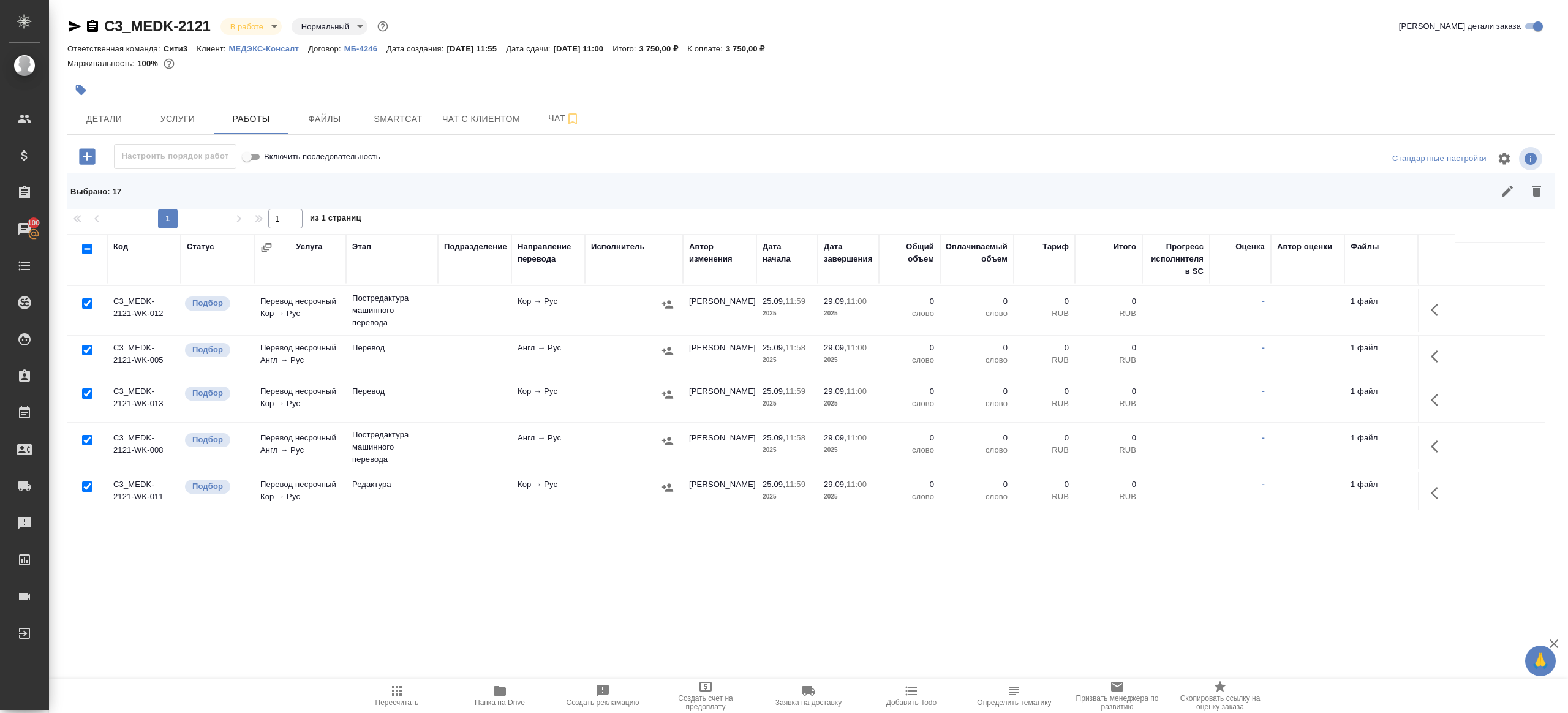
click at [86, 347] on input "checkbox" at bounding box center [87, 350] width 10 height 10
checkbox input "false"
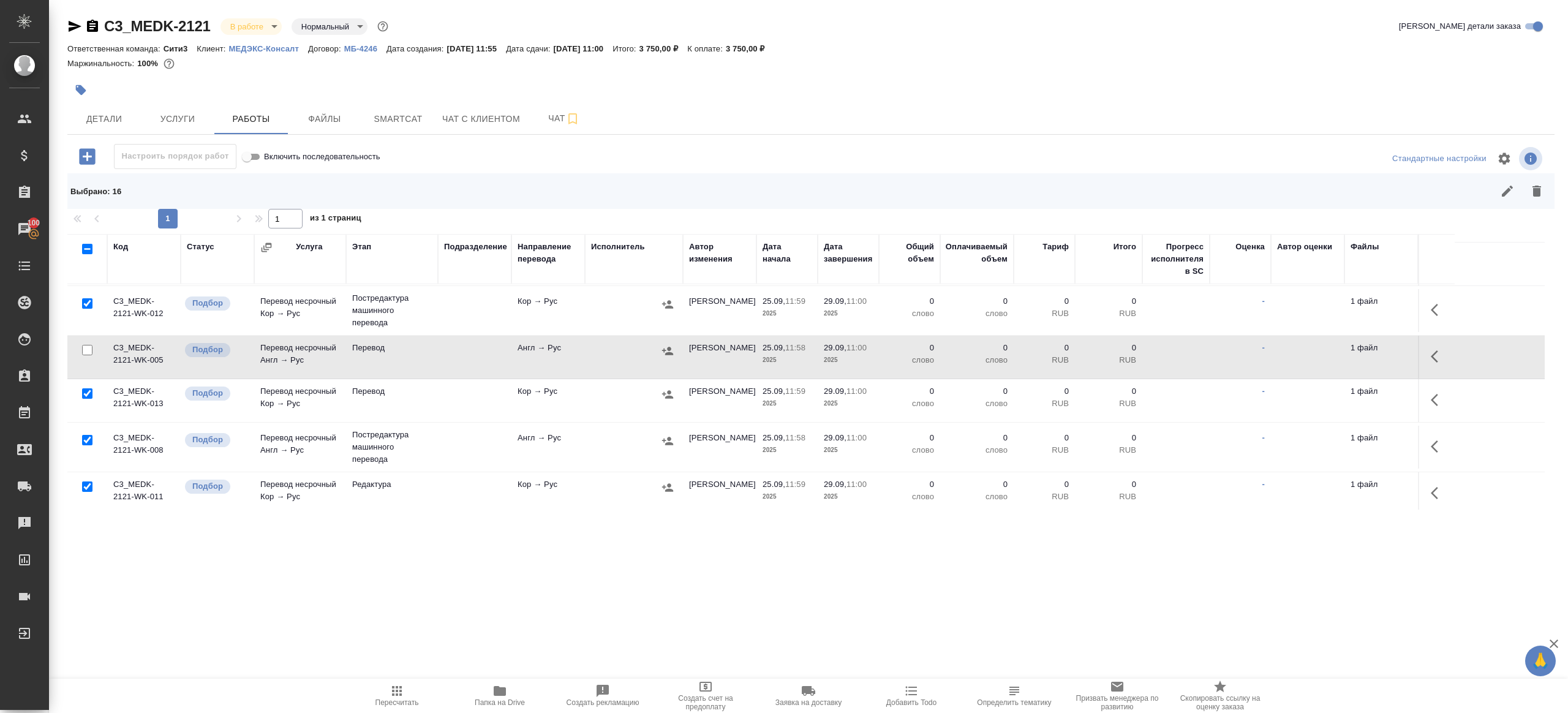
drag, startPoint x: 86, startPoint y: 395, endPoint x: 96, endPoint y: 402, distance: 12.2
click at [86, 396] on input "checkbox" at bounding box center [87, 394] width 10 height 10
checkbox input "false"
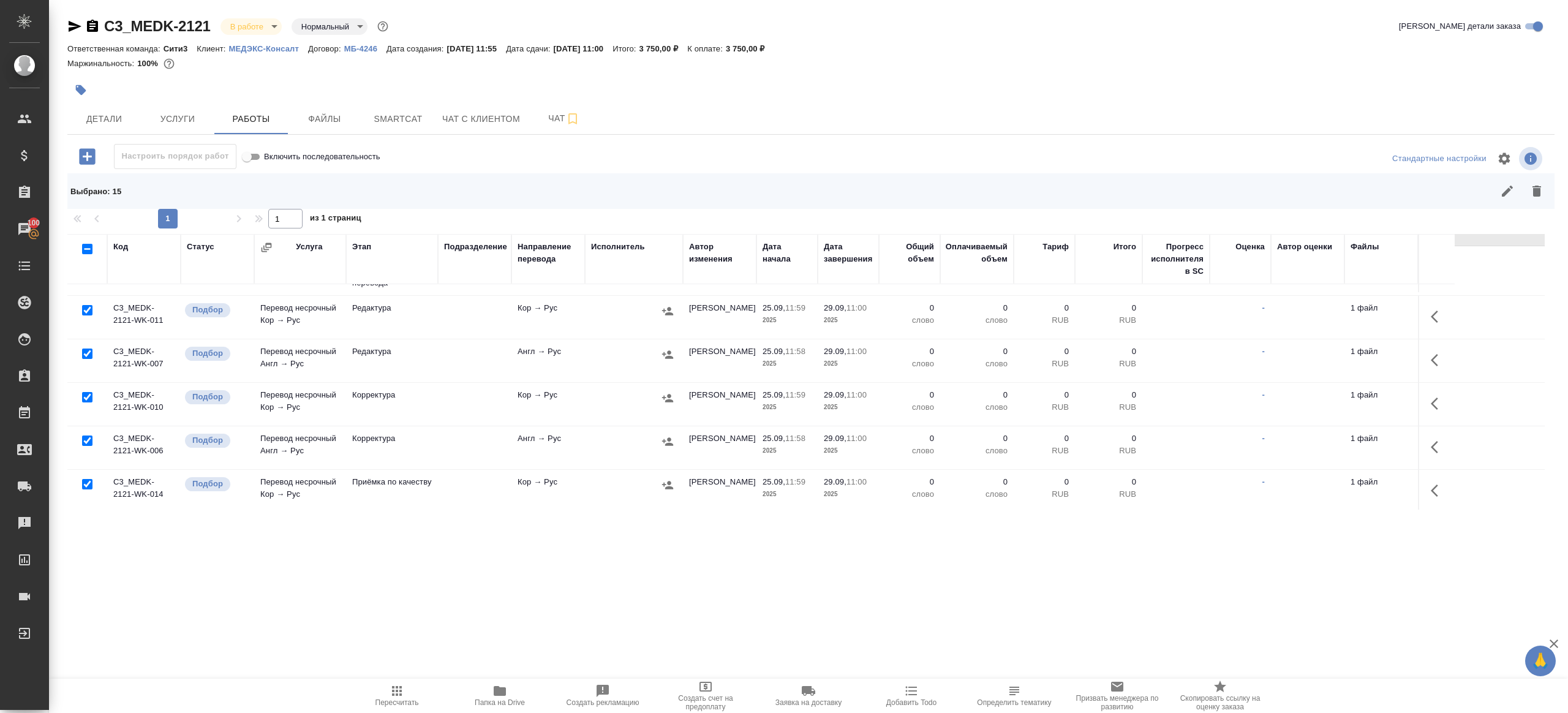
scroll to position [422, 0]
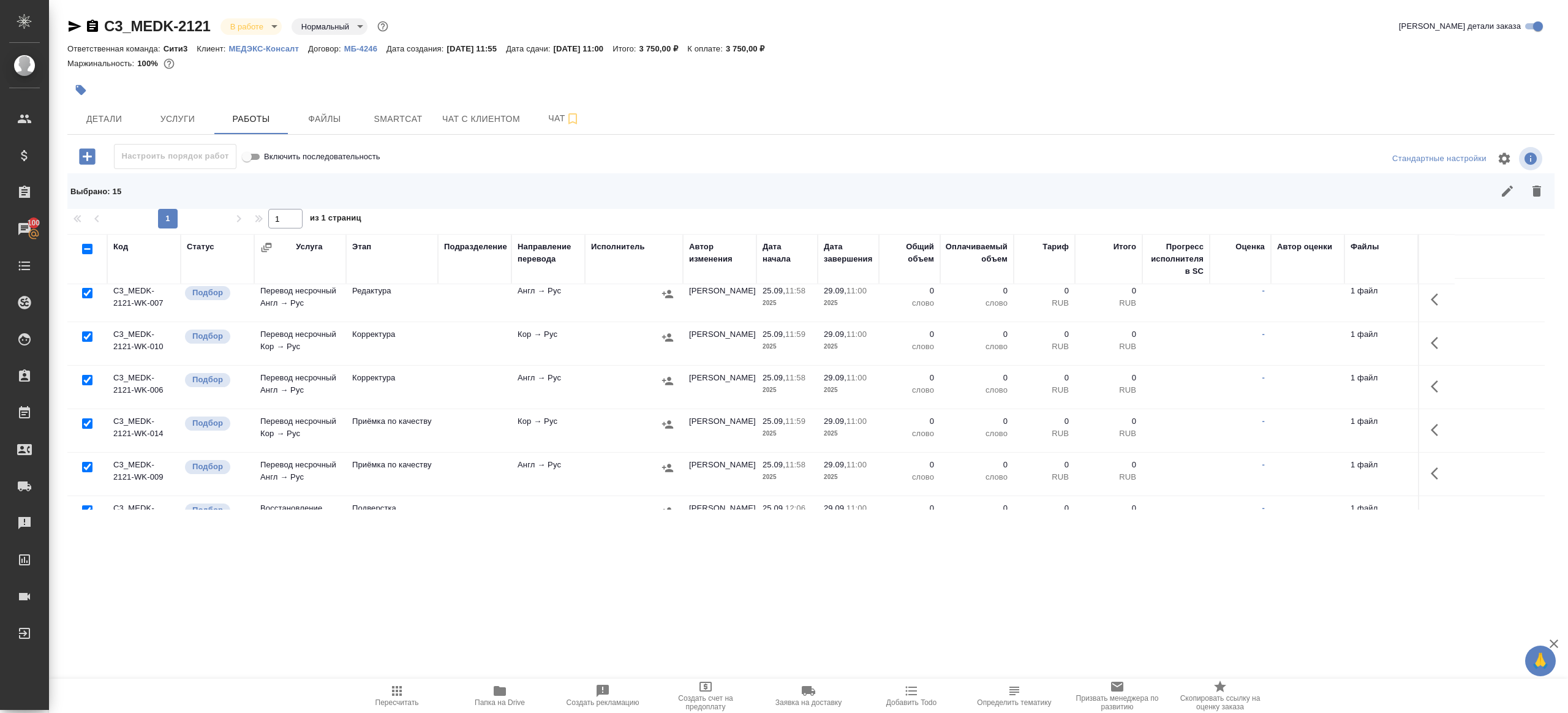
click at [80, 420] on div at bounding box center [87, 424] width 28 height 17
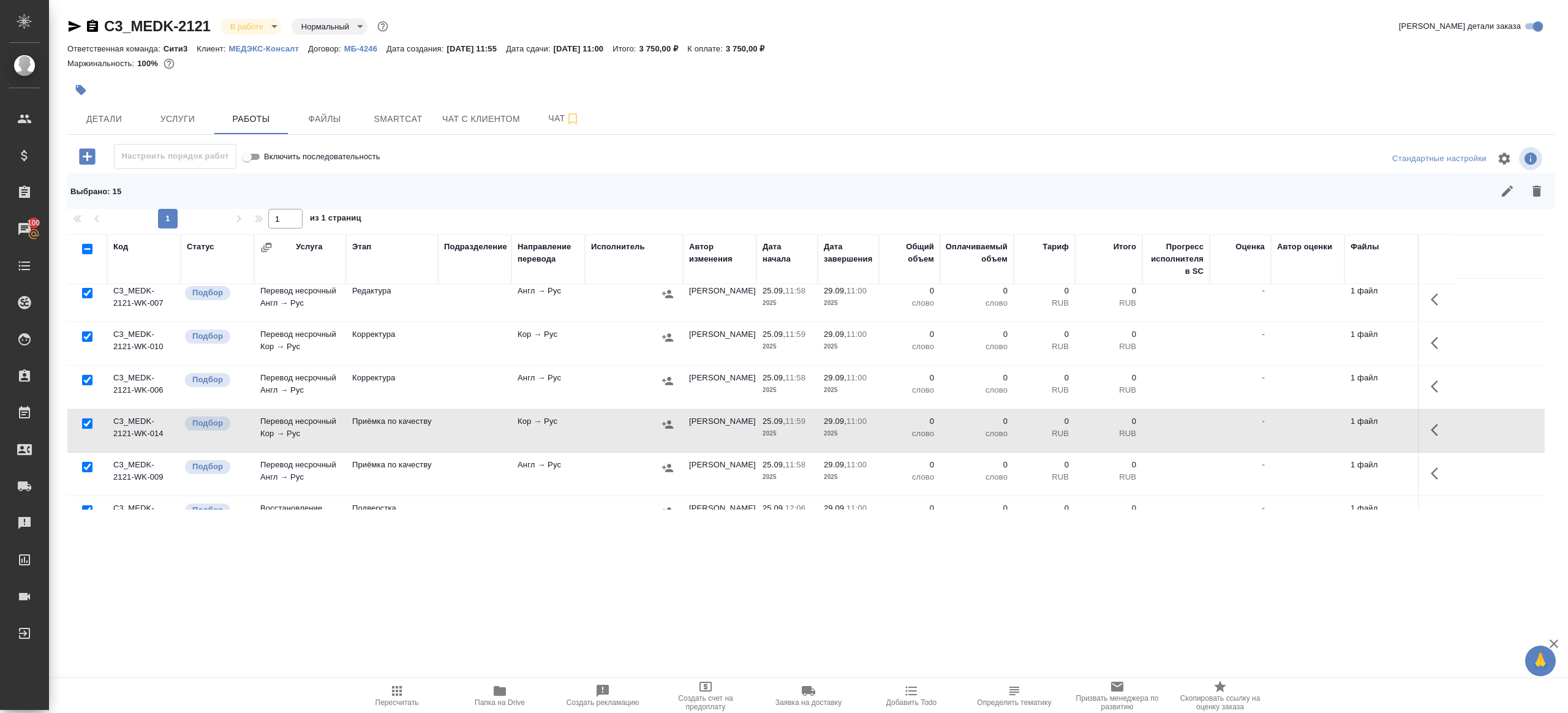
click at [86, 420] on input "checkbox" at bounding box center [87, 424] width 10 height 10
checkbox input "false"
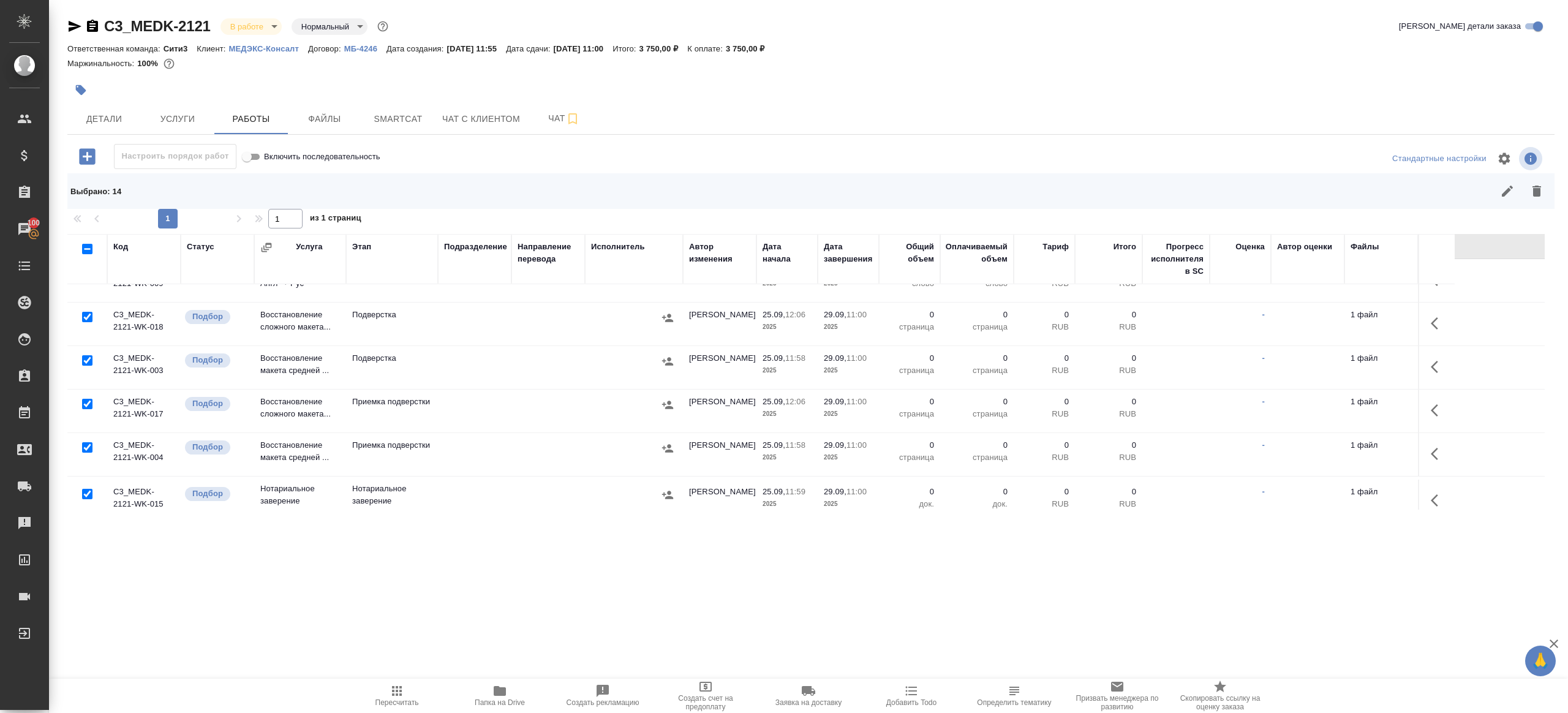
scroll to position [627, 0]
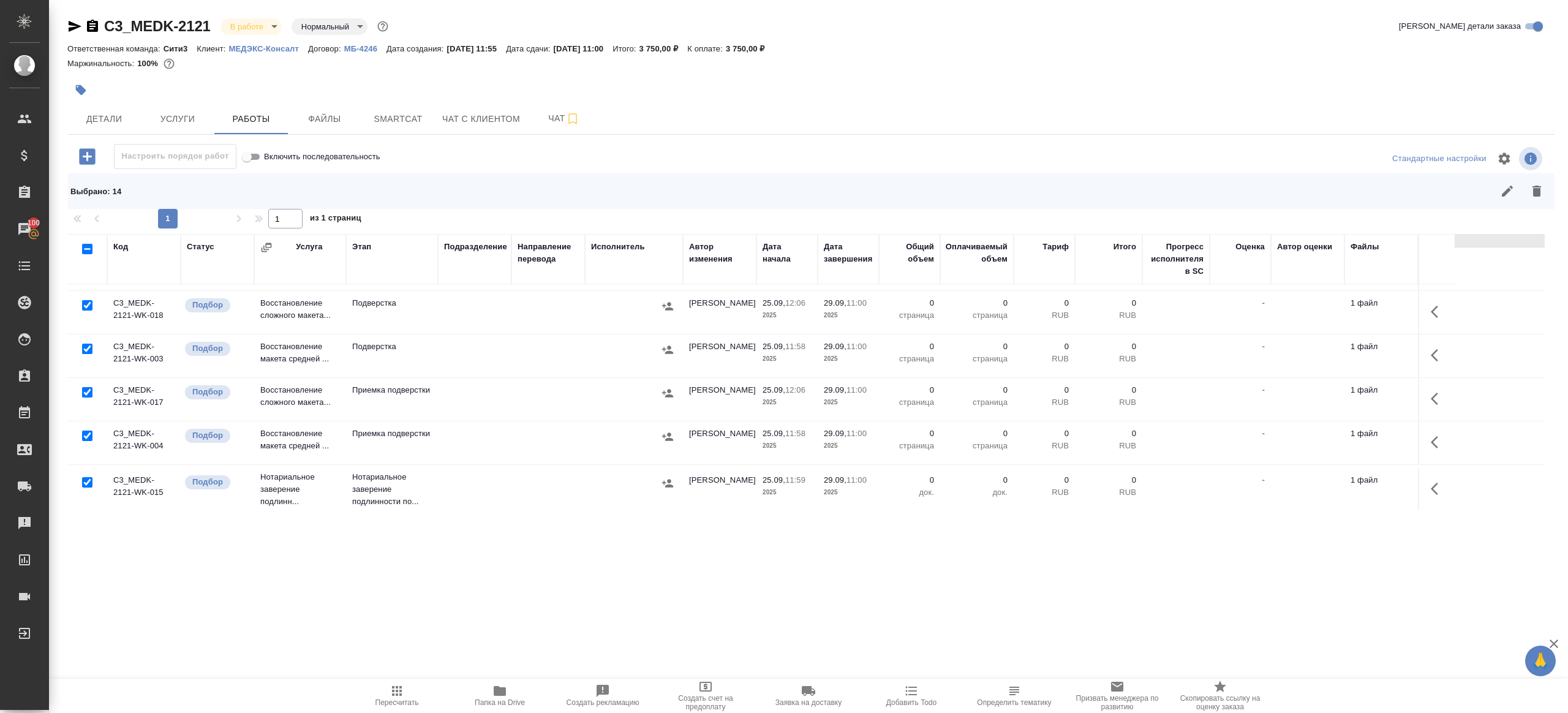
click at [91, 478] on input "checkbox" at bounding box center [87, 482] width 10 height 10
checkbox input "false"
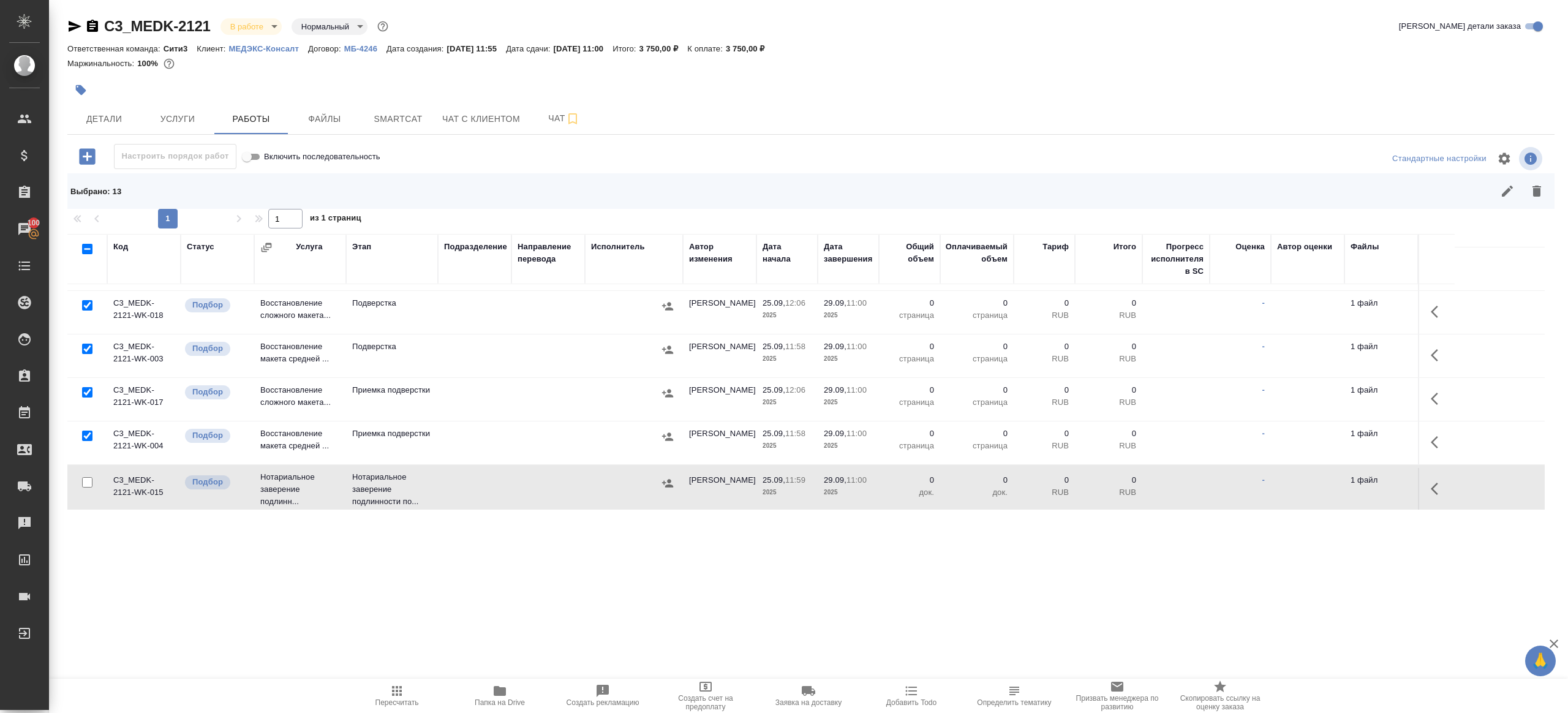
drag, startPoint x: 1539, startPoint y: 194, endPoint x: 1331, endPoint y: 243, distance: 213.7
click at [1539, 194] on icon "button" at bounding box center [1537, 191] width 9 height 11
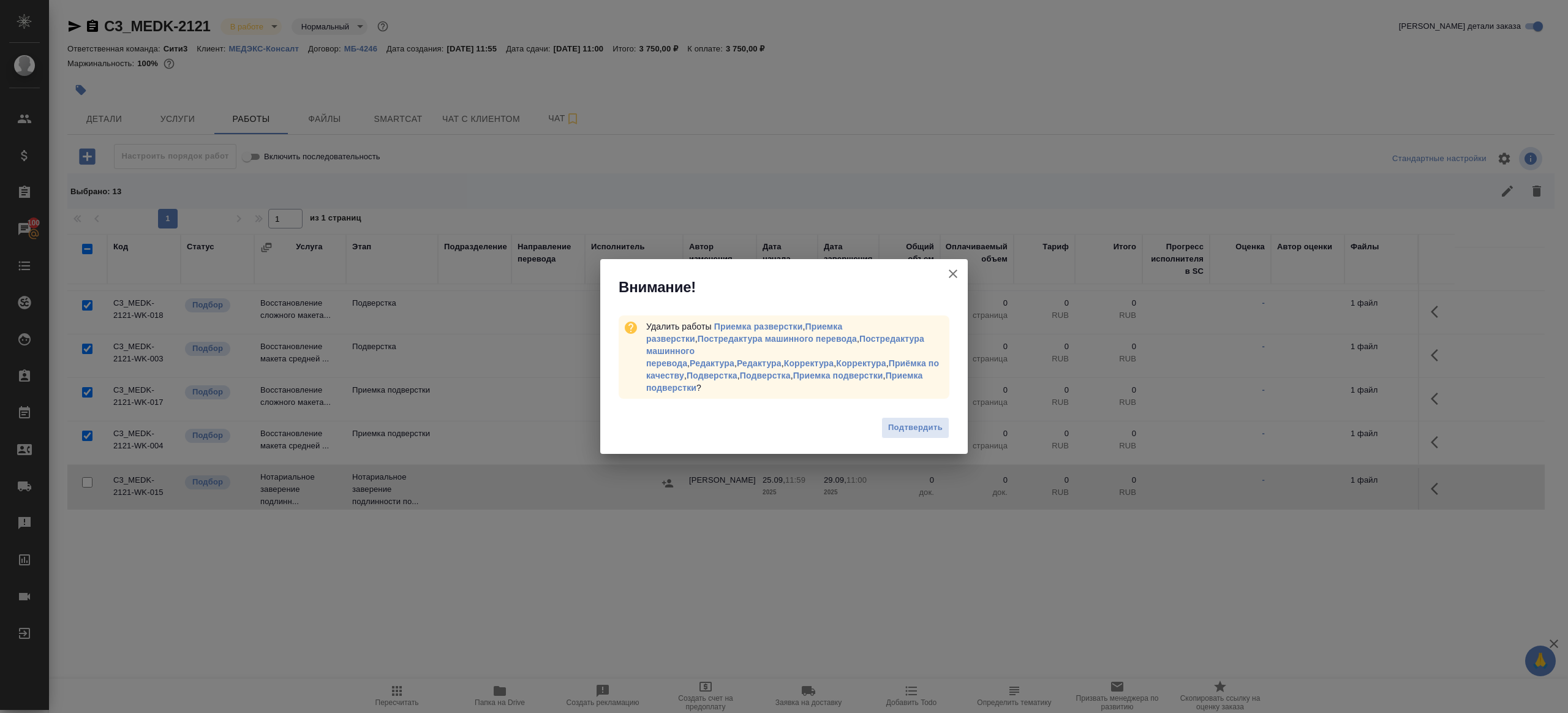
drag, startPoint x: 906, startPoint y: 421, endPoint x: 851, endPoint y: 366, distance: 77.8
click at [906, 421] on span "Подтвердить" at bounding box center [915, 427] width 54 height 14
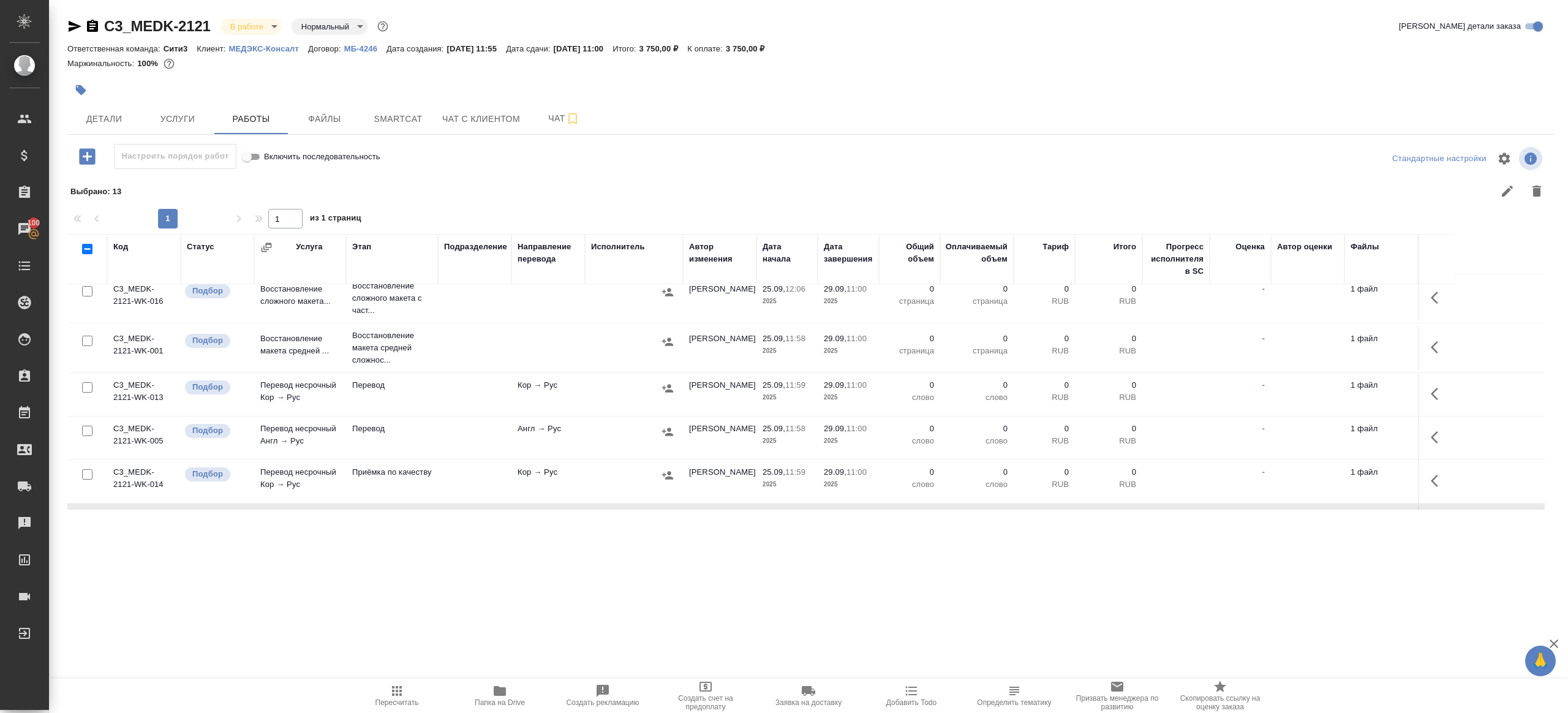
scroll to position [0, 0]
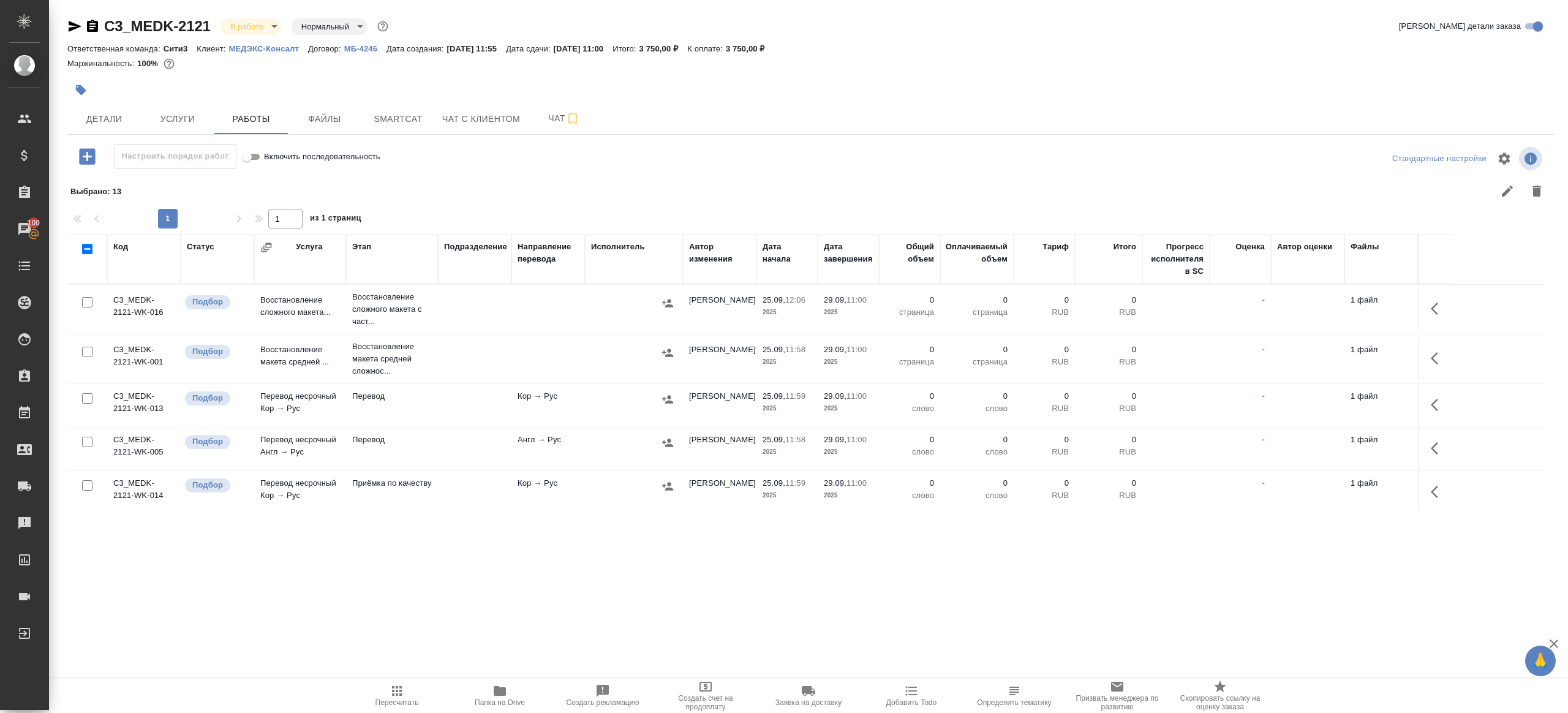
click at [1428, 304] on button "button" at bounding box center [1438, 309] width 29 height 29
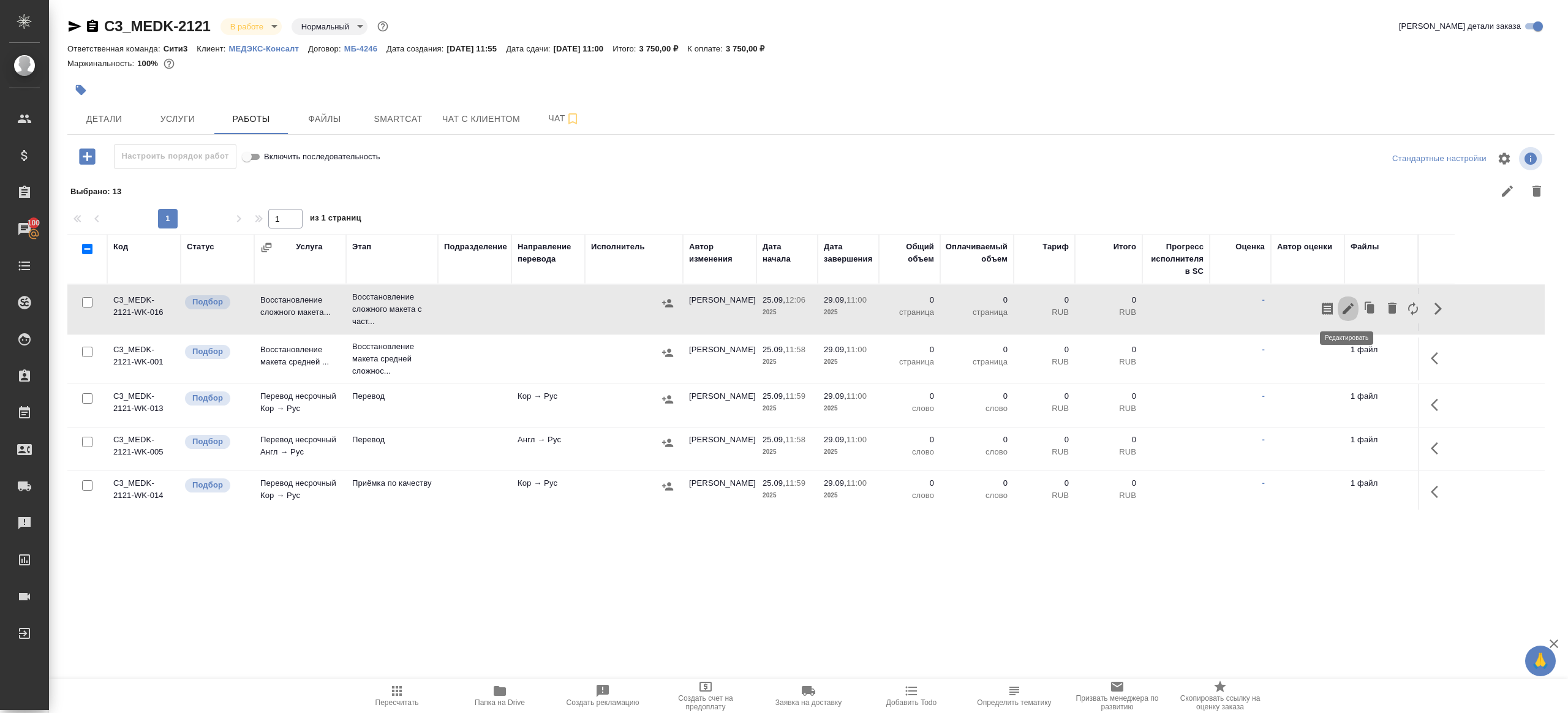
click at [1352, 309] on icon "button" at bounding box center [1348, 309] width 15 height 15
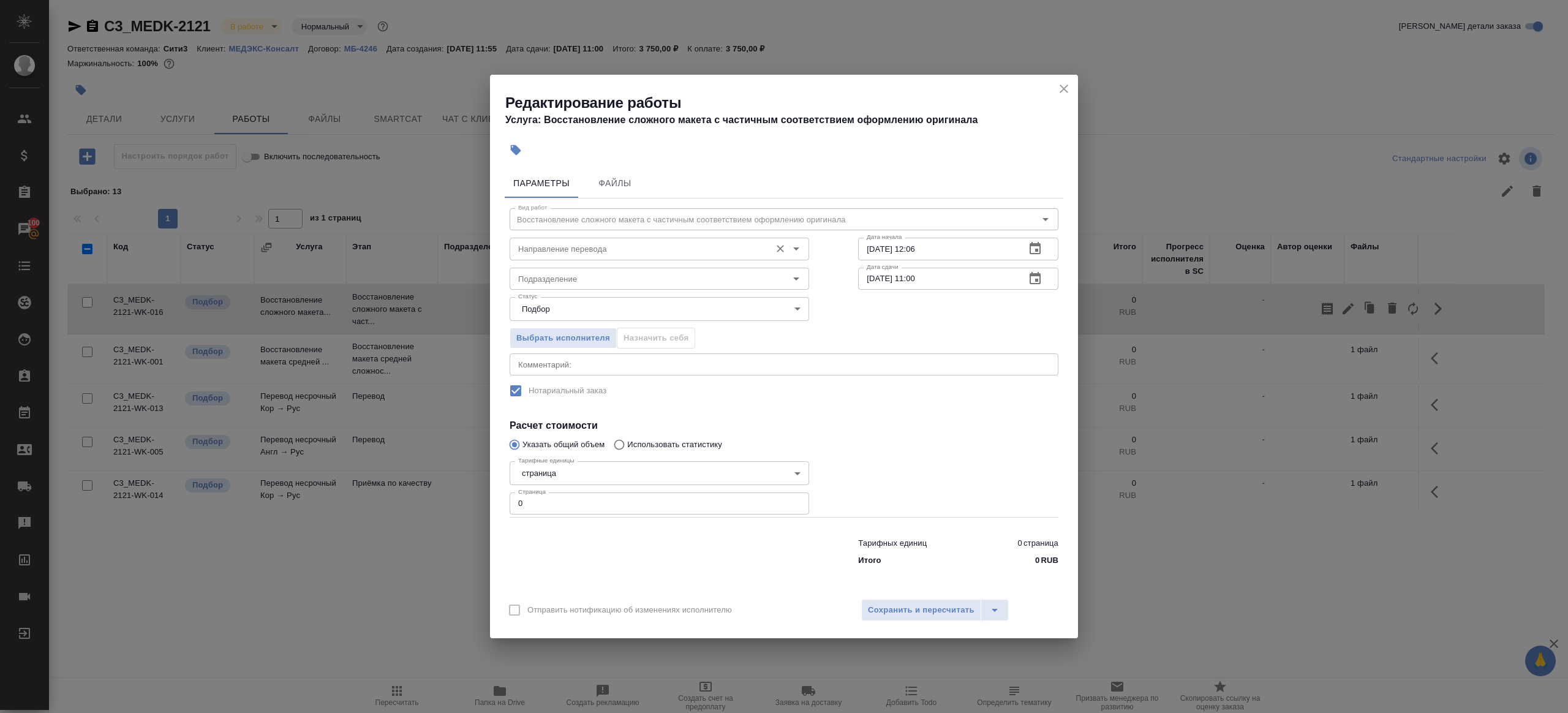
click at [634, 259] on div "Направление перевода" at bounding box center [659, 248] width 300 height 22
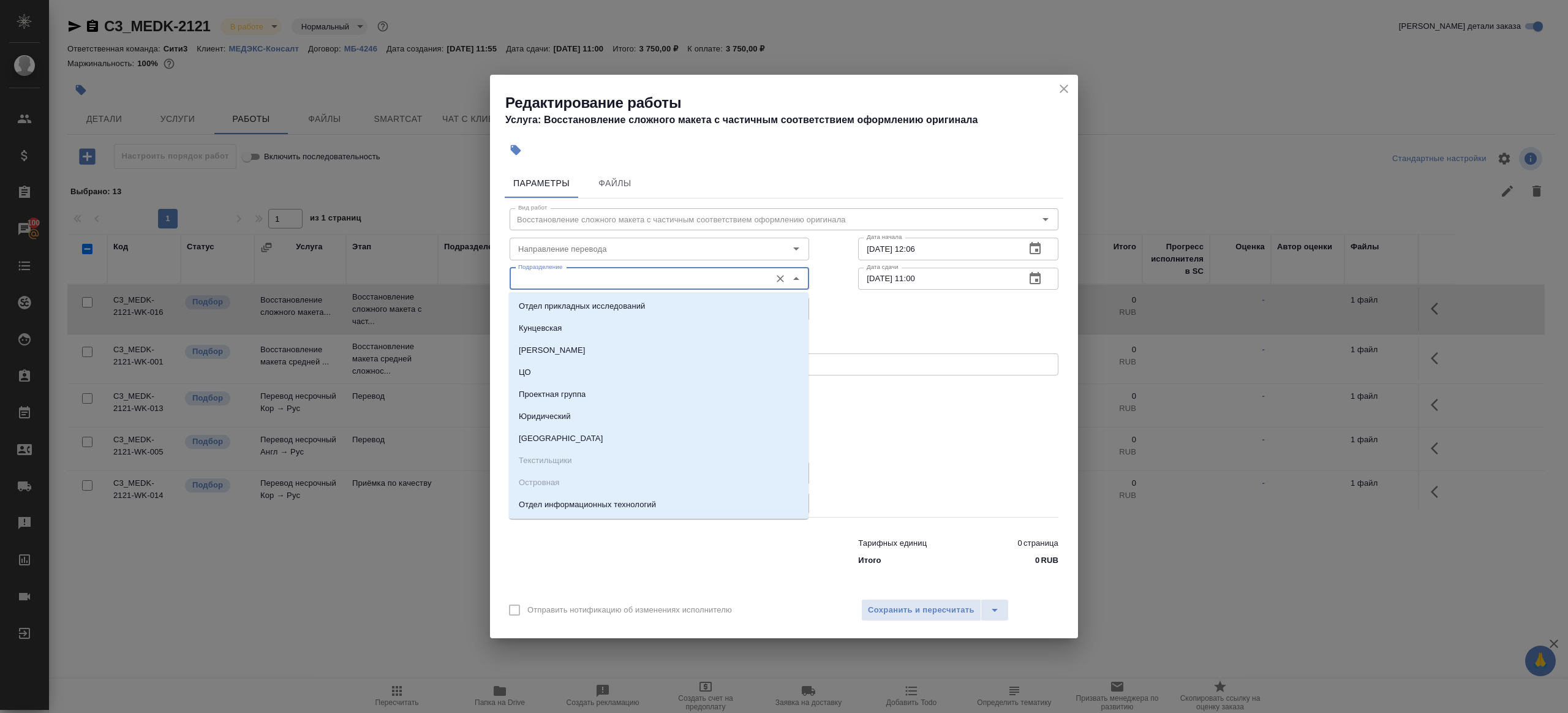
click at [626, 277] on input "Подразделение" at bounding box center [639, 278] width 251 height 15
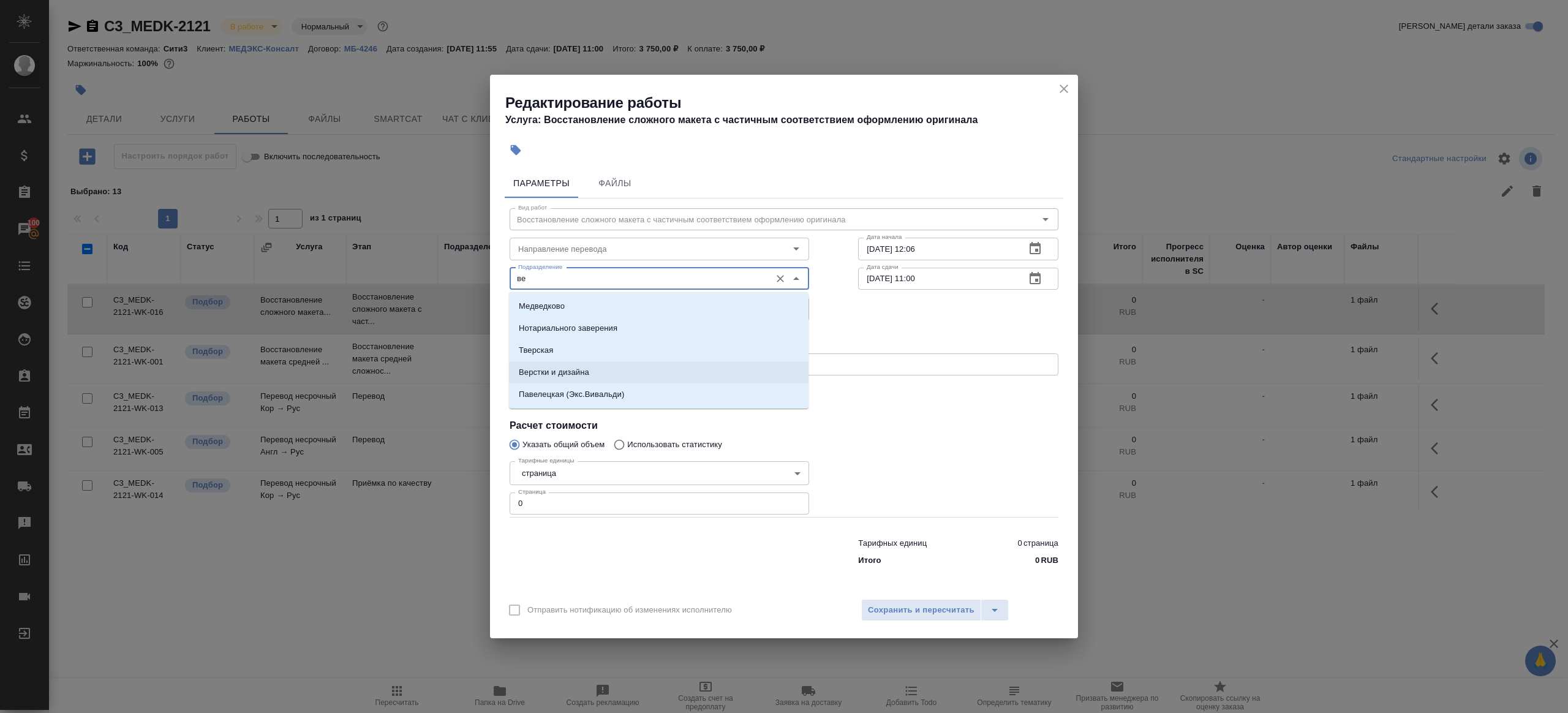
click at [563, 379] on li "Верстки и дизайна" at bounding box center [659, 372] width 300 height 22
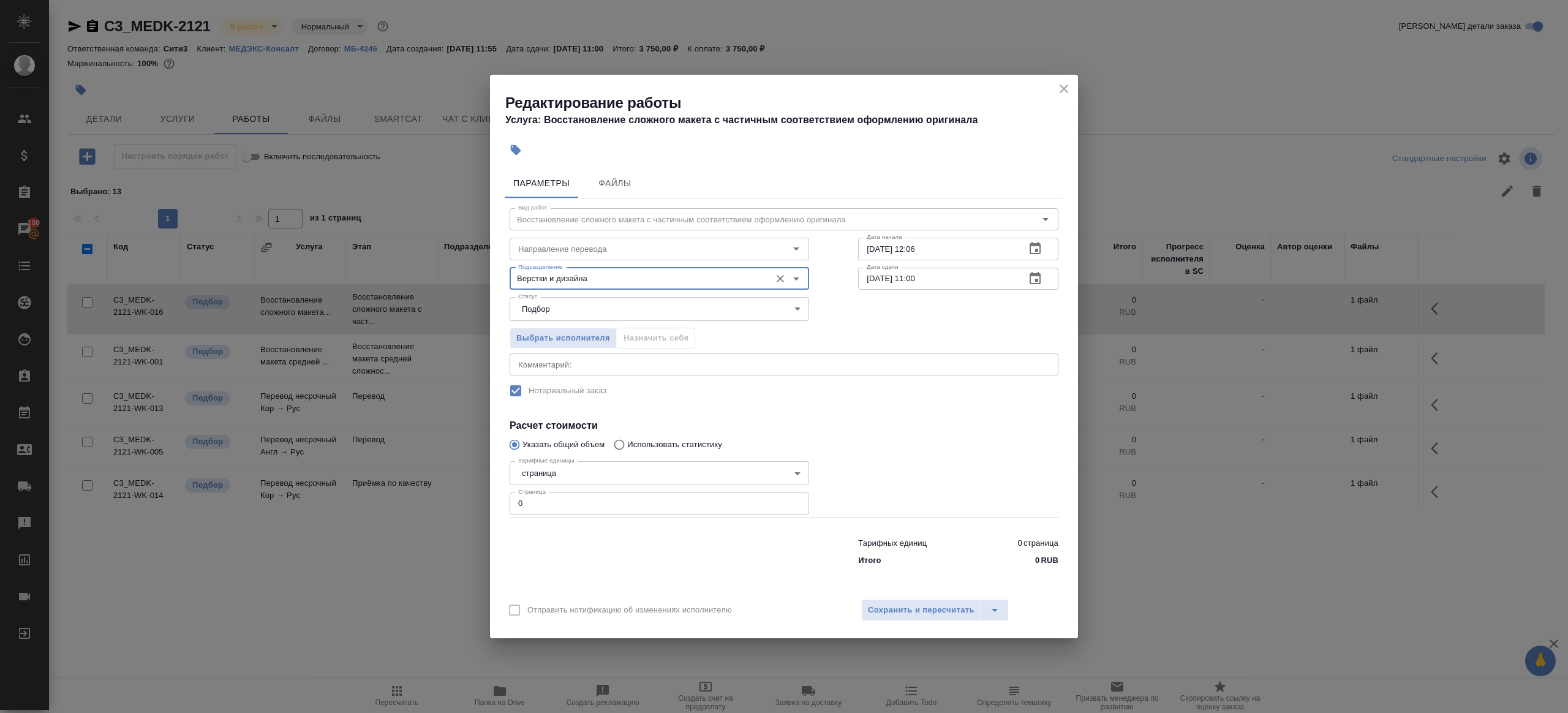
type input "Верстки и дизайна"
click at [548, 513] on input "0" at bounding box center [659, 503] width 300 height 22
type input "8"
click at [898, 435] on div at bounding box center [958, 487] width 249 height 110
click at [939, 243] on input "25.09.2025 12:06" at bounding box center [936, 248] width 158 height 22
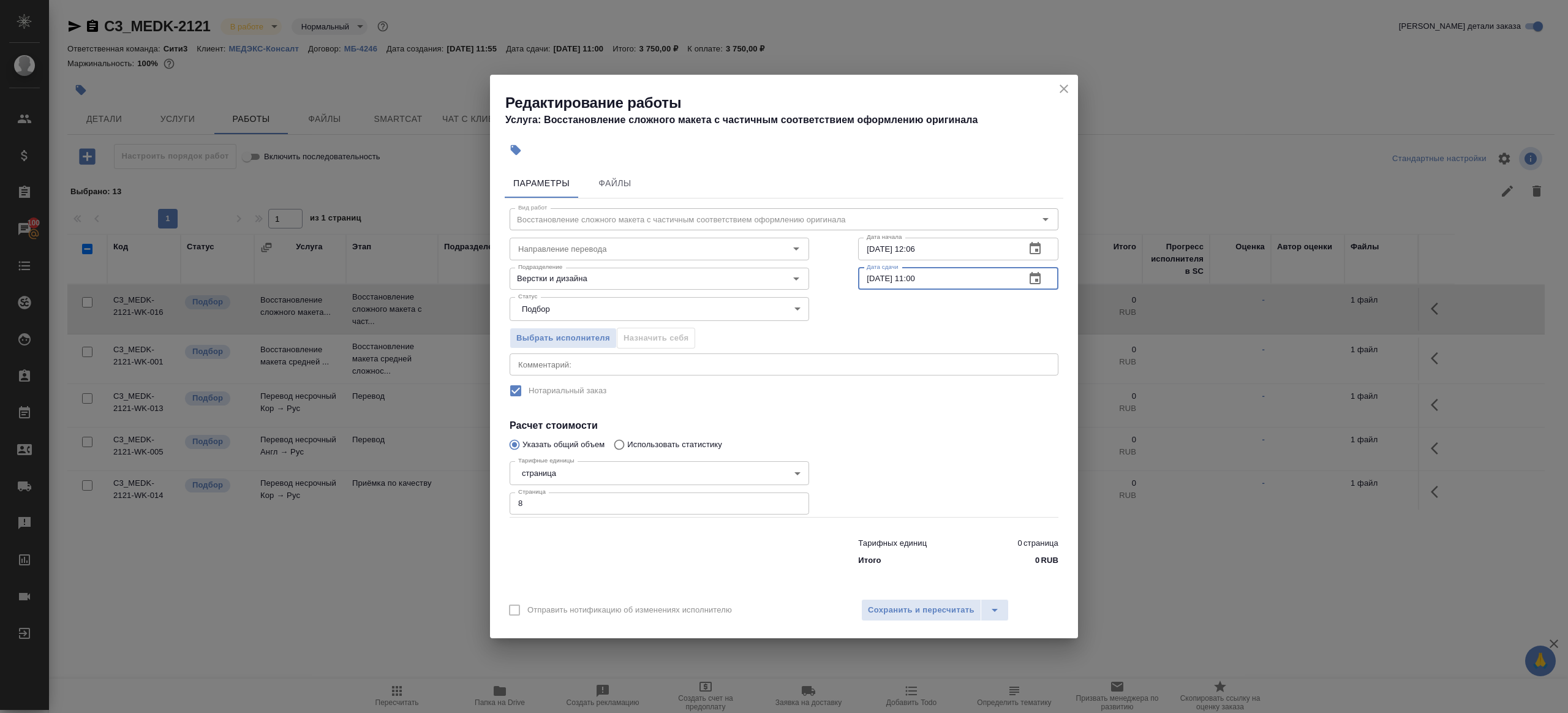
click at [944, 284] on input "29.09.2025 11:00" at bounding box center [936, 278] width 158 height 22
paste input "5.09.2025 12:06"
drag, startPoint x: 915, startPoint y: 275, endPoint x: 977, endPoint y: 284, distance: 62.6
click at [977, 284] on input "25.09.2025 12:06" at bounding box center [936, 278] width 158 height 22
type input "25.09.2025 18:00"
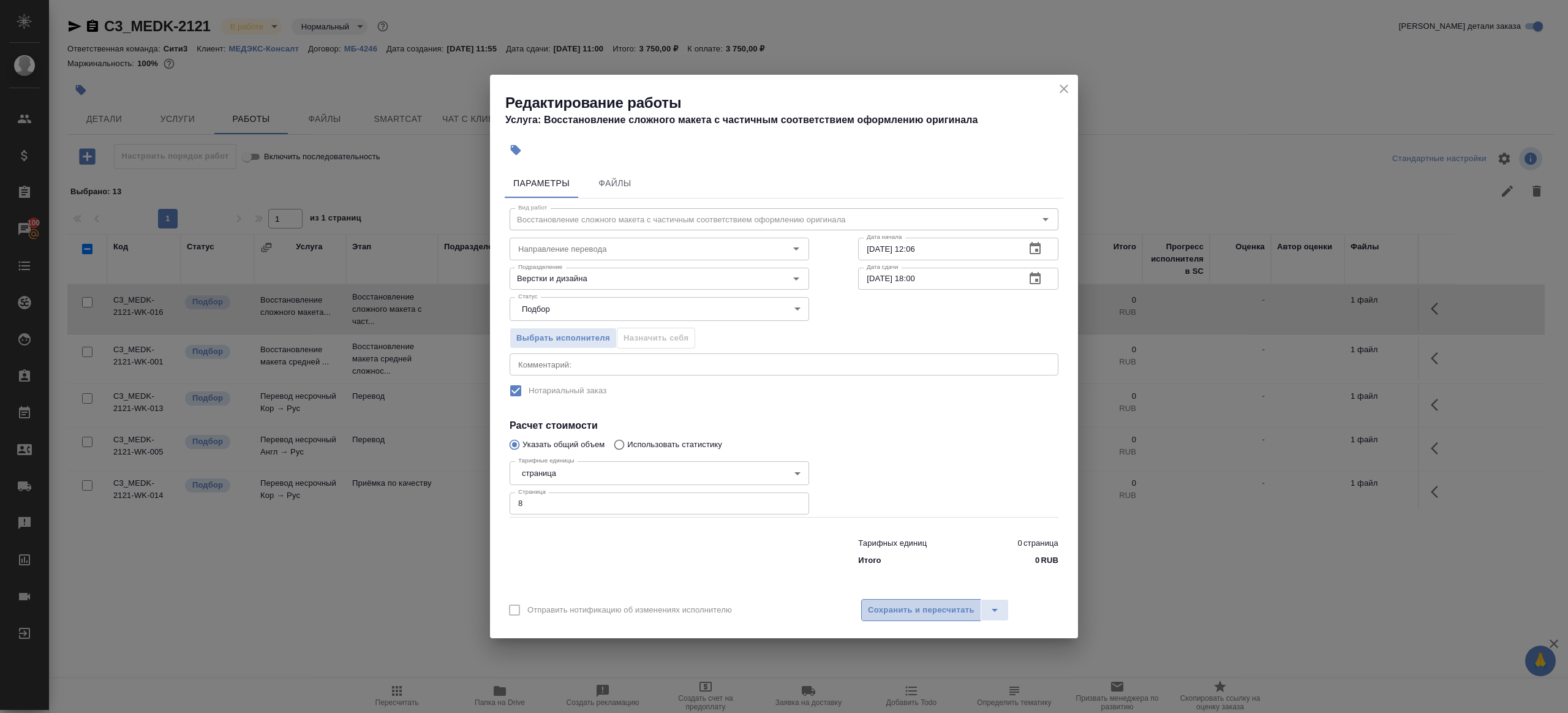
click at [933, 615] on span "Сохранить и пересчитать" at bounding box center [921, 610] width 106 height 14
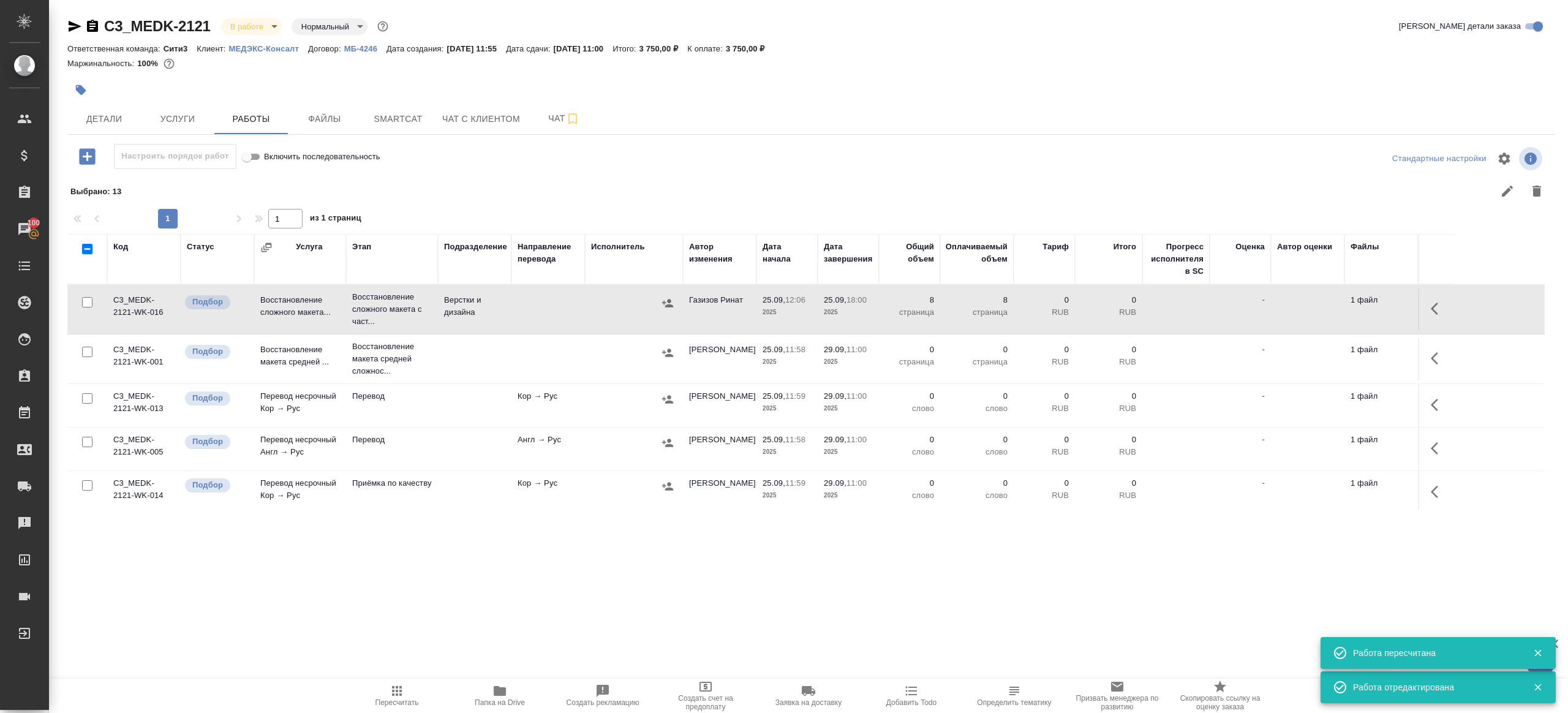
click at [89, 350] on input "checkbox" at bounding box center [87, 352] width 10 height 10
checkbox input "true"
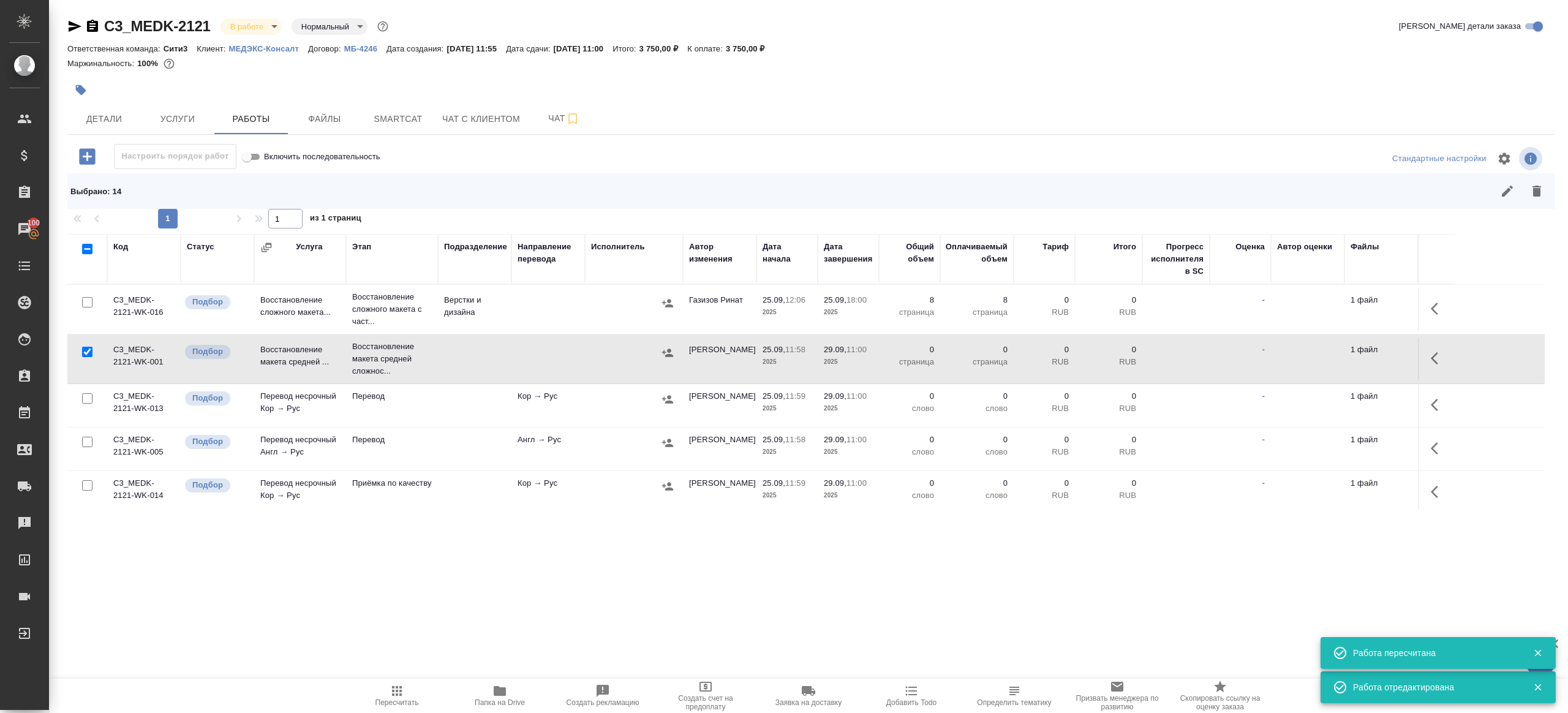
scroll to position [53, 0]
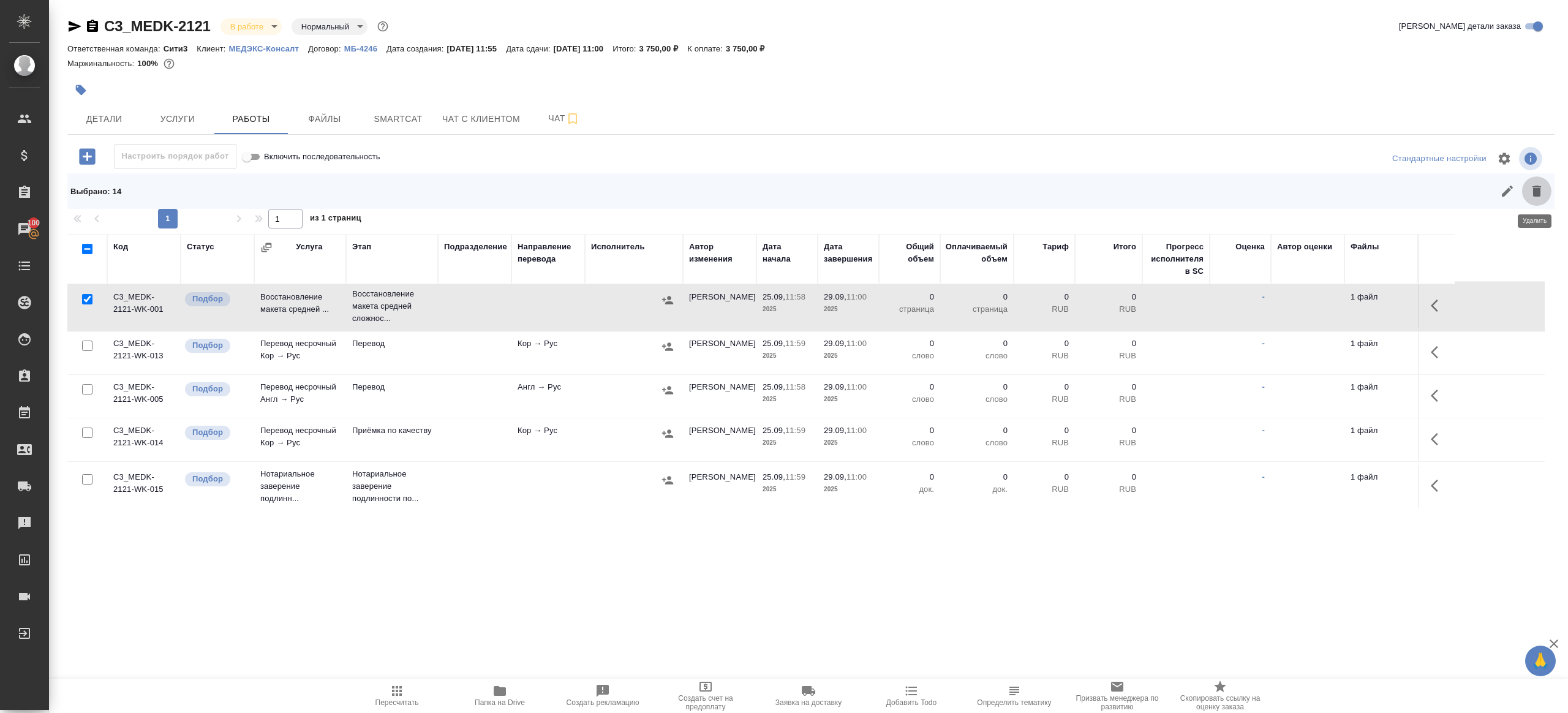
click at [1543, 183] on button "button" at bounding box center [1536, 191] width 29 height 29
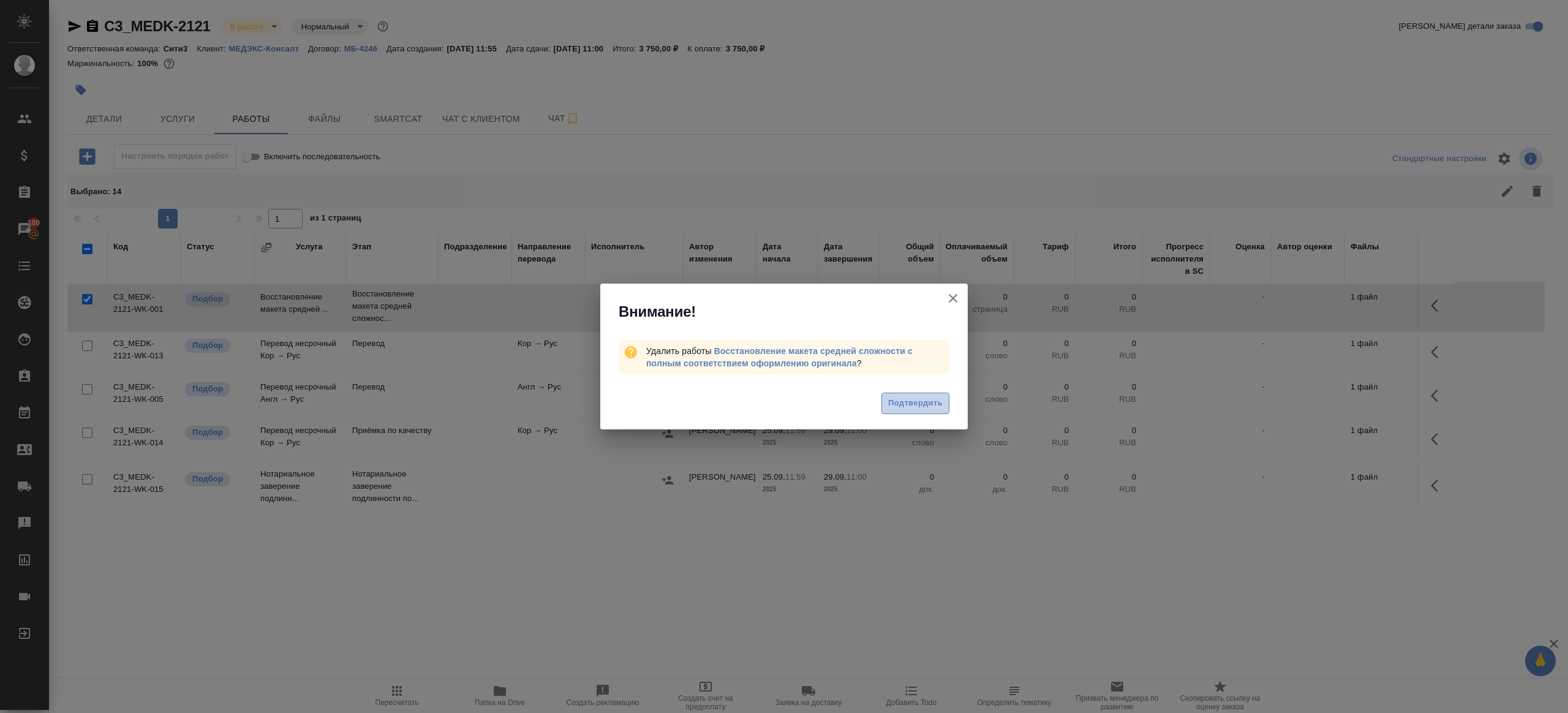
click at [906, 412] on button "Подтвердить" at bounding box center [915, 403] width 68 height 21
